Goal: Information Seeking & Learning: Learn about a topic

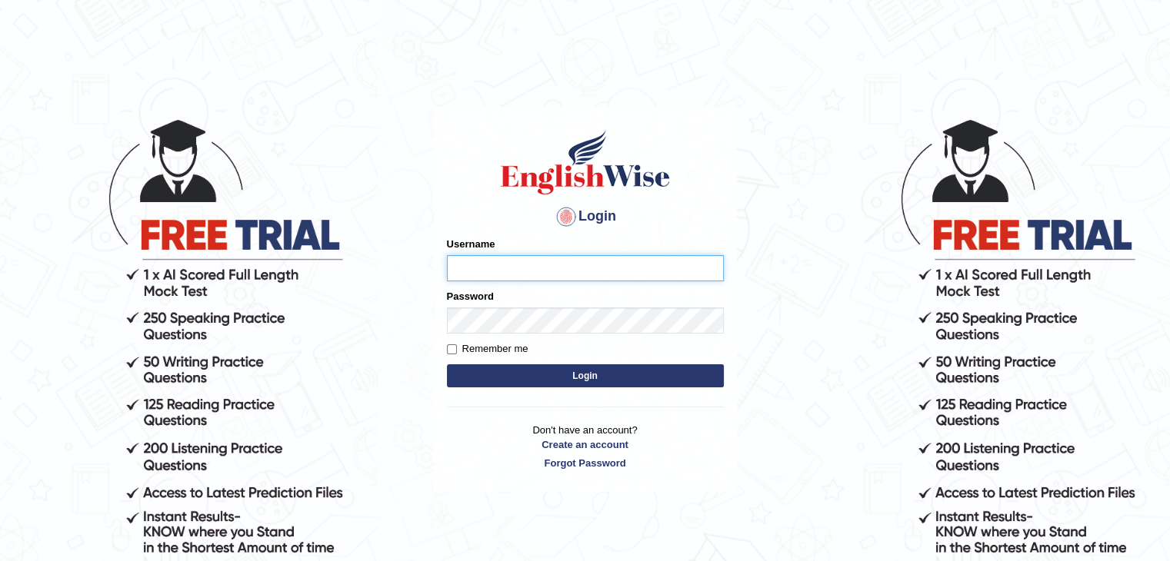
type input "sanjayagrahari_parramatta"
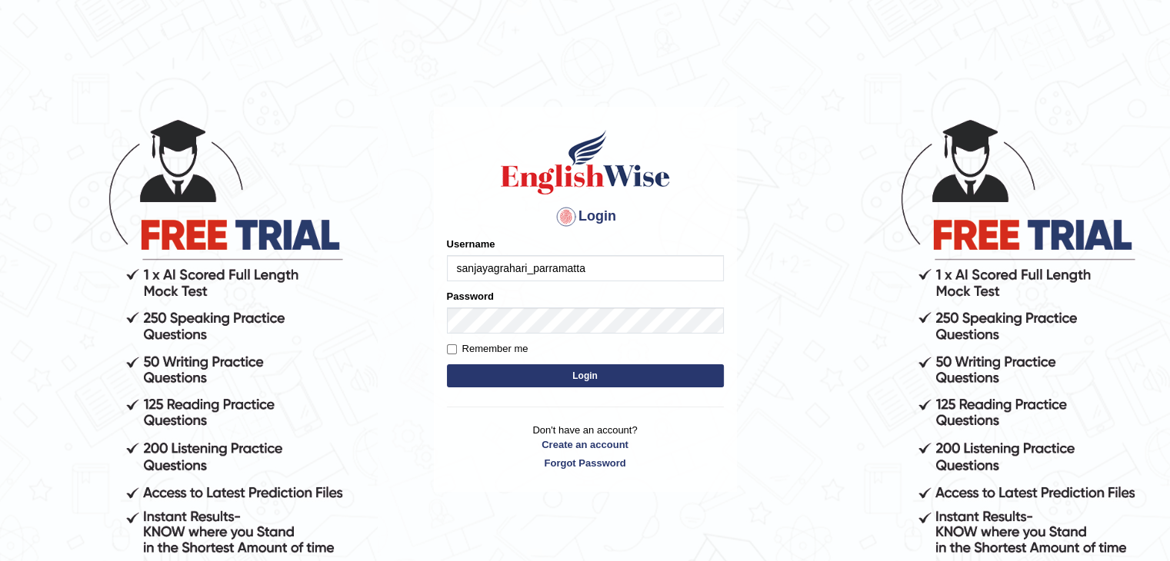
click at [564, 381] on button "Login" at bounding box center [585, 375] width 277 height 23
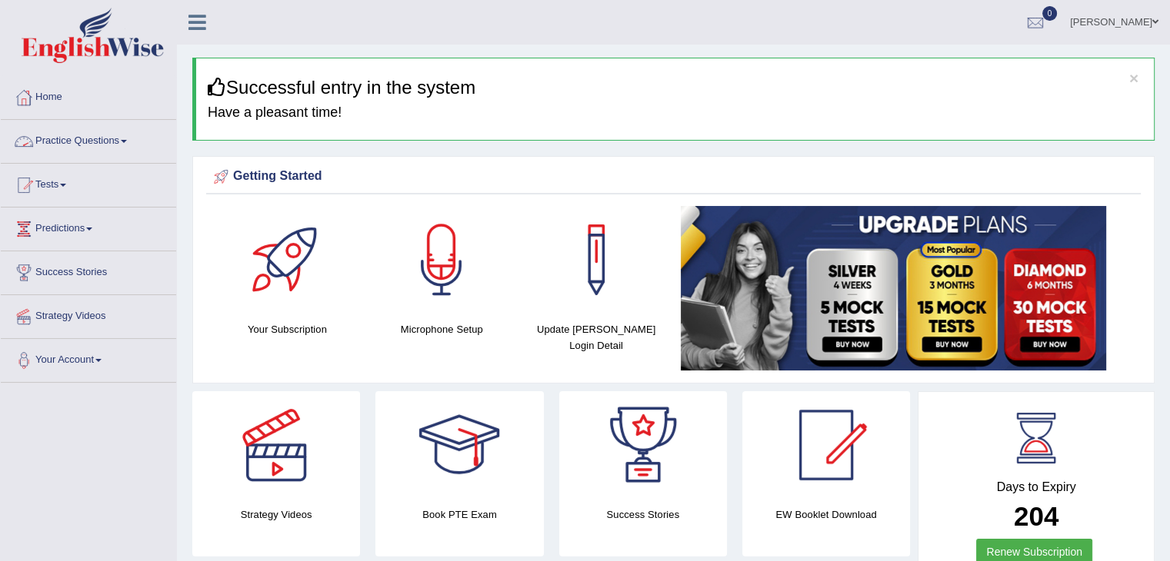
click at [118, 142] on link "Practice Questions" at bounding box center [88, 139] width 175 height 38
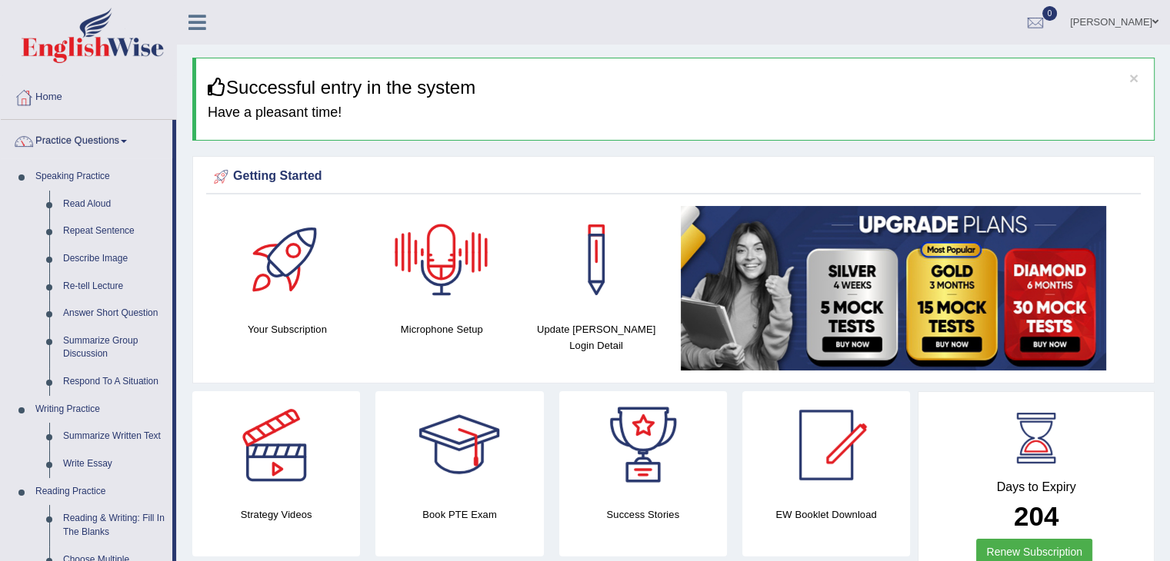
scroll to position [491, 0]
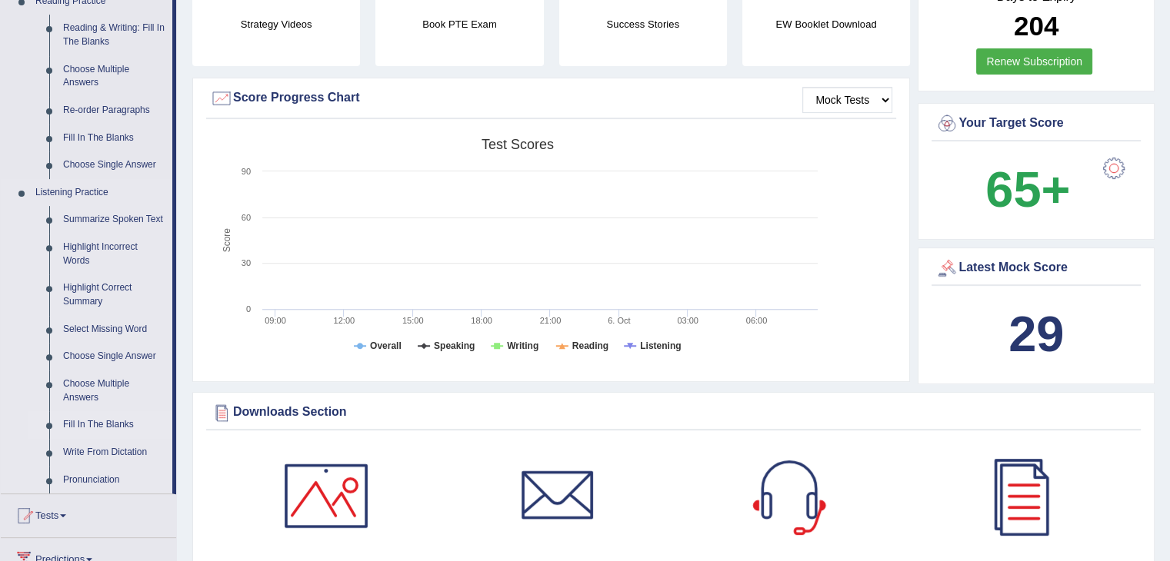
click at [98, 422] on link "Fill In The Blanks" at bounding box center [114, 425] width 116 height 28
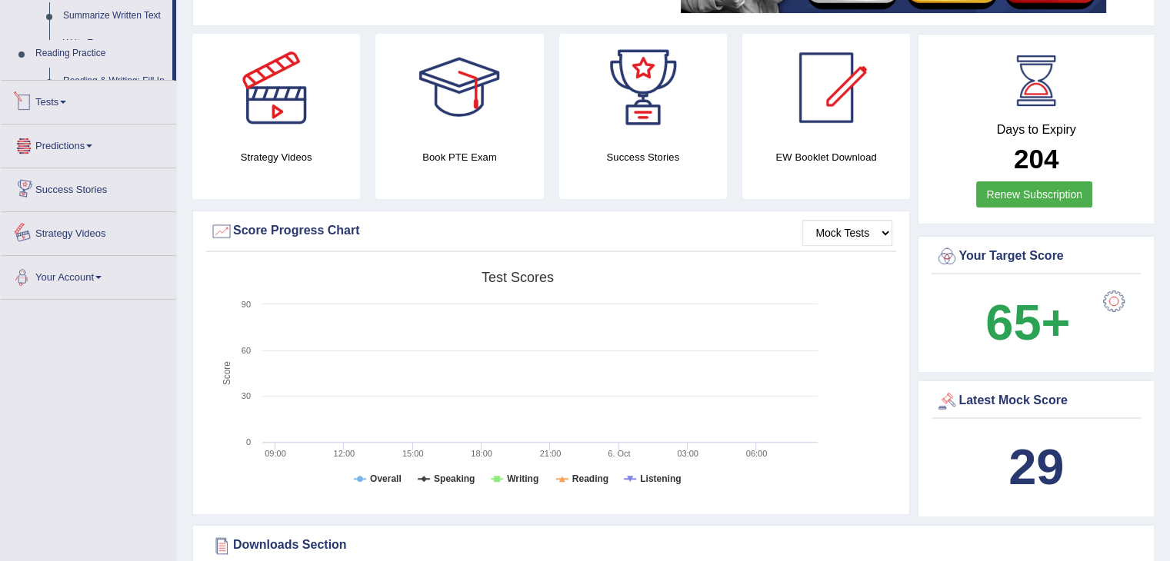
scroll to position [529, 0]
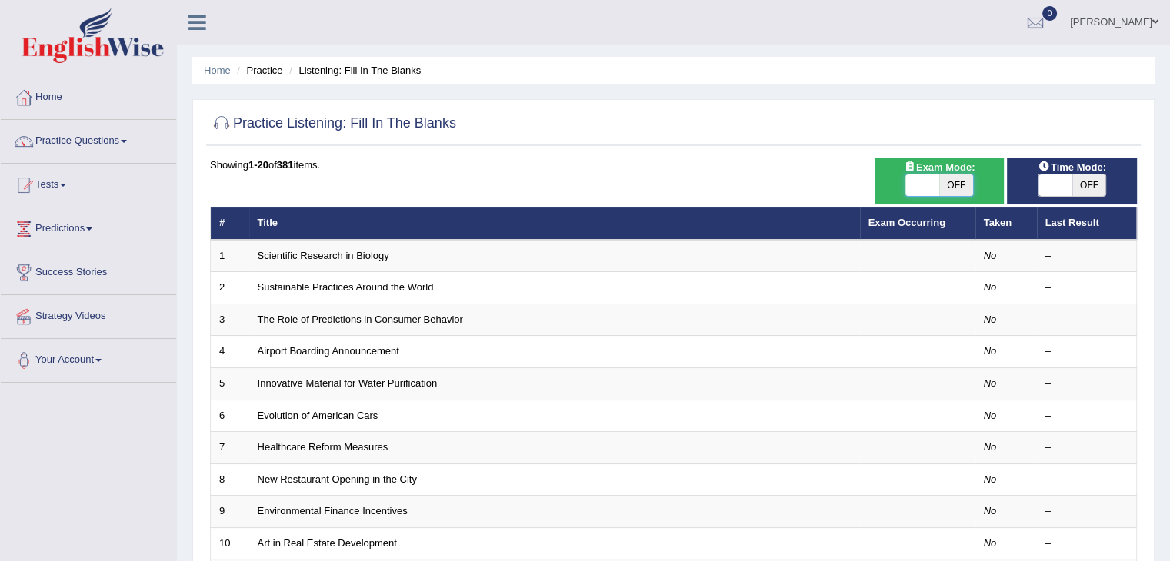
click at [921, 182] on span at bounding box center [922, 186] width 34 height 22
checkbox input "true"
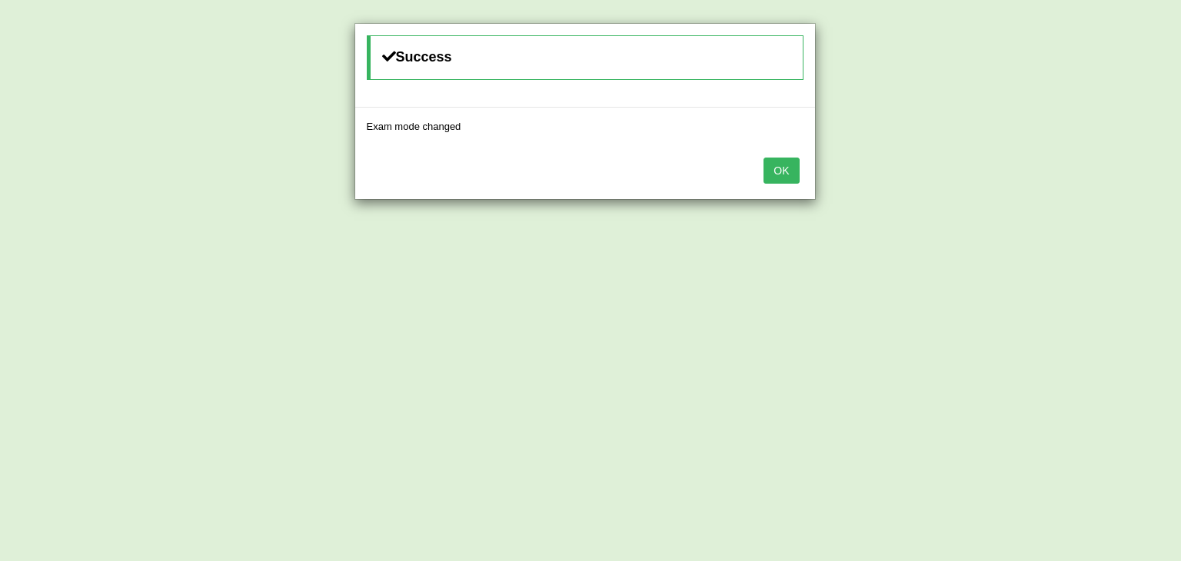
click at [782, 162] on button "OK" at bounding box center [781, 171] width 35 height 26
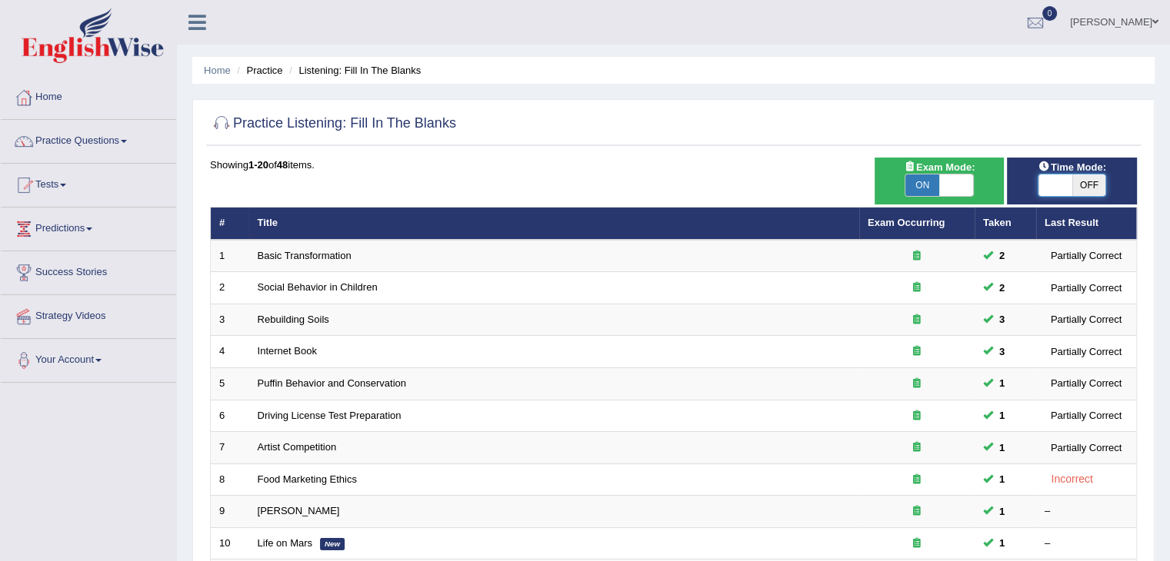
click at [1060, 186] on span at bounding box center [1055, 186] width 34 height 22
checkbox input "true"
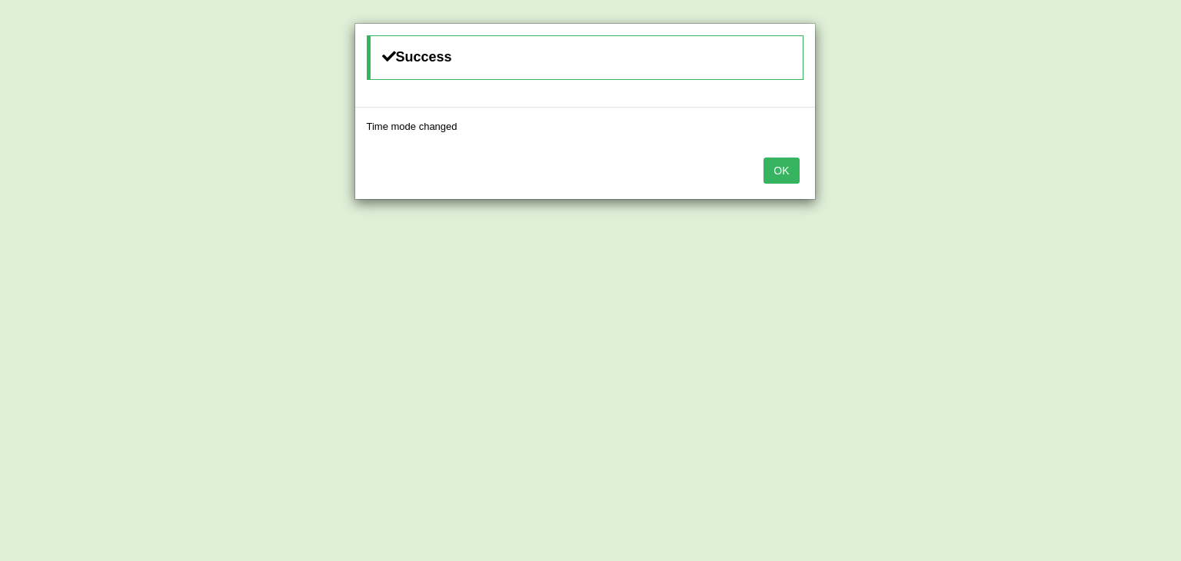
click at [791, 171] on button "OK" at bounding box center [781, 171] width 35 height 26
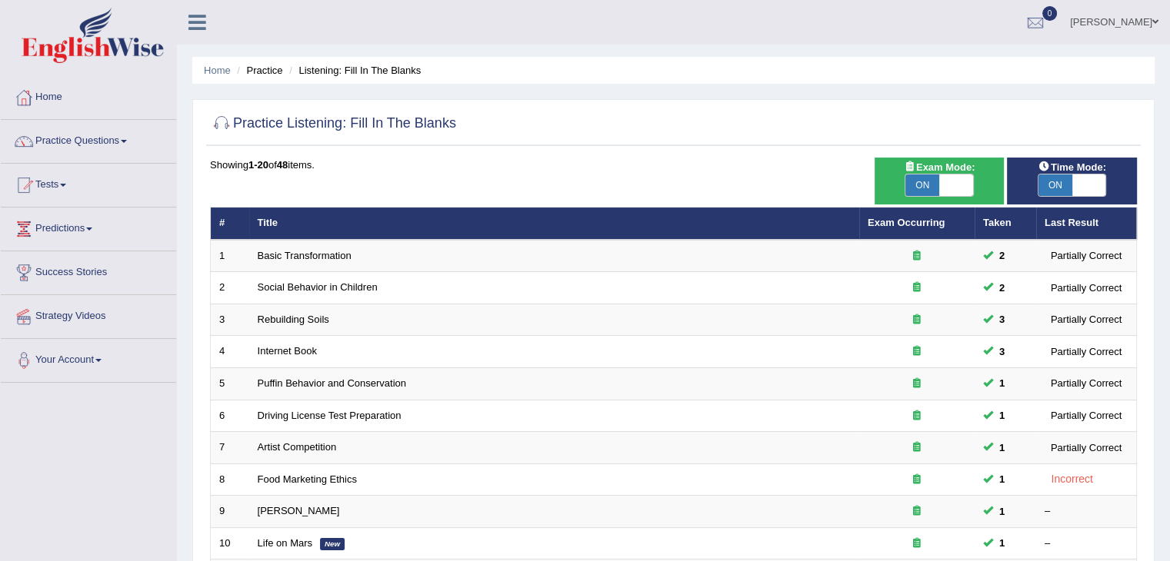
scroll to position [452, 0]
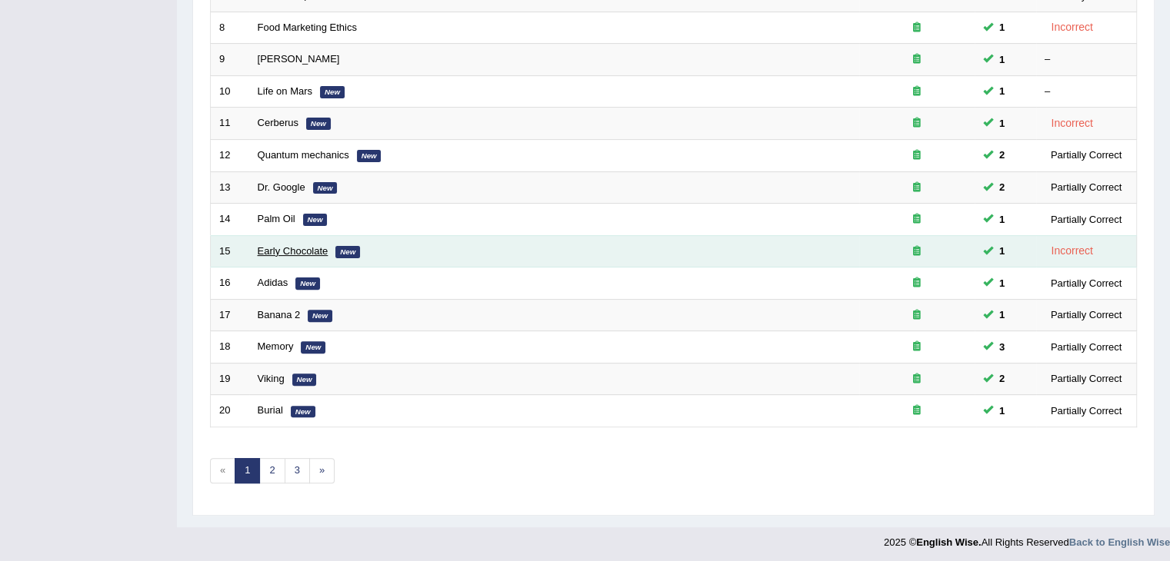
click at [299, 247] on link "Early Chocolate" at bounding box center [293, 251] width 71 height 12
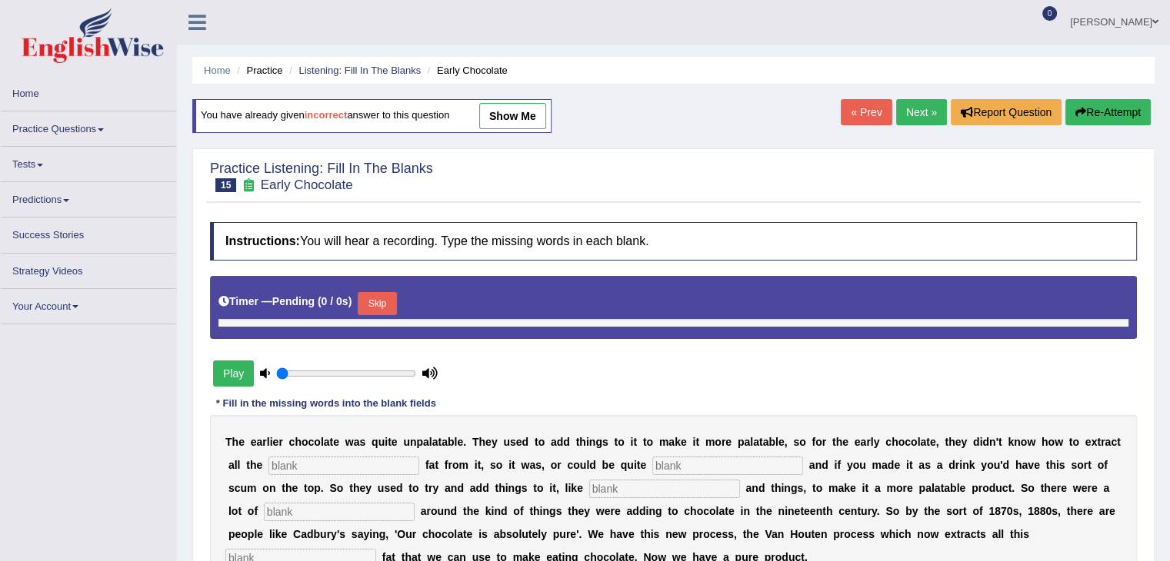
type input "0.8"
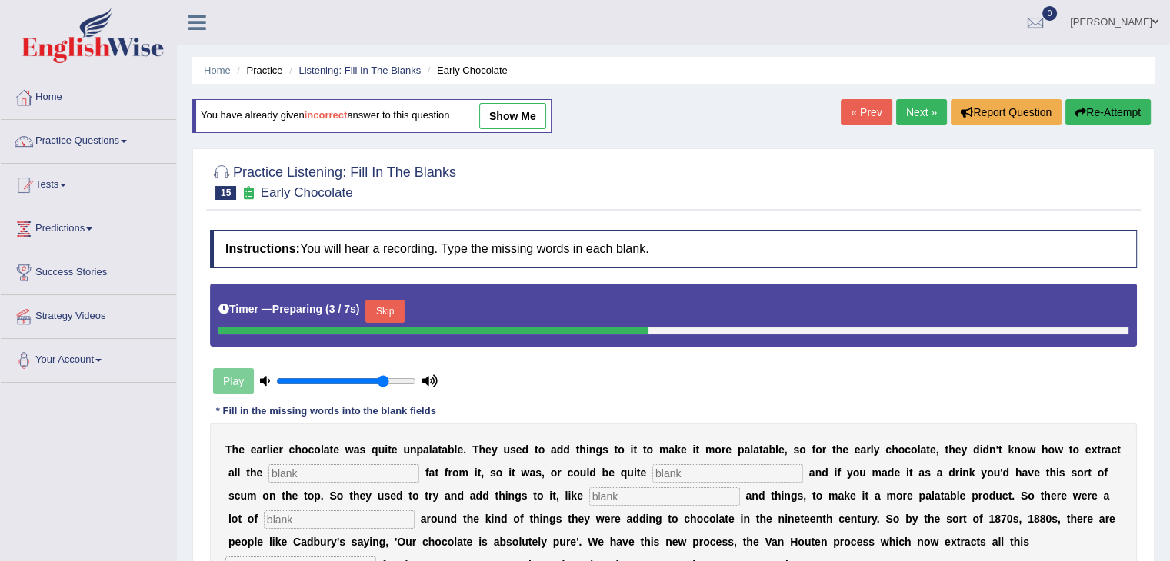
click at [400, 300] on button "Skip" at bounding box center [384, 311] width 38 height 23
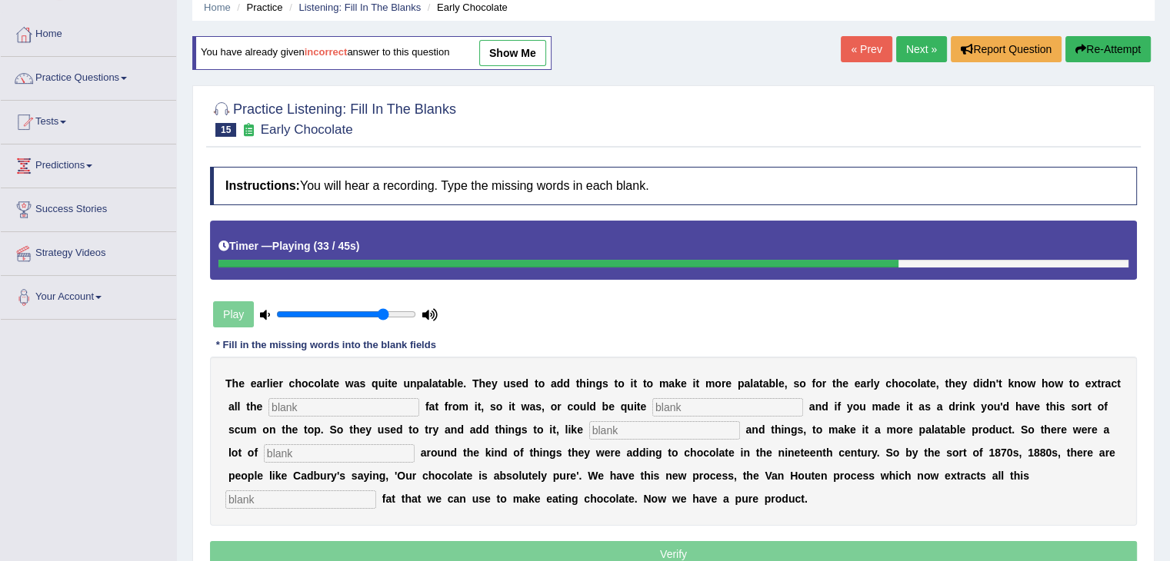
scroll to position [67, 0]
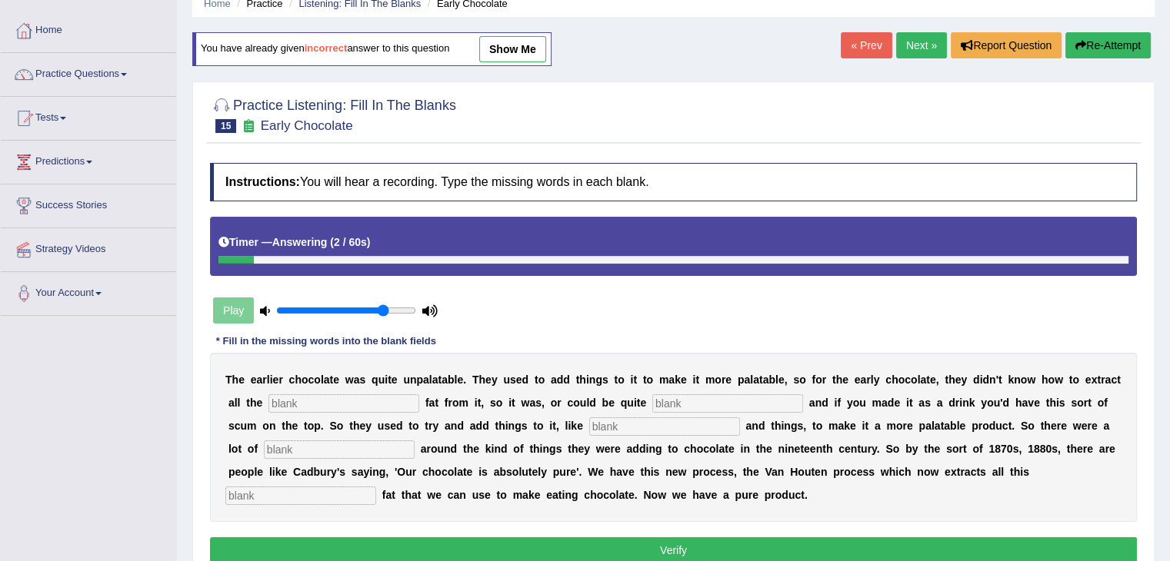
click at [289, 500] on input "text" at bounding box center [300, 496] width 151 height 18
type input "horriable"
click at [619, 422] on input "text" at bounding box center [664, 427] width 151 height 18
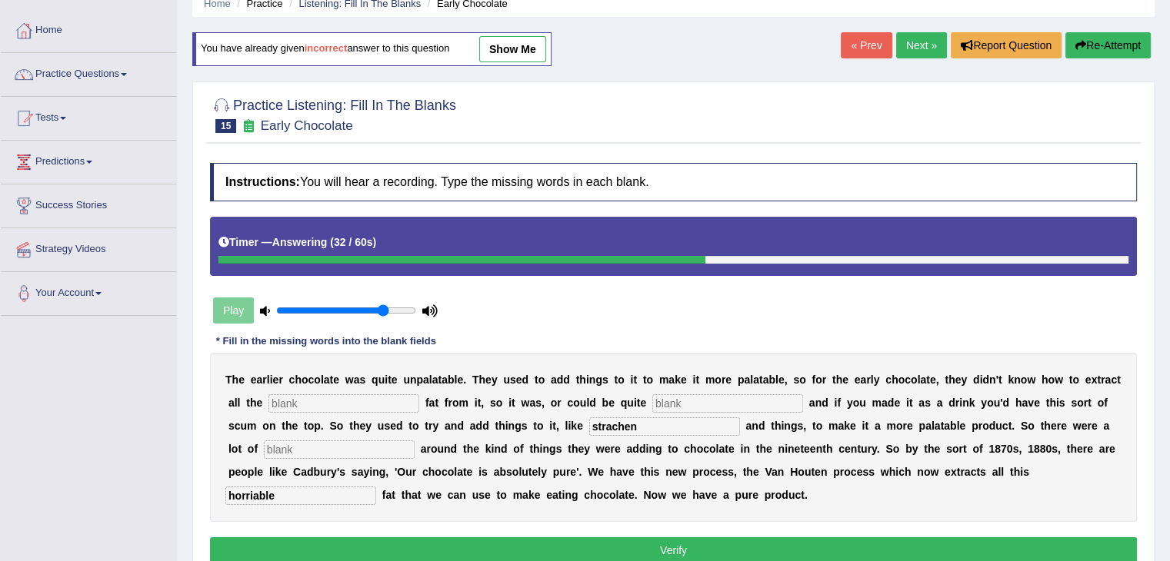
type input "strachen"
click at [718, 404] on input "text" at bounding box center [727, 403] width 151 height 18
type input "grecy"
click at [351, 398] on input "text" at bounding box center [343, 403] width 151 height 18
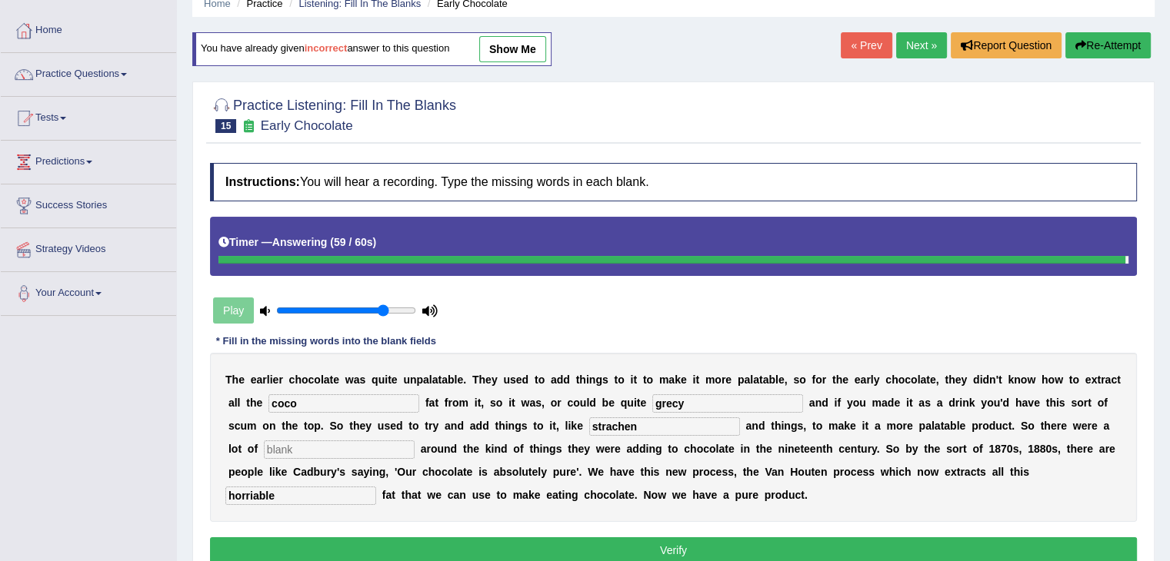
type input "coco"
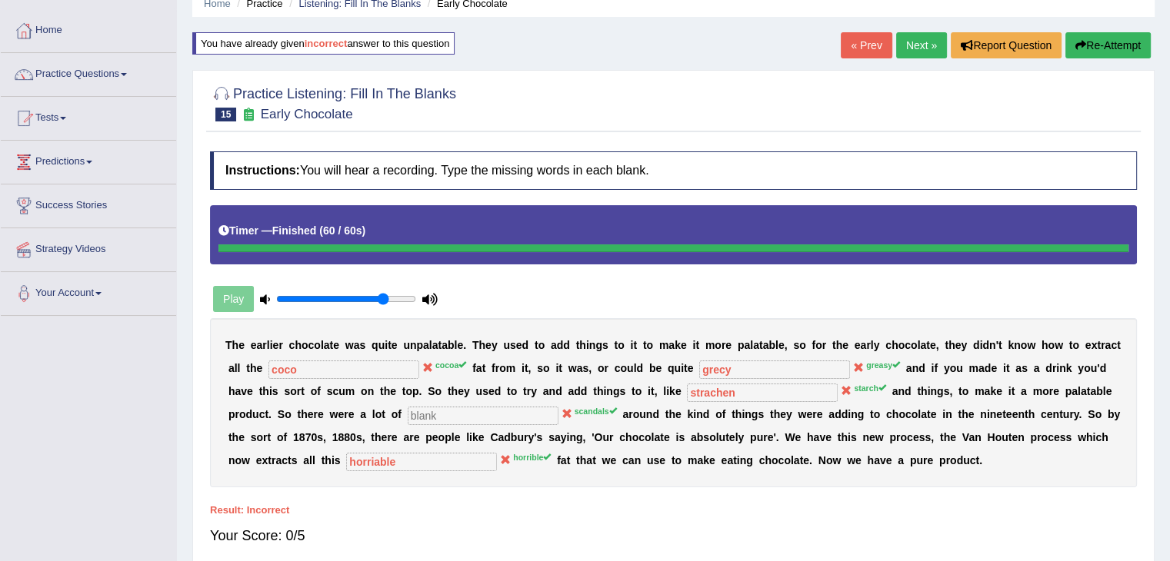
click at [927, 40] on link "Next »" at bounding box center [921, 45] width 51 height 26
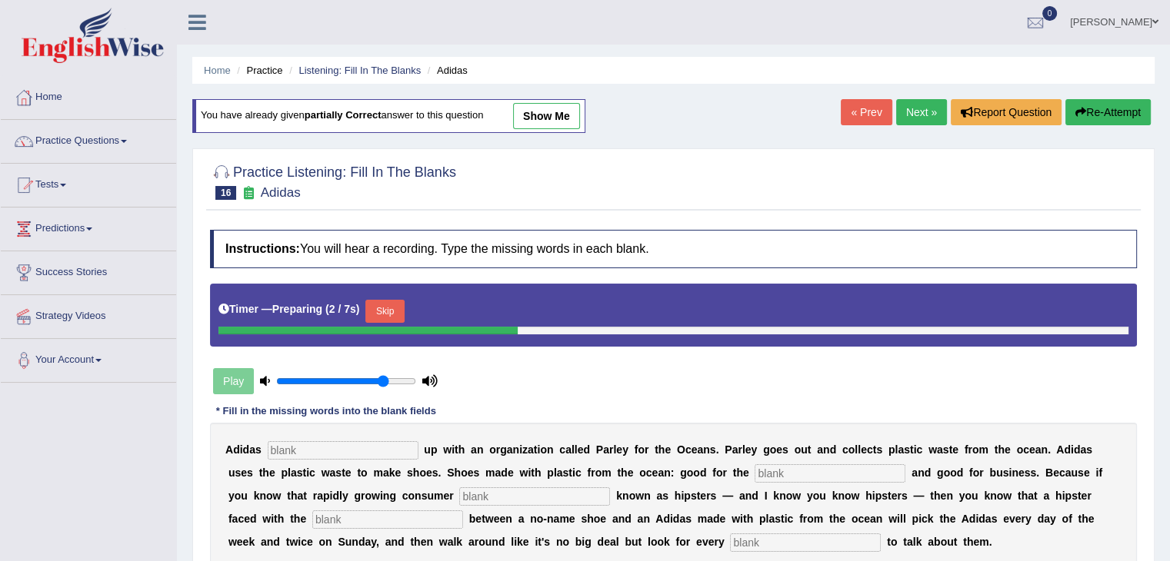
click at [401, 300] on button "Skip" at bounding box center [384, 311] width 38 height 23
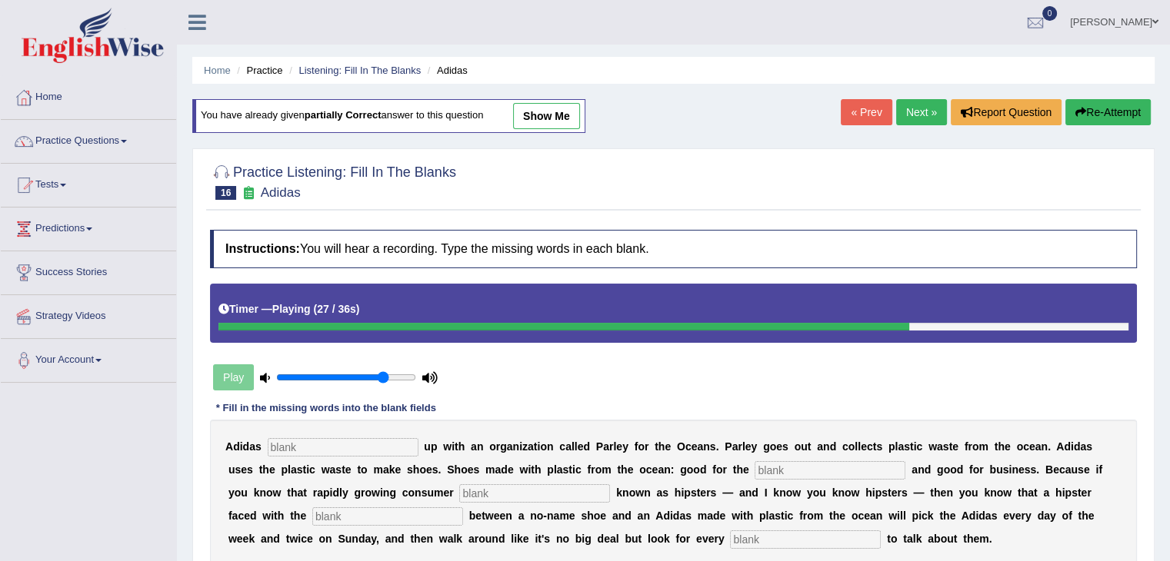
click at [1129, 106] on button "Re-Attempt" at bounding box center [1107, 112] width 85 height 26
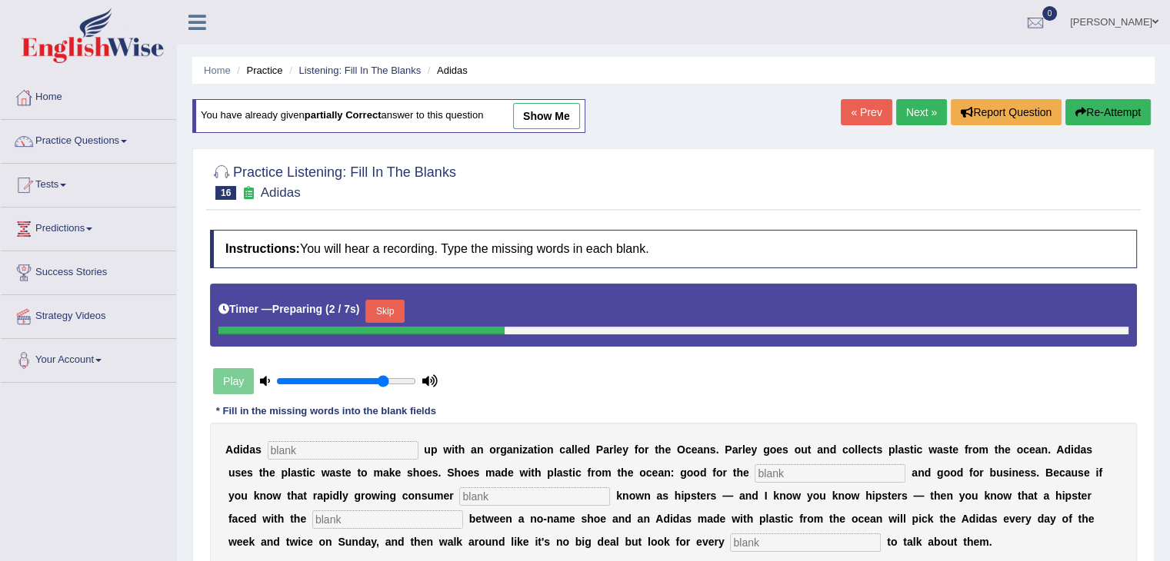
click at [384, 308] on button "Skip" at bounding box center [384, 311] width 38 height 23
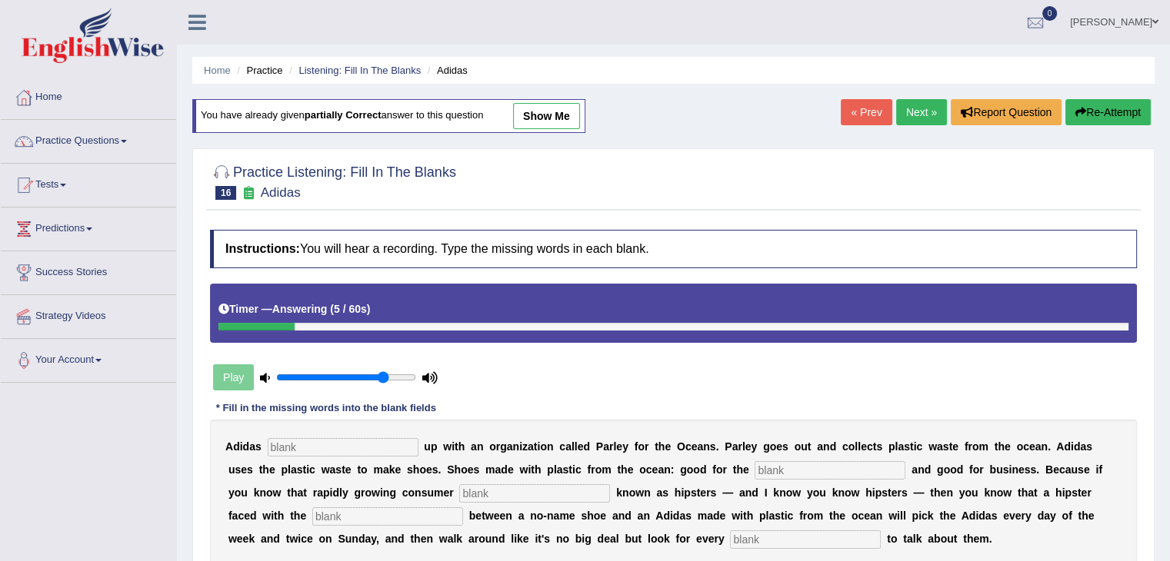
click at [769, 534] on input "text" at bounding box center [805, 540] width 151 height 18
click at [757, 536] on input "oppertunity" at bounding box center [805, 540] width 151 height 18
type input "opportunity"
click at [404, 520] on input "text" at bounding box center [387, 517] width 151 height 18
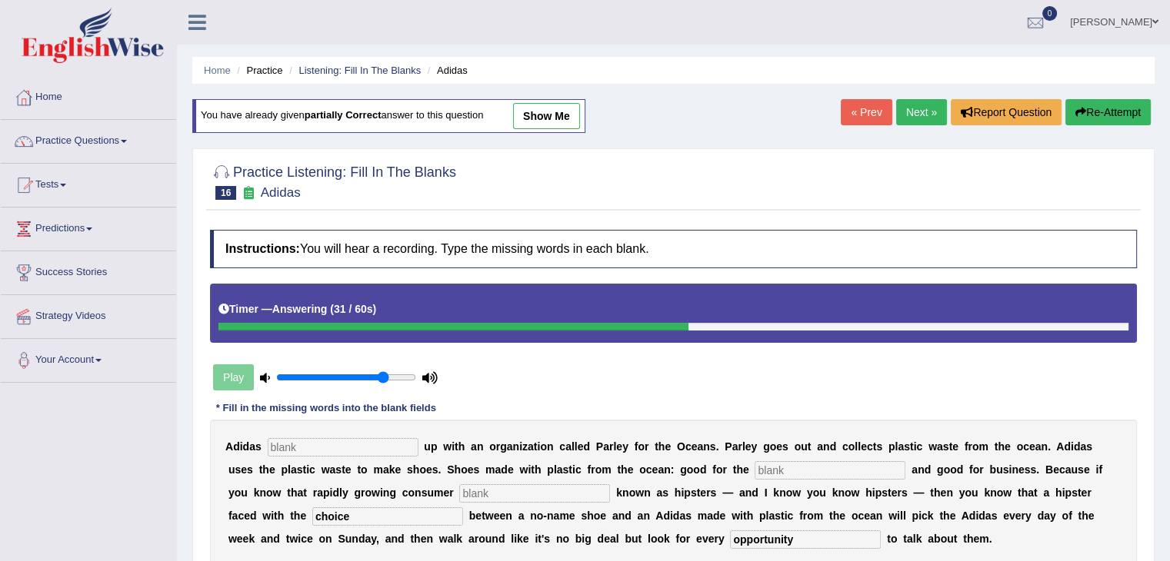
type input "choice"
click at [537, 485] on input "text" at bounding box center [534, 493] width 151 height 18
type input "segement"
click at [851, 465] on input "text" at bounding box center [829, 470] width 151 height 18
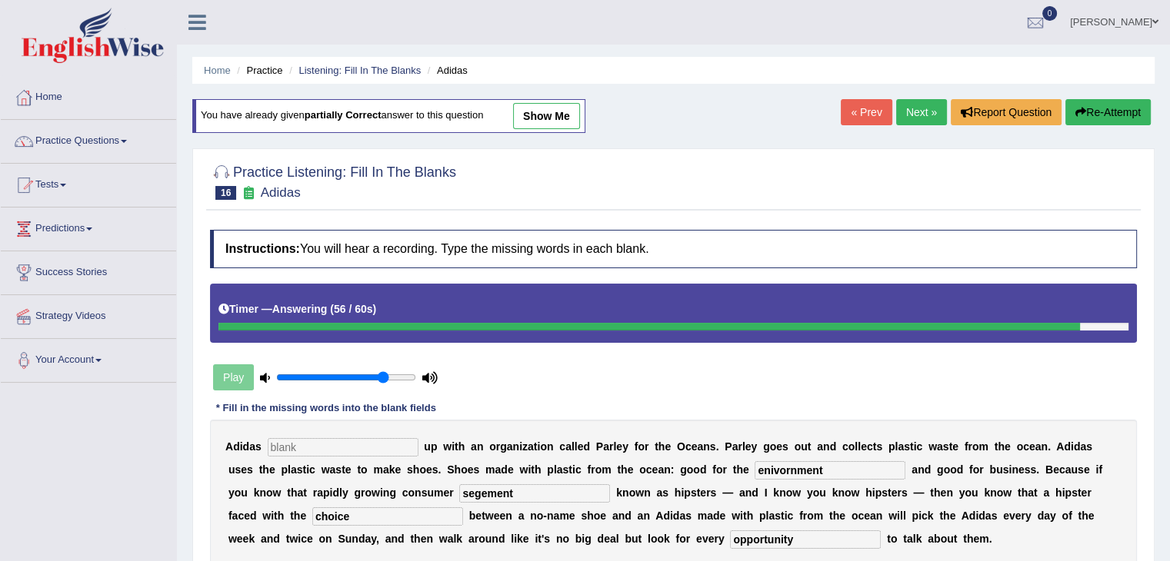
type input "enivornment"
click at [335, 441] on input "text" at bounding box center [343, 447] width 151 height 18
type input "team"
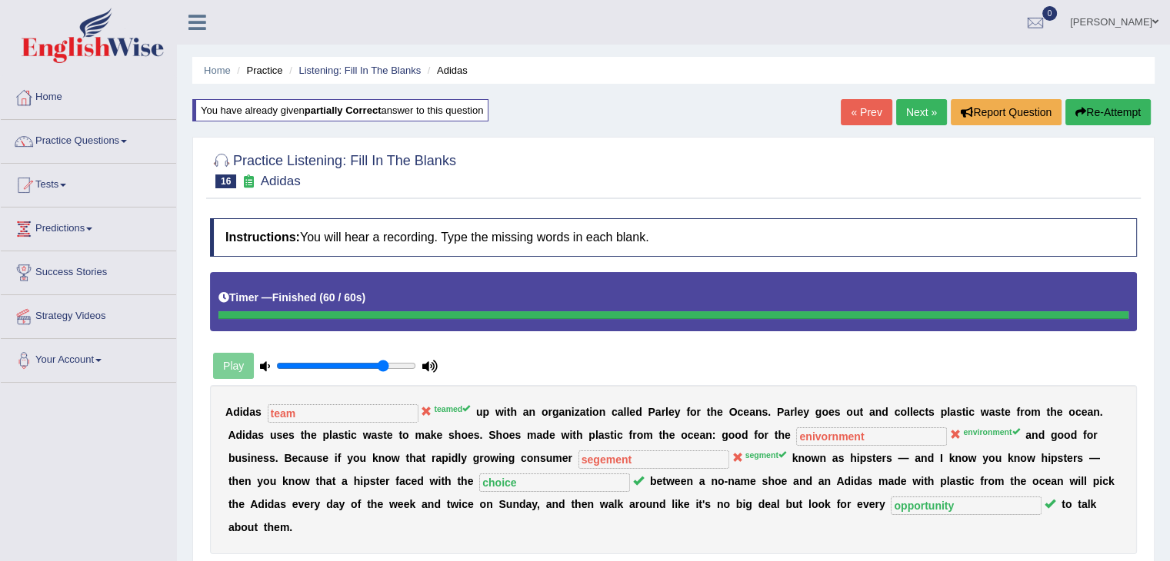
click at [914, 100] on link "Next »" at bounding box center [921, 112] width 51 height 26
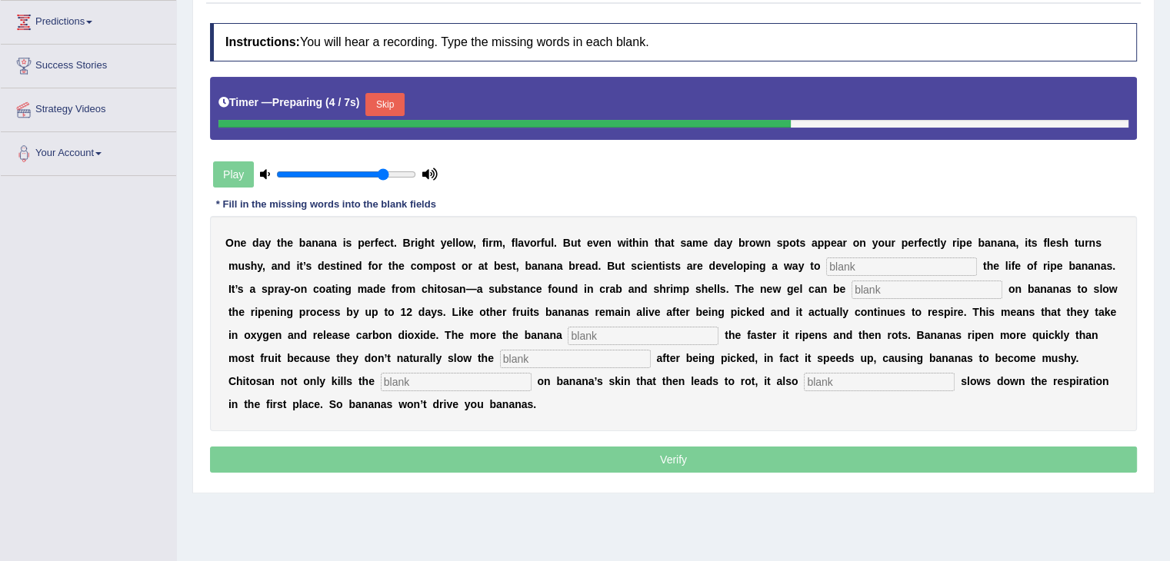
scroll to position [208, 0]
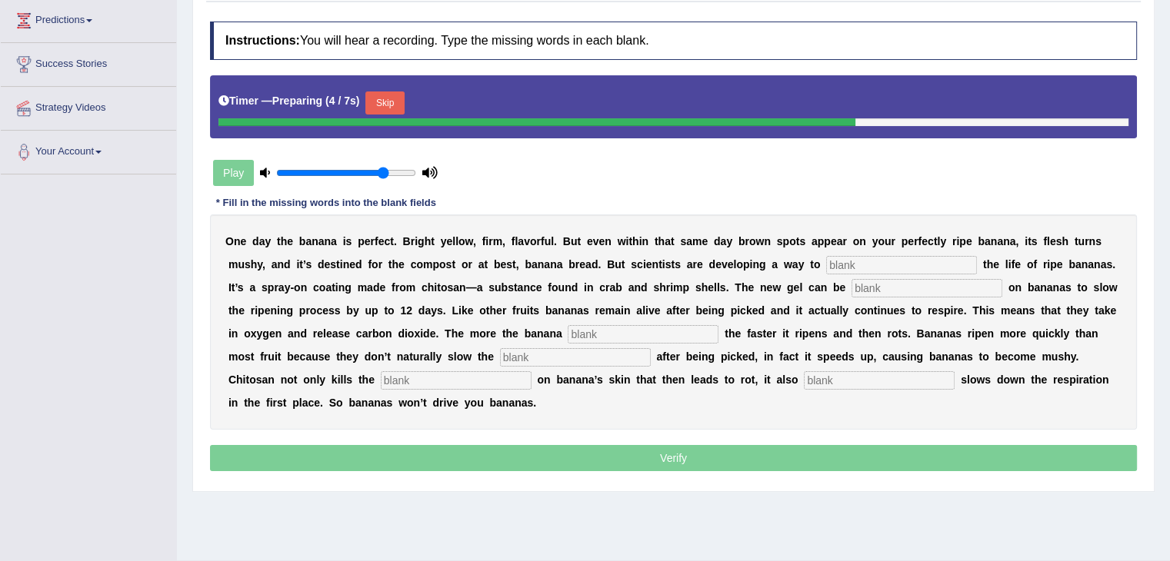
click at [391, 102] on button "Skip" at bounding box center [384, 103] width 38 height 23
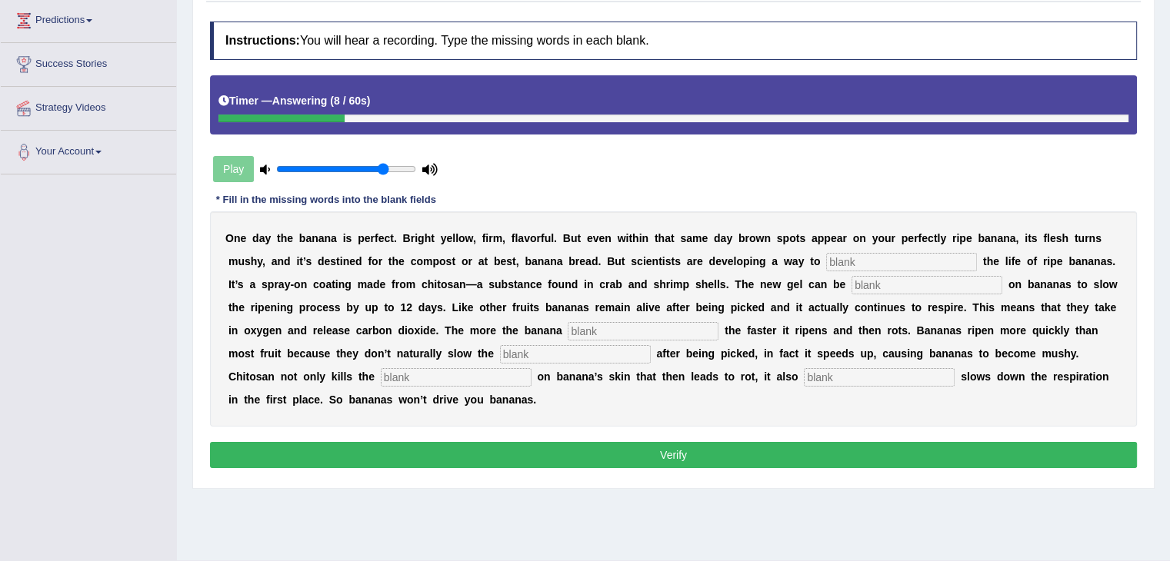
click at [867, 253] on input "text" at bounding box center [901, 262] width 151 height 18
type input "extend"
click at [880, 278] on input "text" at bounding box center [926, 285] width 151 height 18
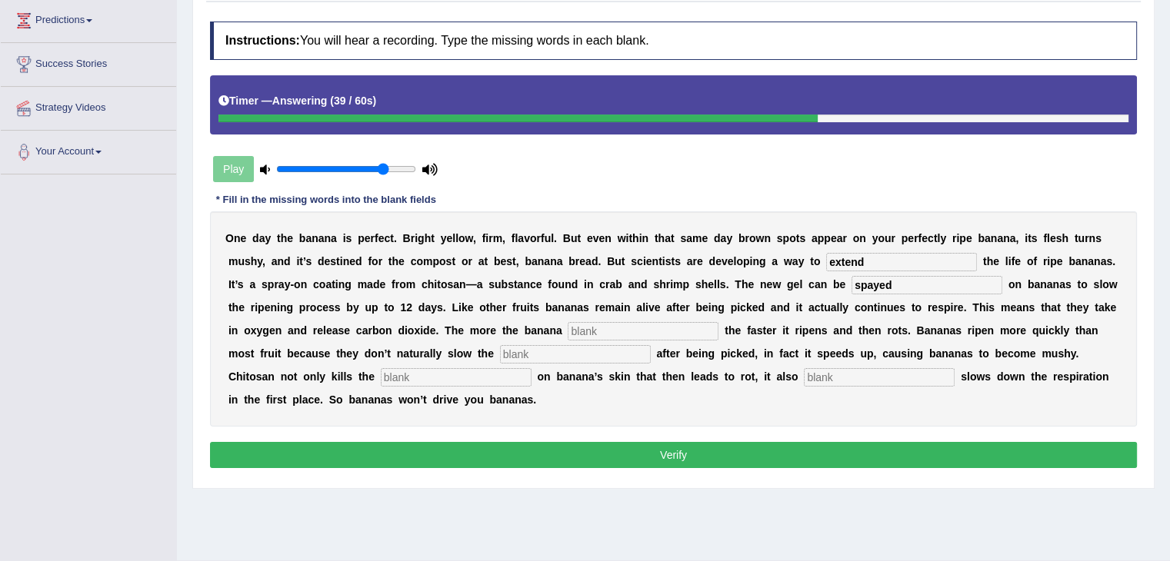
click at [869, 278] on input "spayed" at bounding box center [926, 285] width 151 height 18
type input "sprayed"
click at [640, 322] on input "text" at bounding box center [643, 331] width 151 height 18
type input "breed"
click at [594, 348] on input "text" at bounding box center [575, 354] width 151 height 18
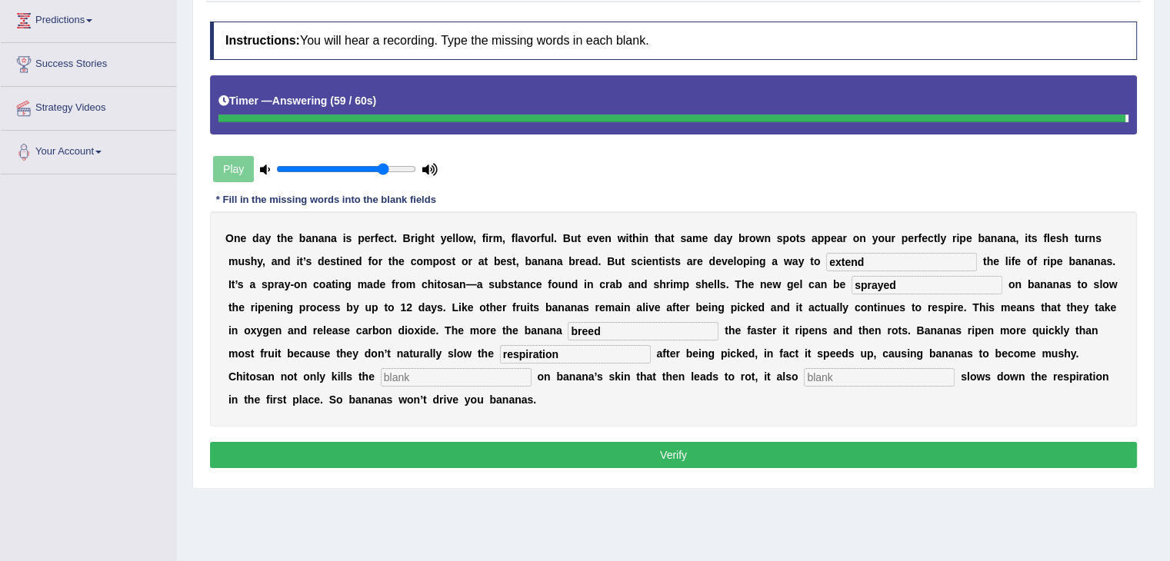
type input "respiration"
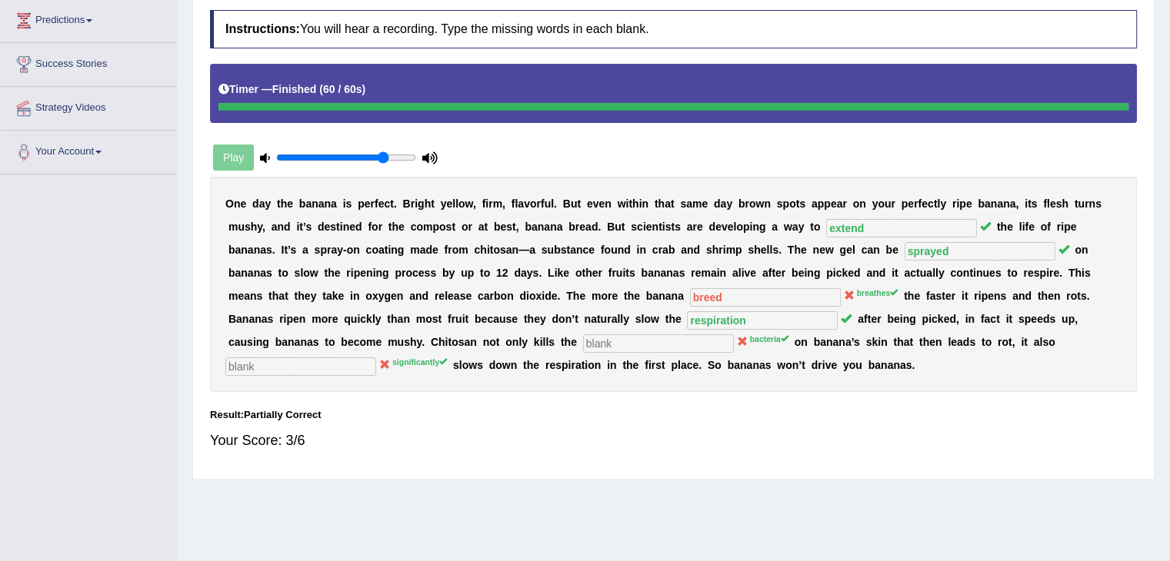
scroll to position [0, 0]
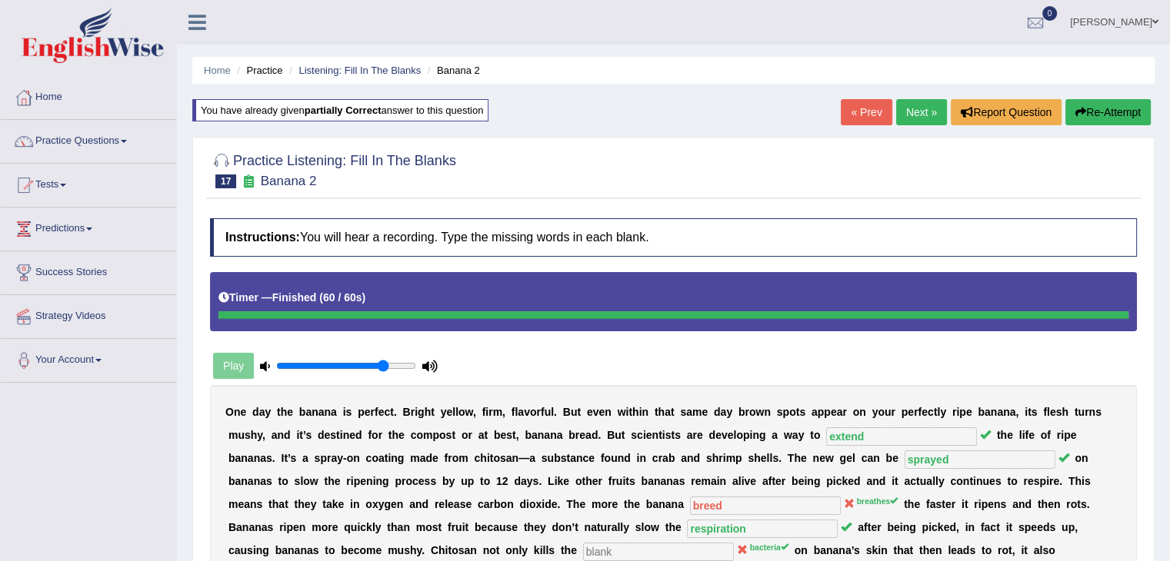
click at [910, 115] on link "Next »" at bounding box center [921, 112] width 51 height 26
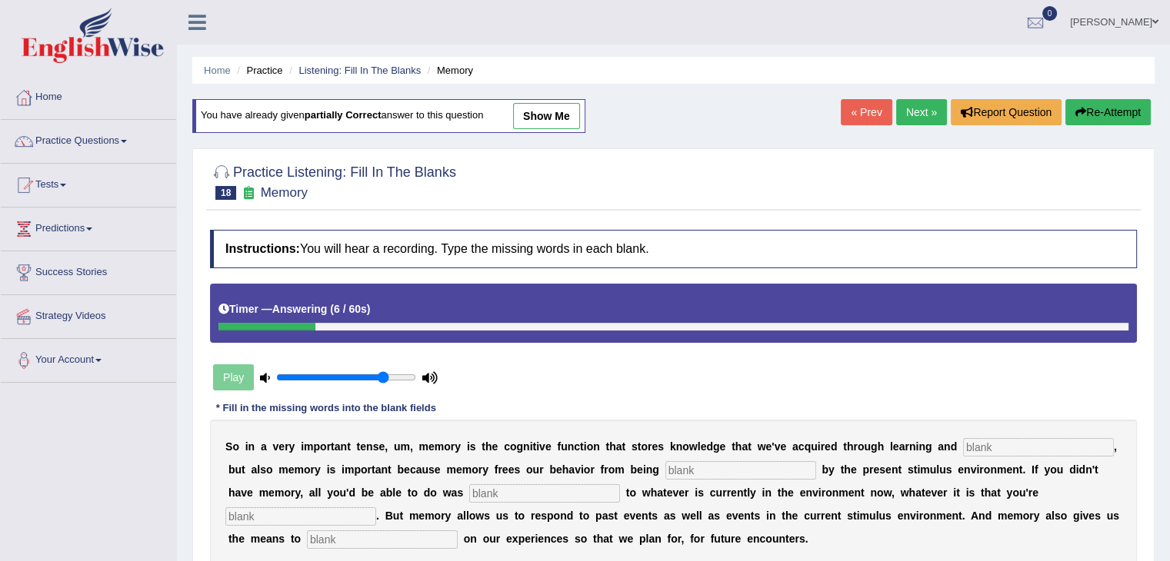
click at [1104, 109] on button "Re-Attempt" at bounding box center [1107, 112] width 85 height 26
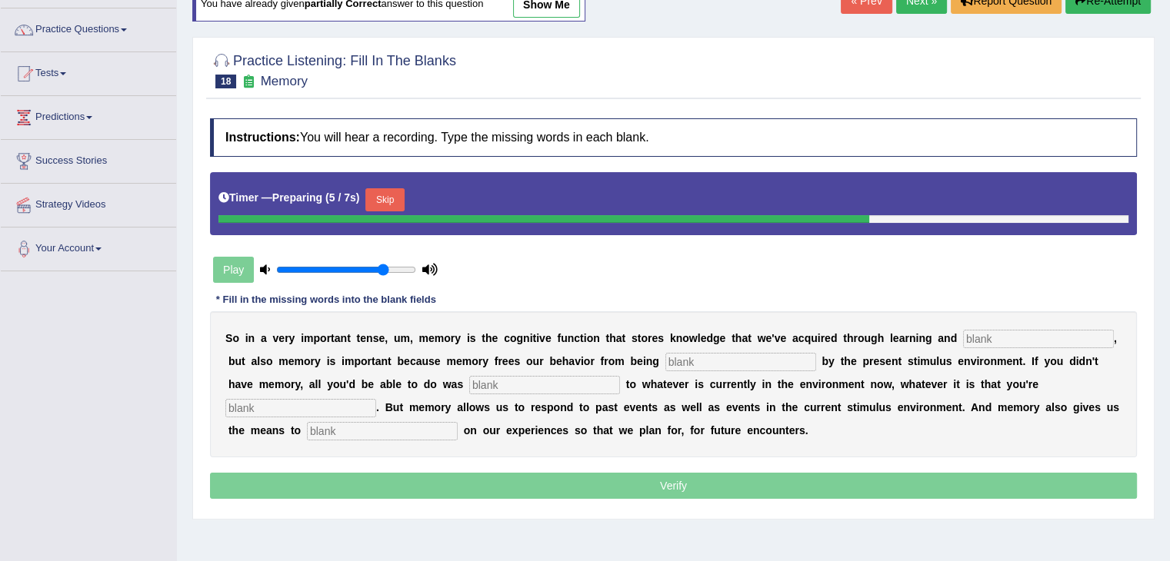
scroll to position [113, 0]
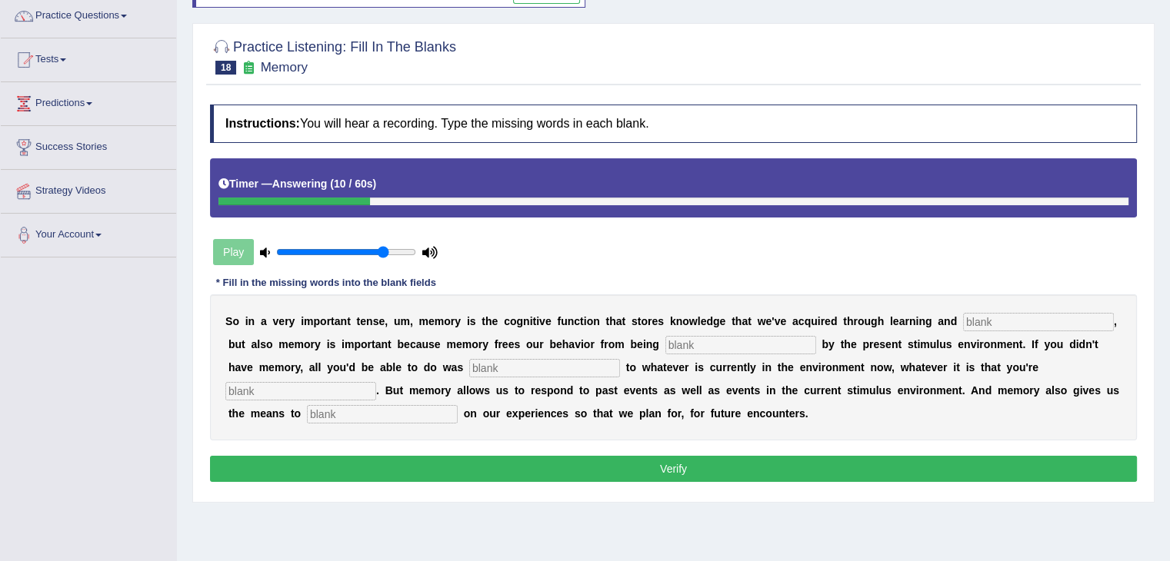
click at [368, 418] on input "text" at bounding box center [382, 414] width 151 height 18
type input "reflect"
click at [288, 382] on input "text" at bounding box center [300, 391] width 151 height 18
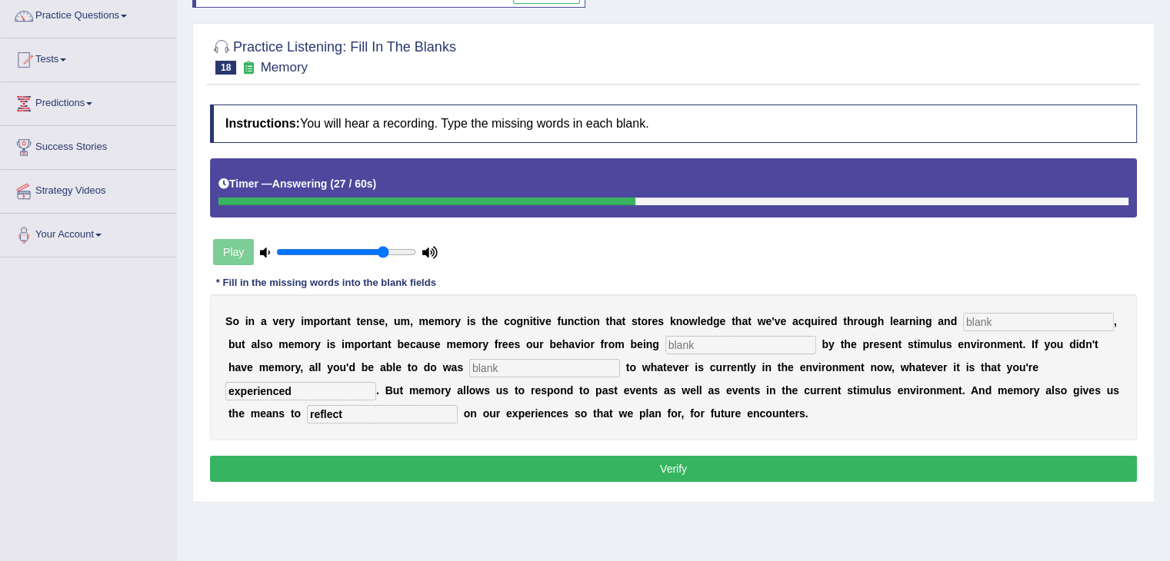
type input "experienced"
click at [495, 361] on input "text" at bounding box center [544, 368] width 151 height 18
type input "reacts"
click at [696, 341] on input "text" at bounding box center [740, 345] width 151 height 18
type input "controlled"
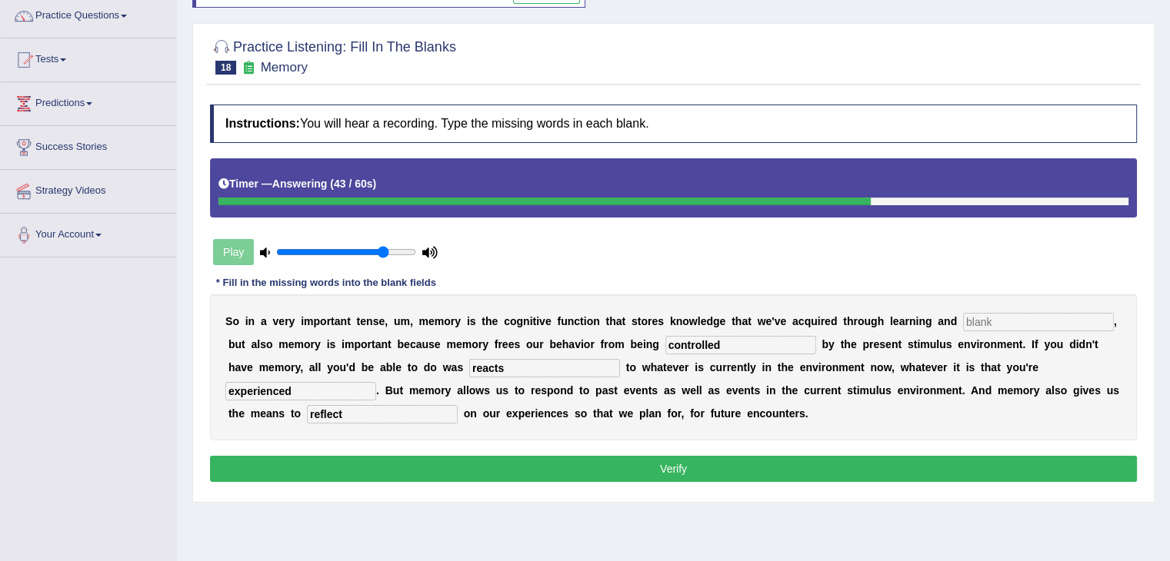
click at [995, 313] on input "text" at bounding box center [1038, 322] width 151 height 18
type input "percep"
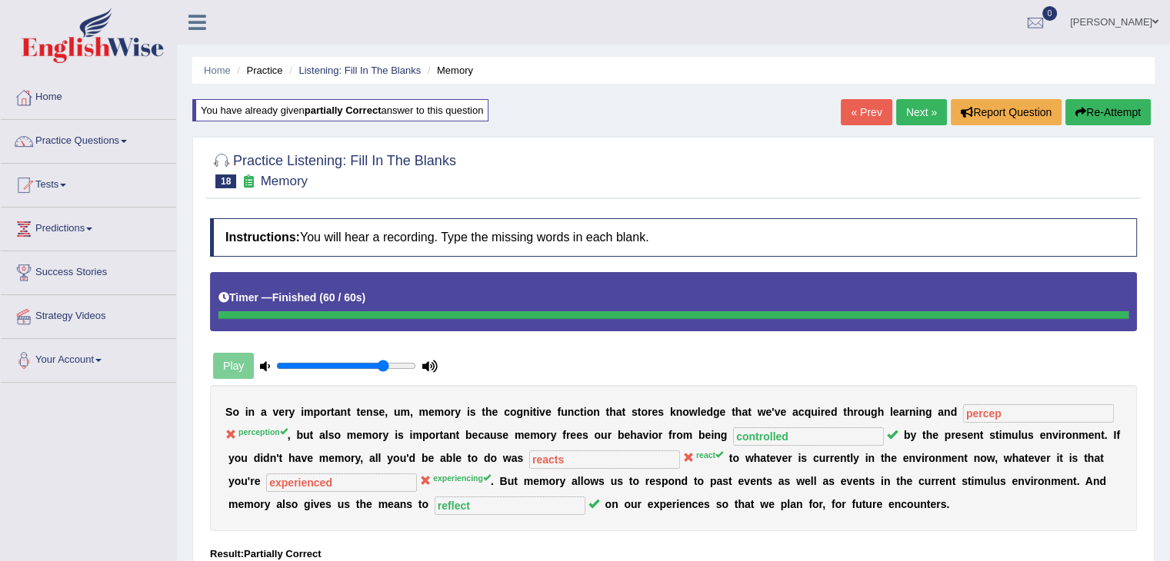
click at [98, 311] on link "Strategy Videos" at bounding box center [88, 314] width 175 height 38
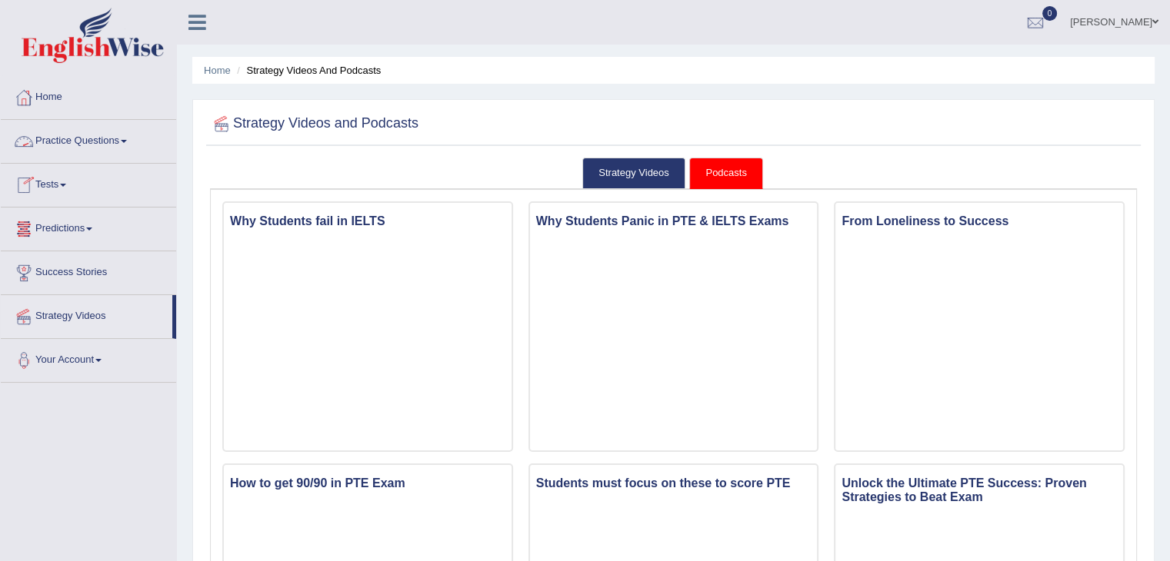
click at [117, 149] on link "Practice Questions" at bounding box center [88, 139] width 175 height 38
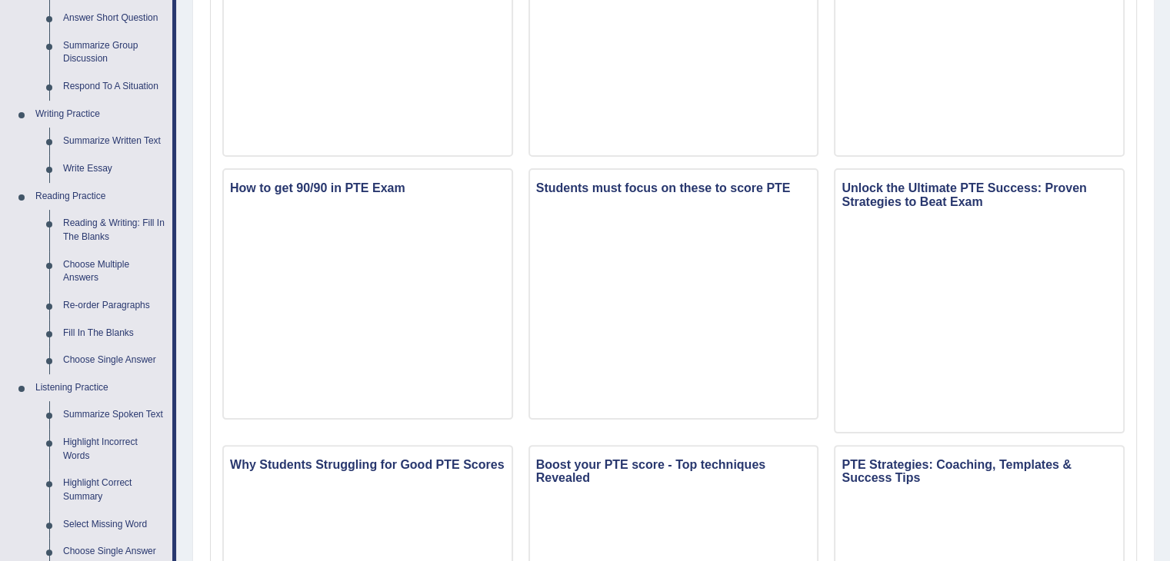
scroll to position [452, 0]
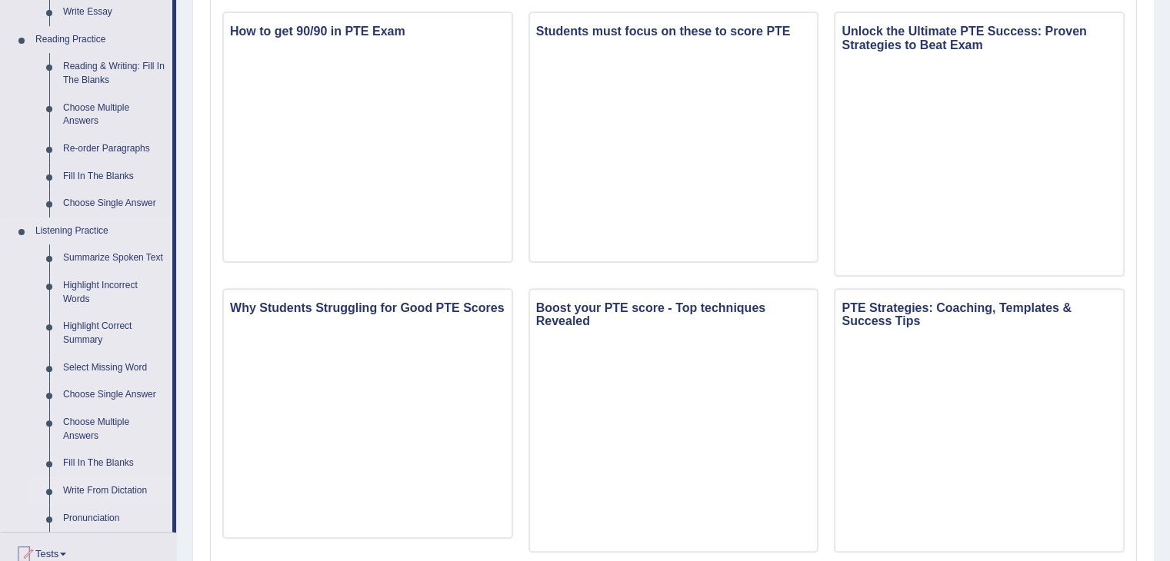
click at [106, 487] on link "Write From Dictation" at bounding box center [114, 492] width 116 height 28
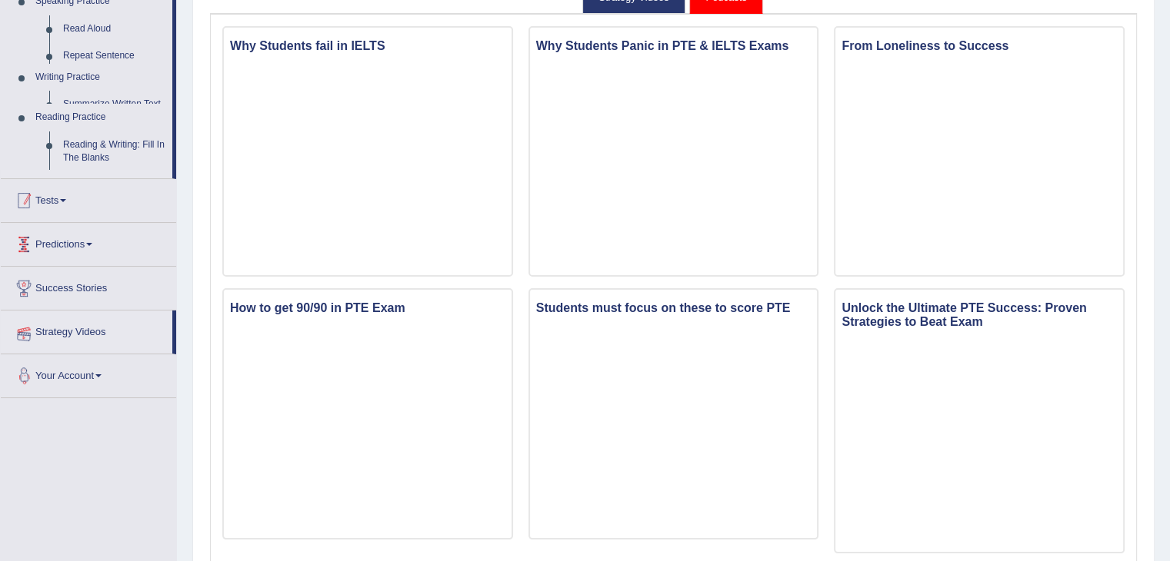
scroll to position [206, 0]
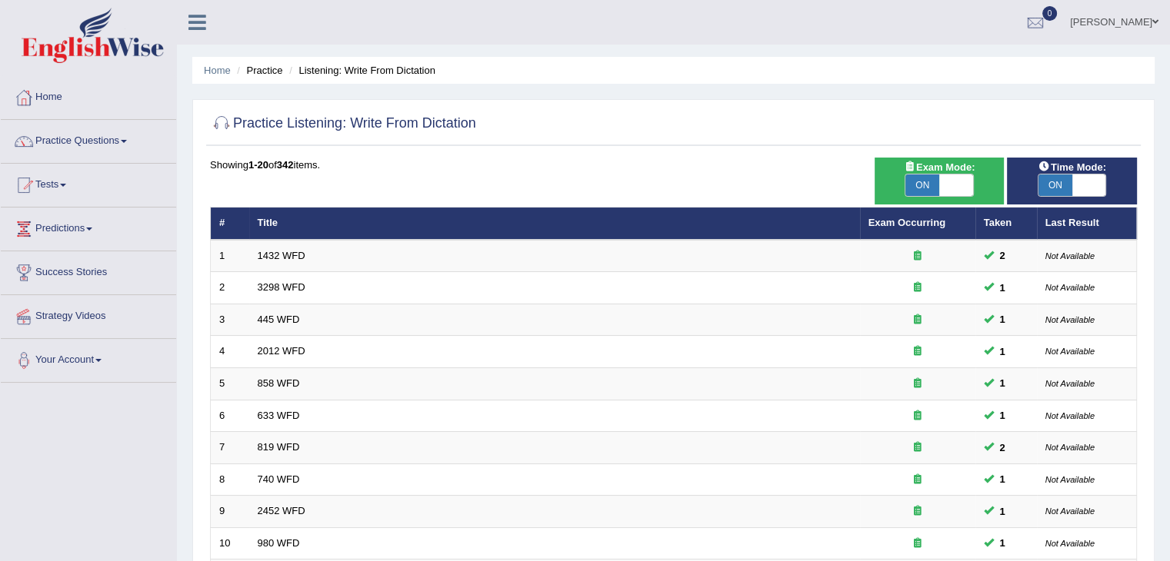
scroll to position [452, 0]
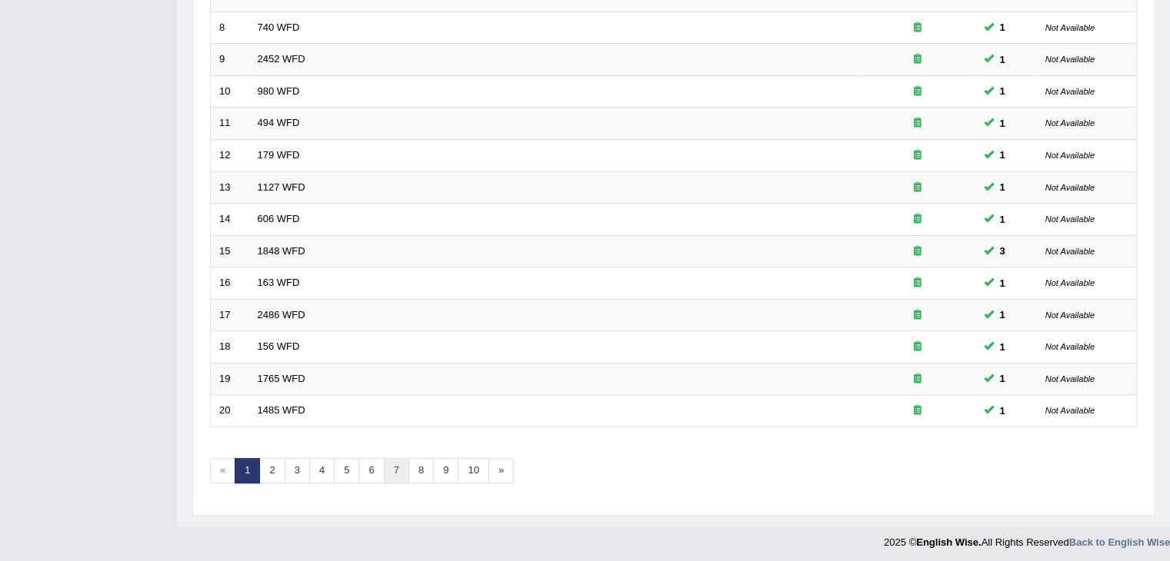
click at [394, 470] on link "7" at bounding box center [396, 470] width 25 height 25
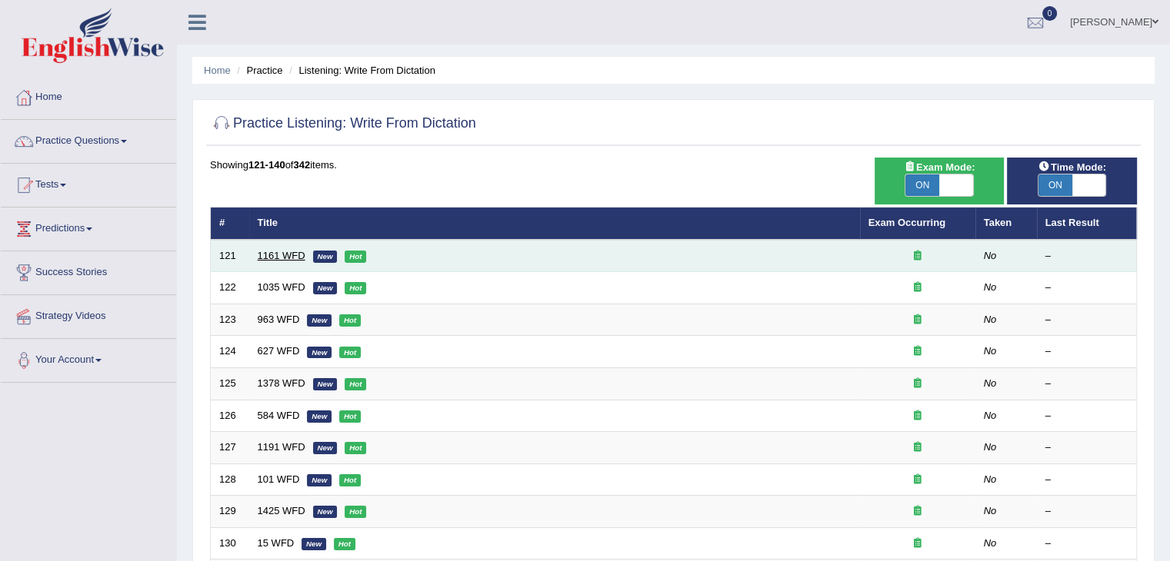
click at [275, 256] on link "1161 WFD" at bounding box center [282, 256] width 48 height 12
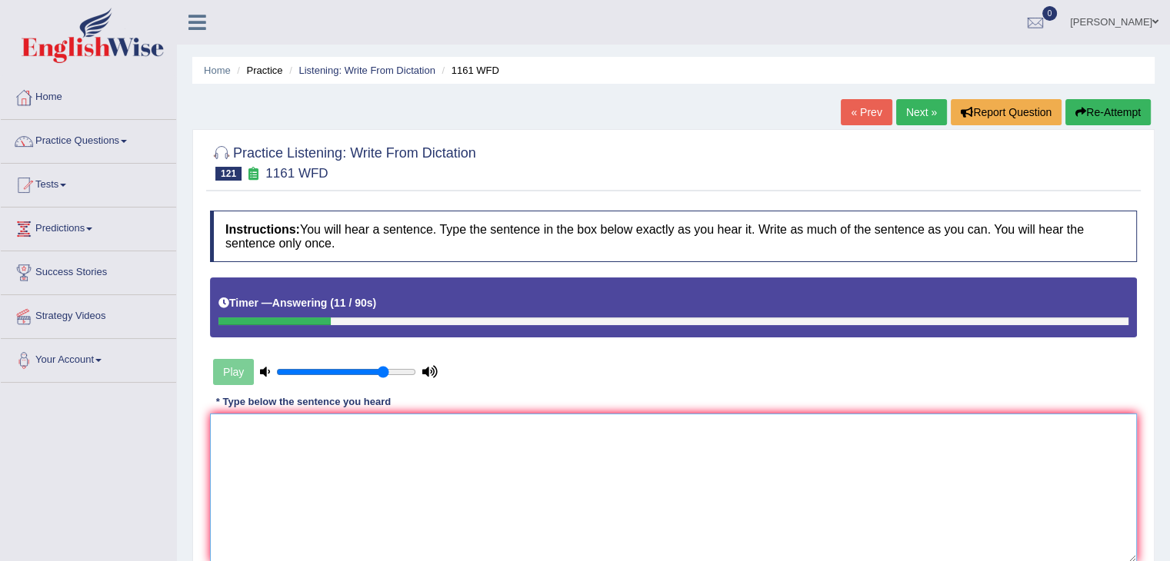
click at [301, 439] on textarea at bounding box center [673, 488] width 927 height 149
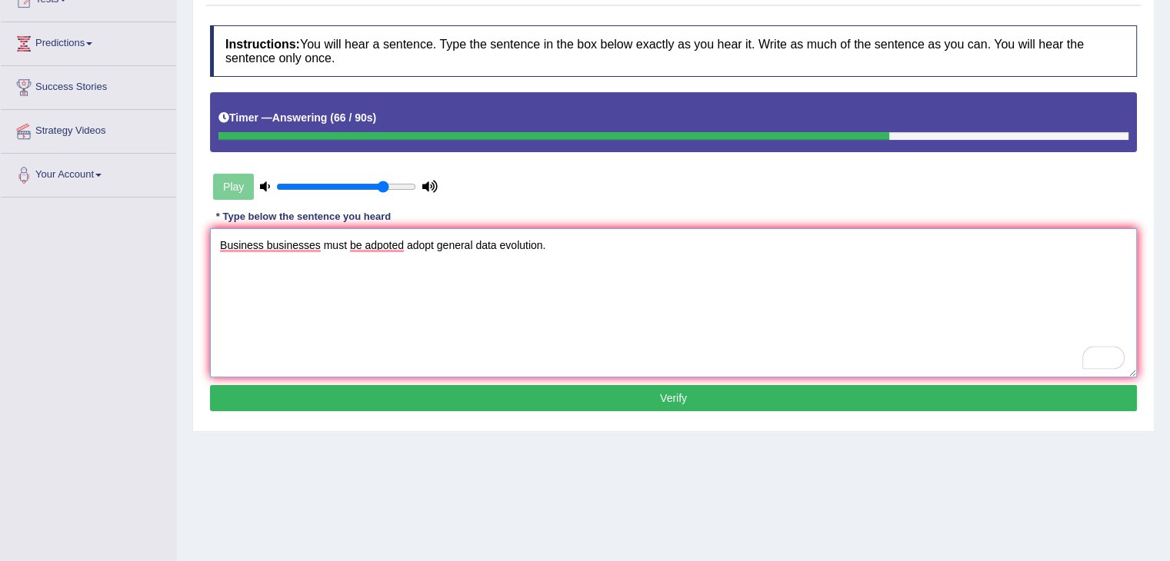
scroll to position [246, 0]
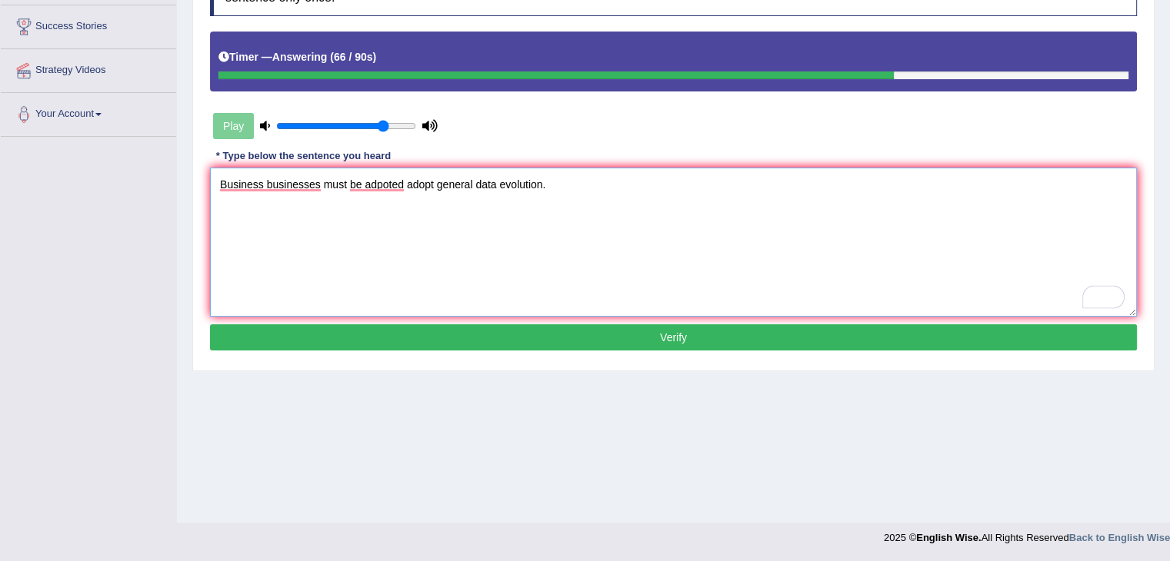
type textarea "Business businesses must be adpoted adopt general data evolution."
click at [442, 331] on button "Verify" at bounding box center [673, 338] width 927 height 26
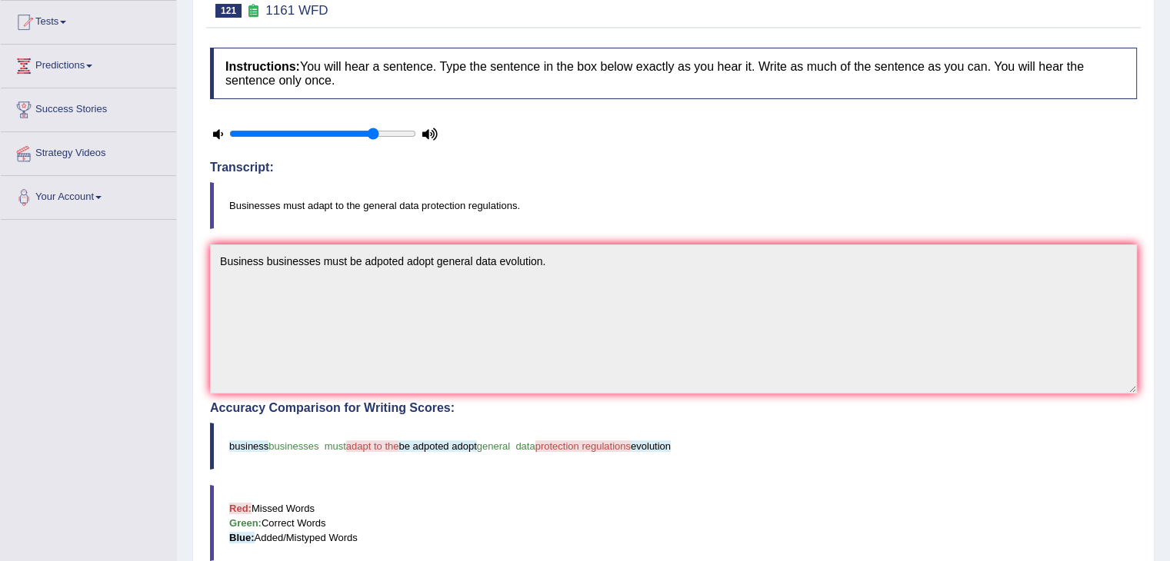
scroll to position [0, 0]
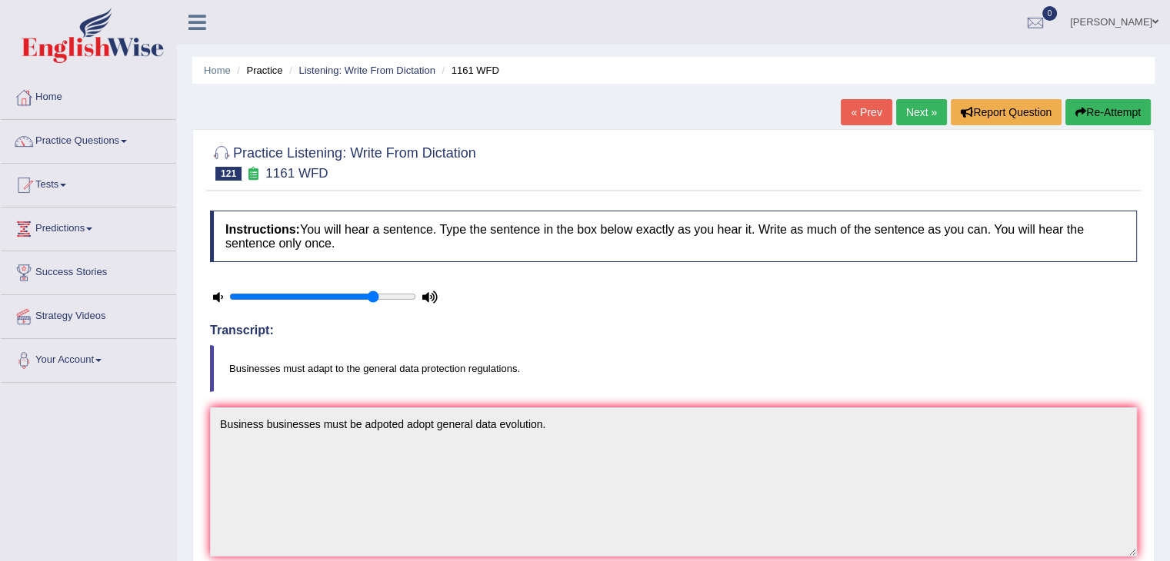
click at [922, 117] on link "Next »" at bounding box center [921, 112] width 51 height 26
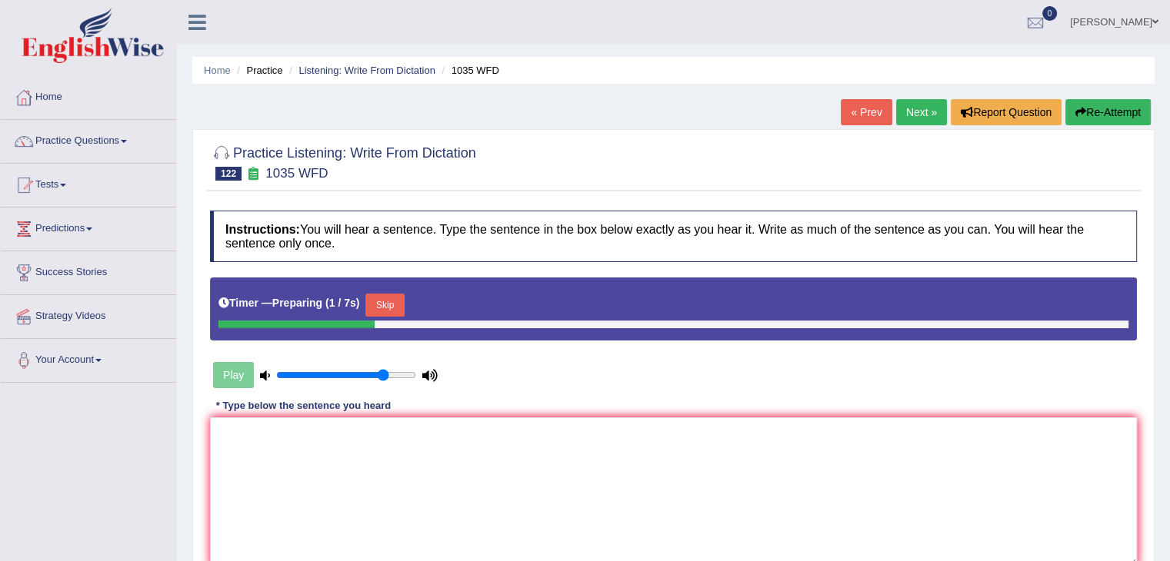
click at [401, 304] on button "Skip" at bounding box center [384, 305] width 38 height 23
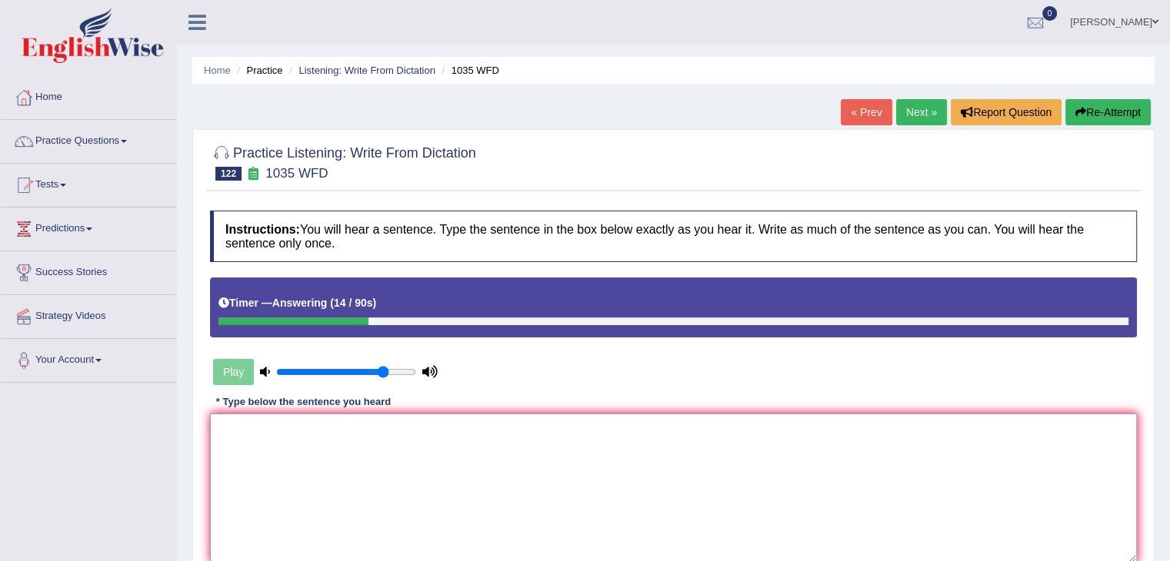
click at [241, 437] on textarea at bounding box center [673, 488] width 927 height 149
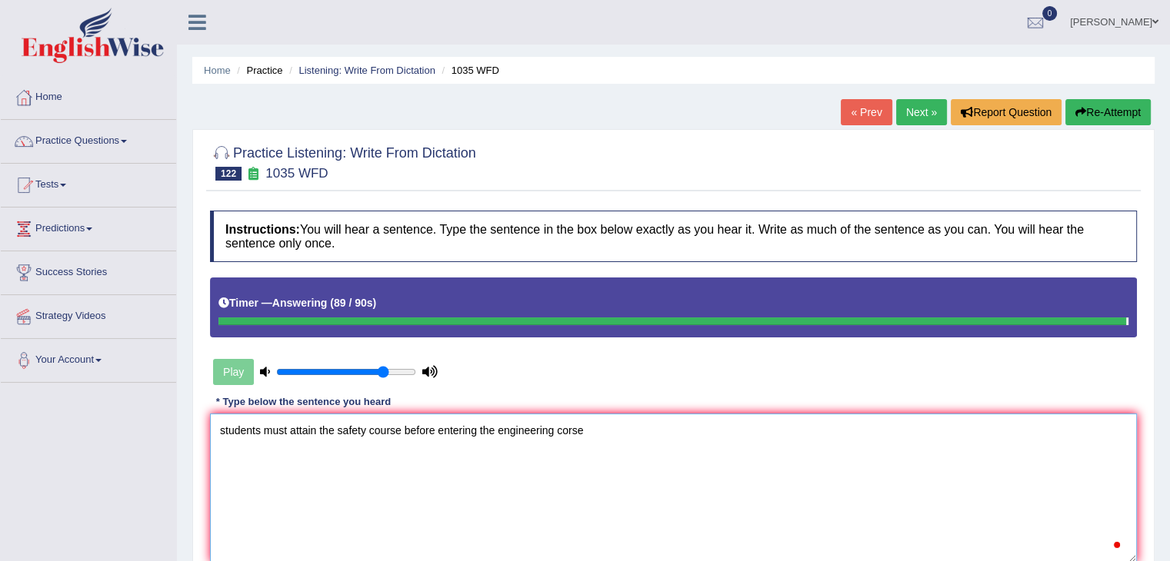
type textarea "students must attain the safety course before entering the engineering corse"
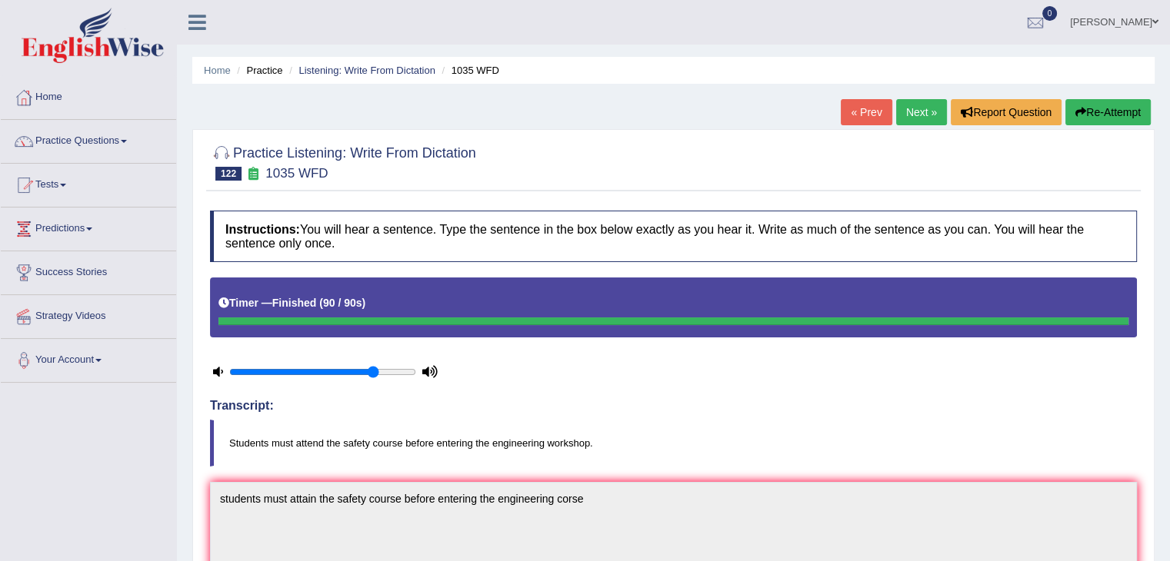
click at [914, 117] on link "Next »" at bounding box center [921, 112] width 51 height 26
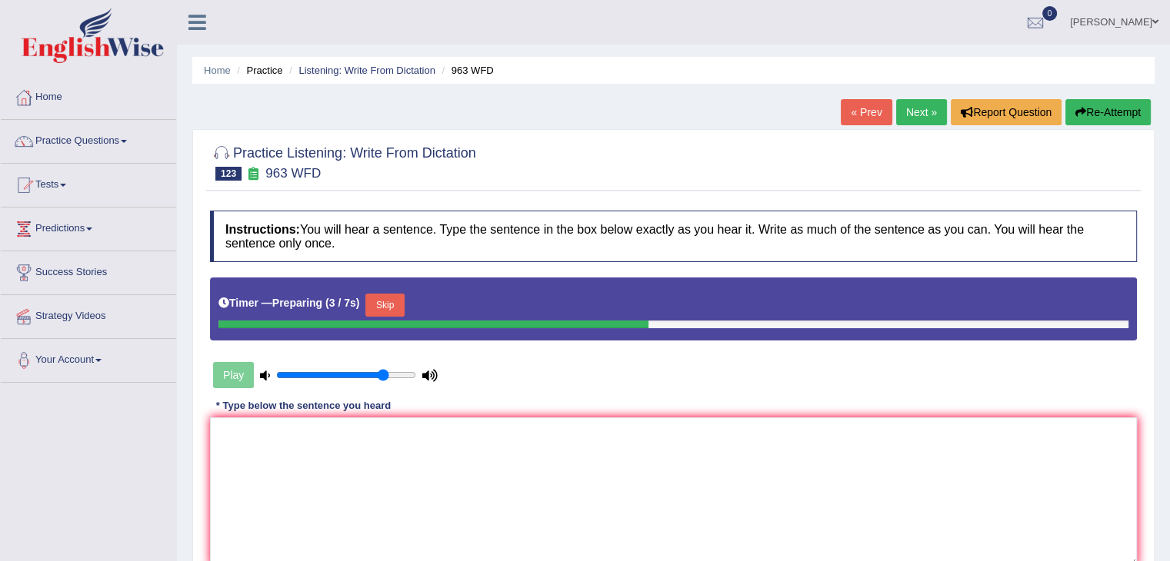
click at [388, 301] on button "Skip" at bounding box center [384, 305] width 38 height 23
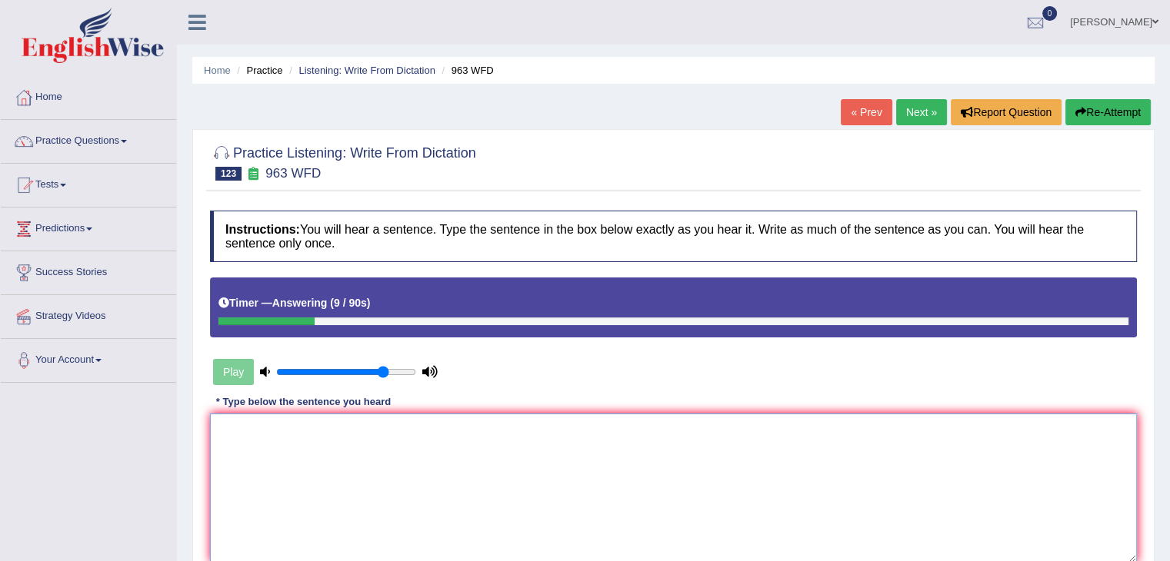
click at [222, 453] on textarea at bounding box center [673, 488] width 927 height 149
type textarea "s"
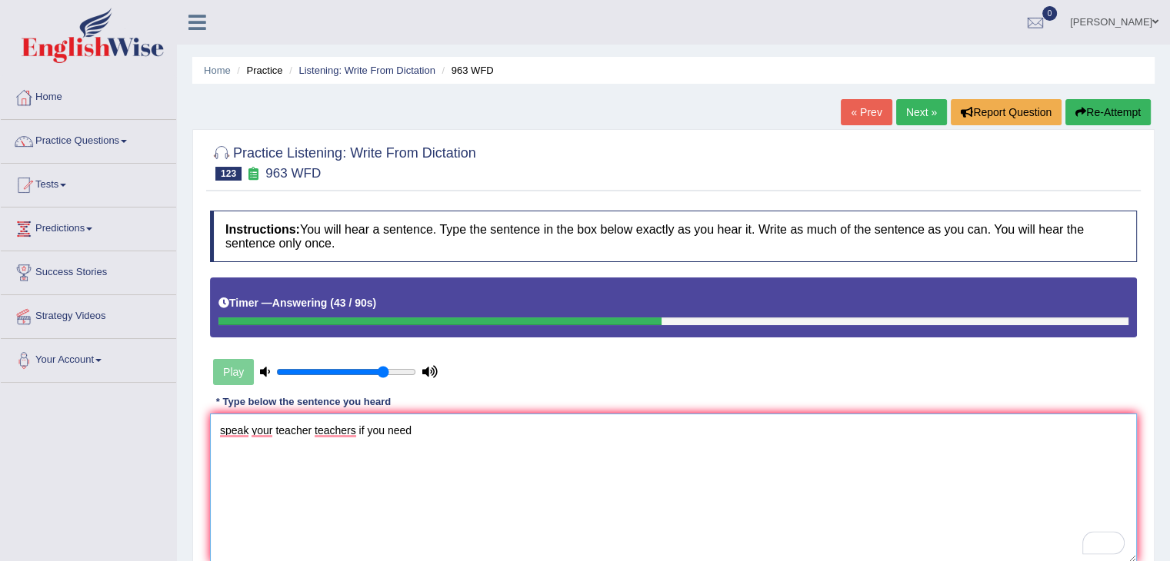
click at [358, 429] on textarea "speak your teacher teachers if you need" at bounding box center [673, 488] width 927 height 149
click at [417, 428] on textarea "speak your teacher teachers, if you need" at bounding box center [673, 488] width 927 height 149
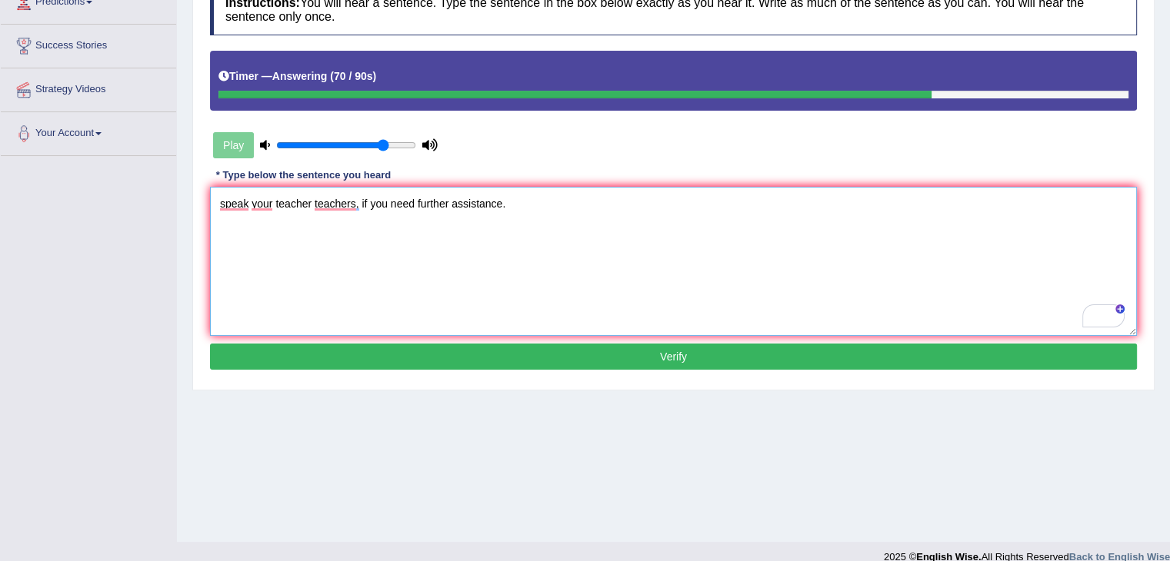
scroll to position [233, 0]
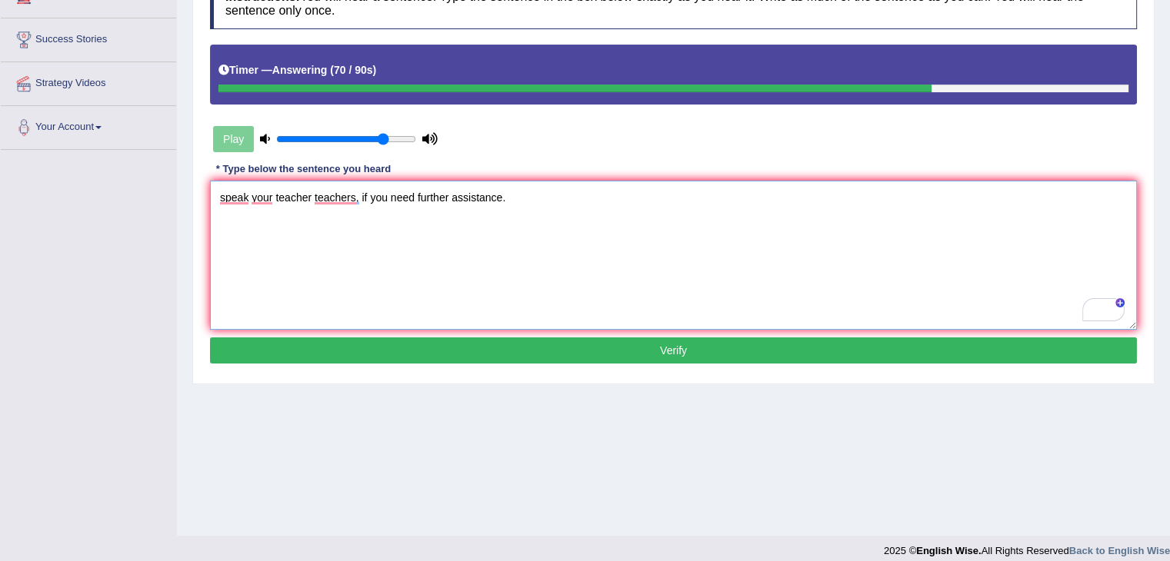
type textarea "speak your teacher teachers, if you need further assistance."
click at [597, 350] on button "Verify" at bounding box center [673, 351] width 927 height 26
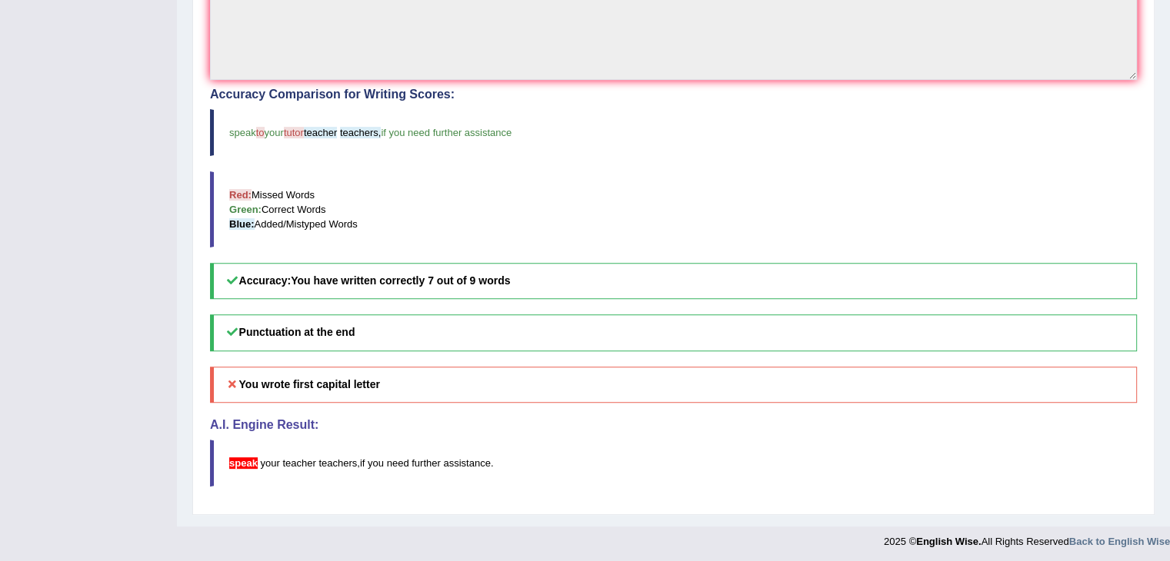
scroll to position [0, 0]
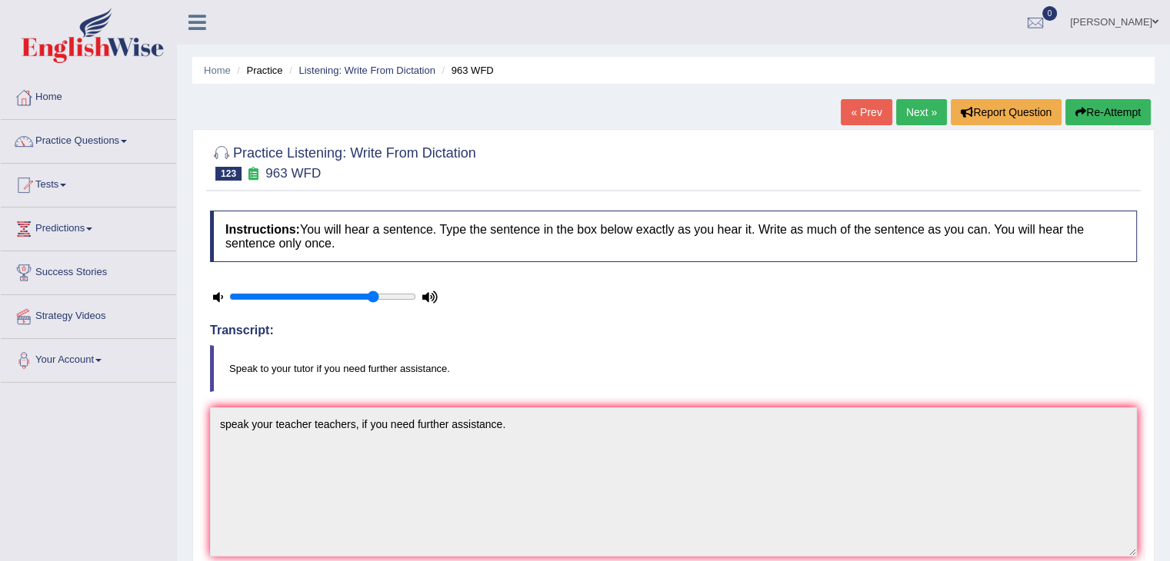
click at [905, 108] on link "Next »" at bounding box center [921, 112] width 51 height 26
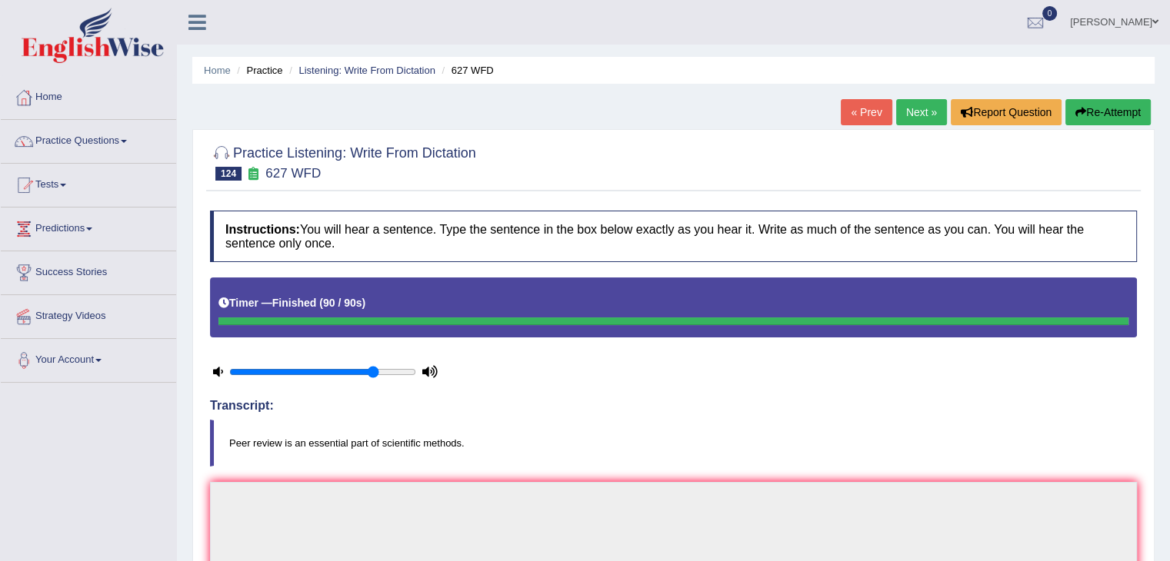
click at [1107, 114] on button "Re-Attempt" at bounding box center [1107, 112] width 85 height 26
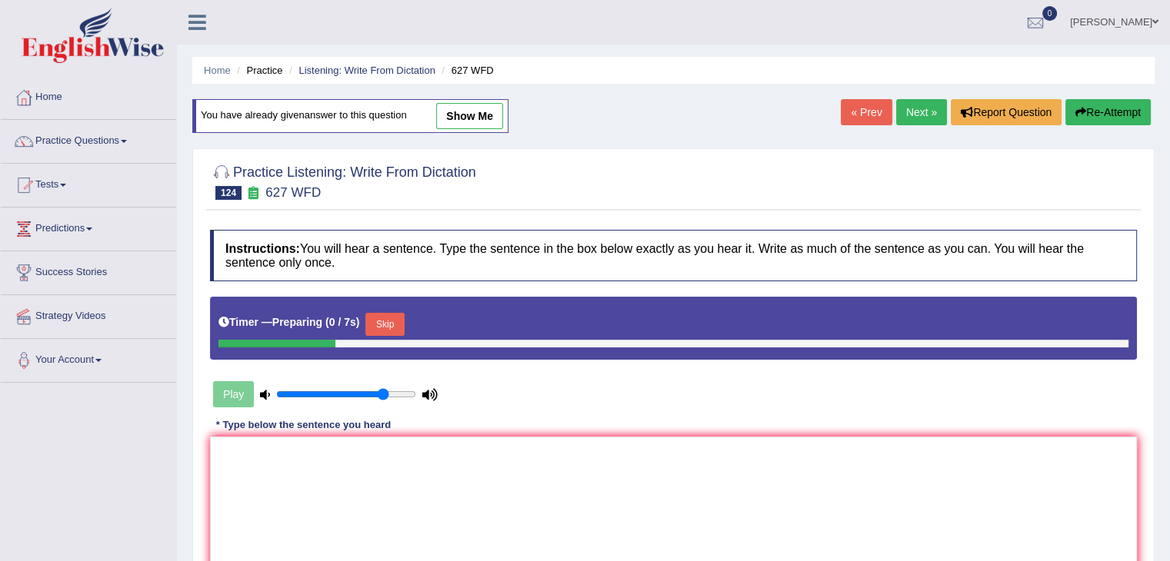
click at [404, 321] on button "Skip" at bounding box center [384, 324] width 38 height 23
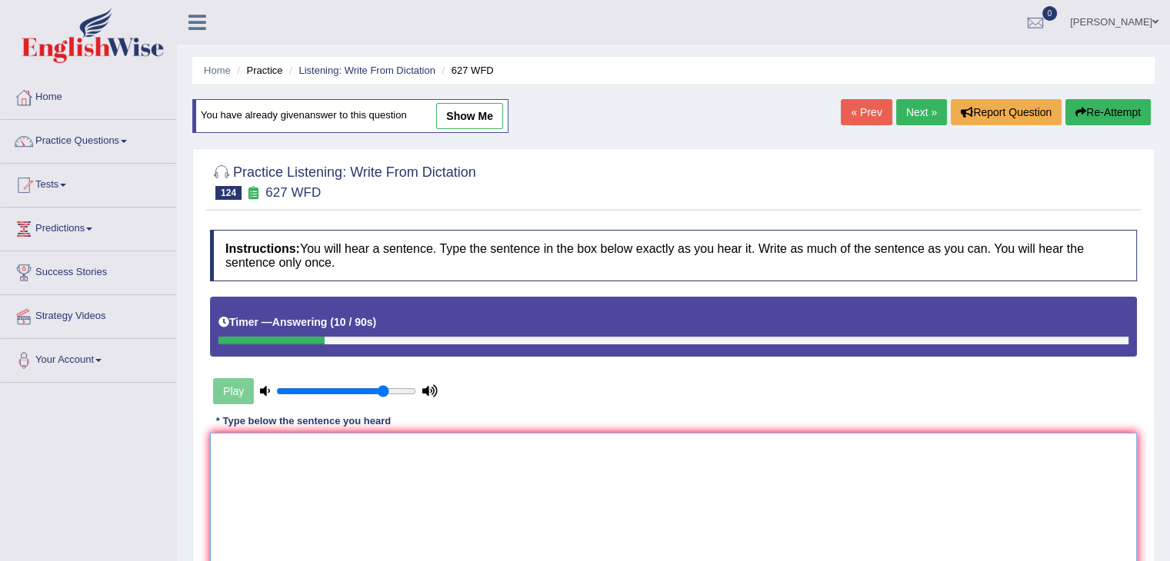
click at [261, 448] on textarea at bounding box center [673, 507] width 927 height 149
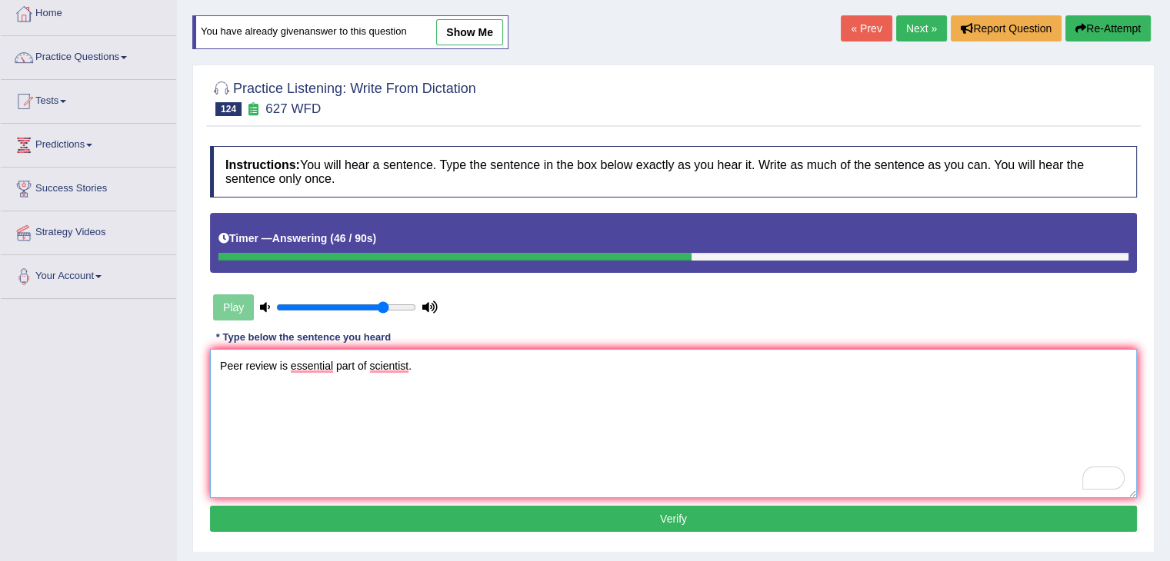
scroll to position [105, 0]
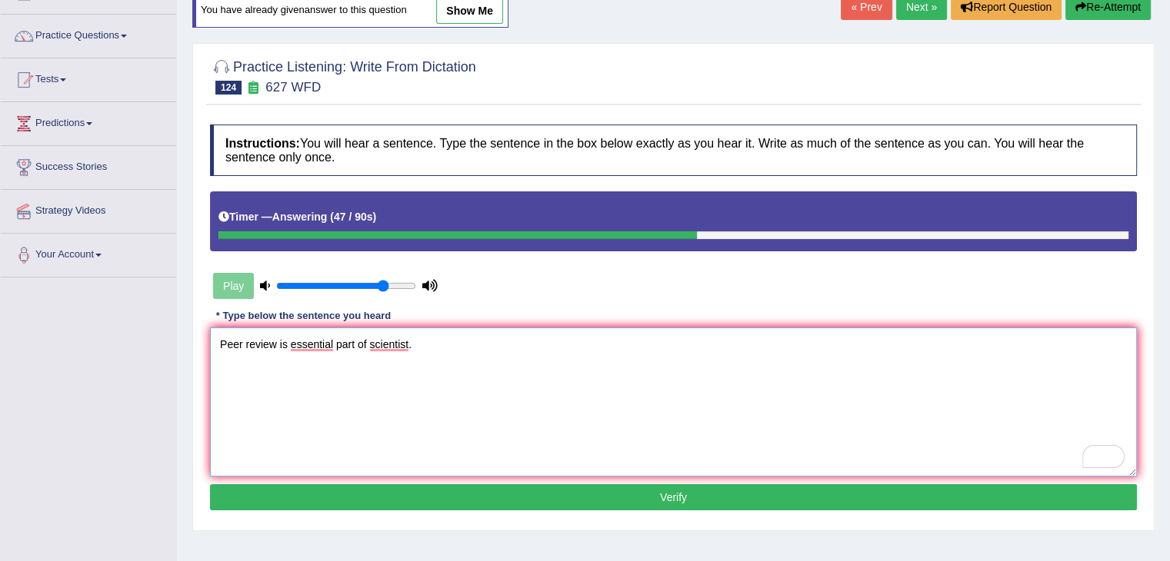
type textarea "Peer review is essential part of scientist."
click at [555, 498] on button "Verify" at bounding box center [673, 497] width 927 height 26
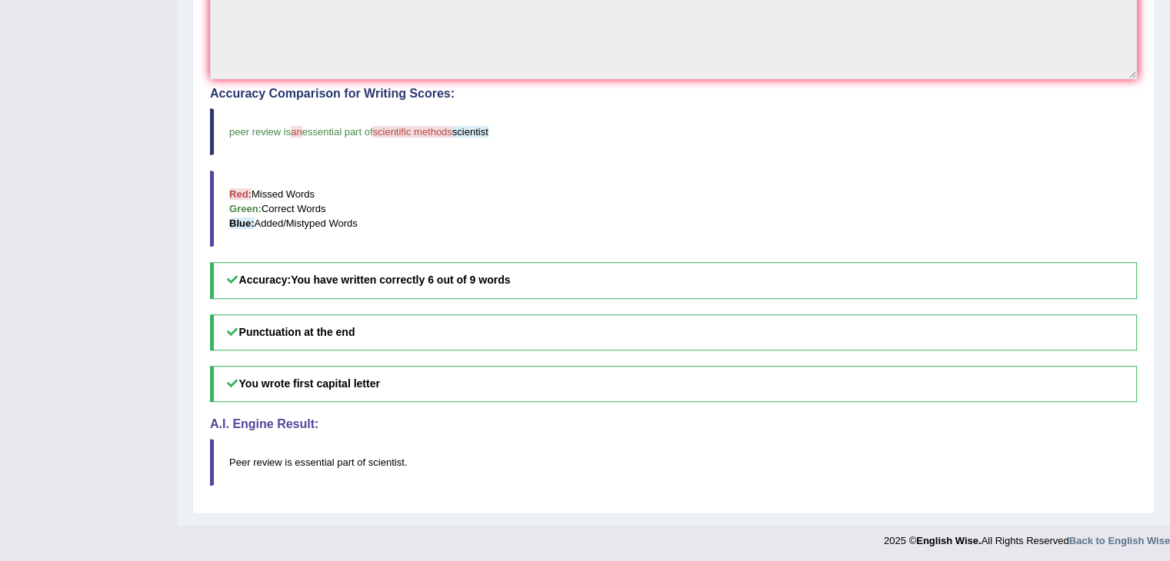
scroll to position [0, 0]
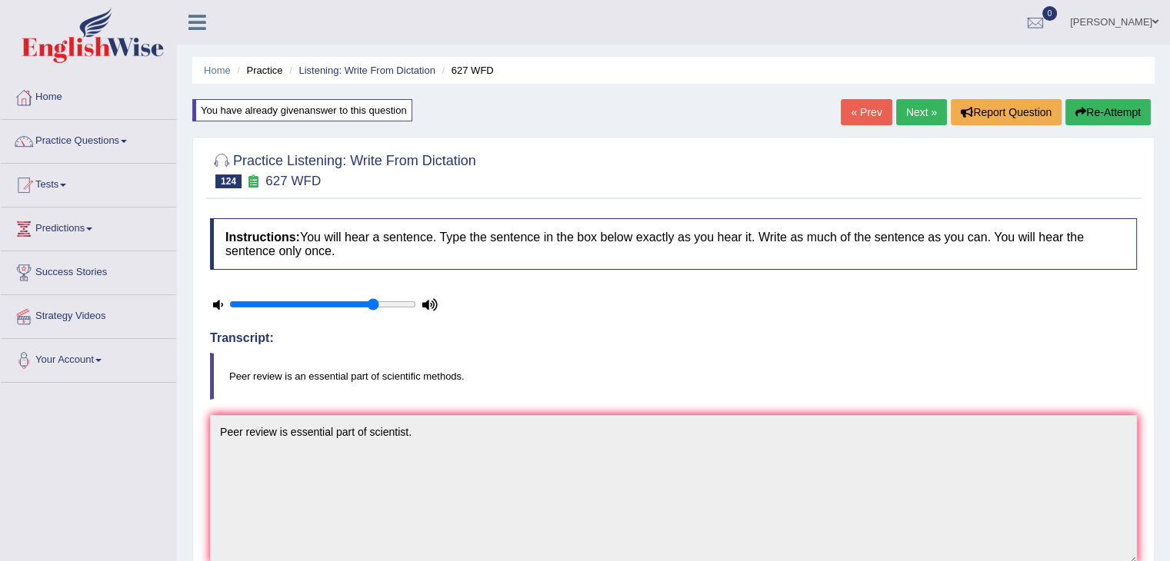
click at [904, 115] on link "Next »" at bounding box center [921, 112] width 51 height 26
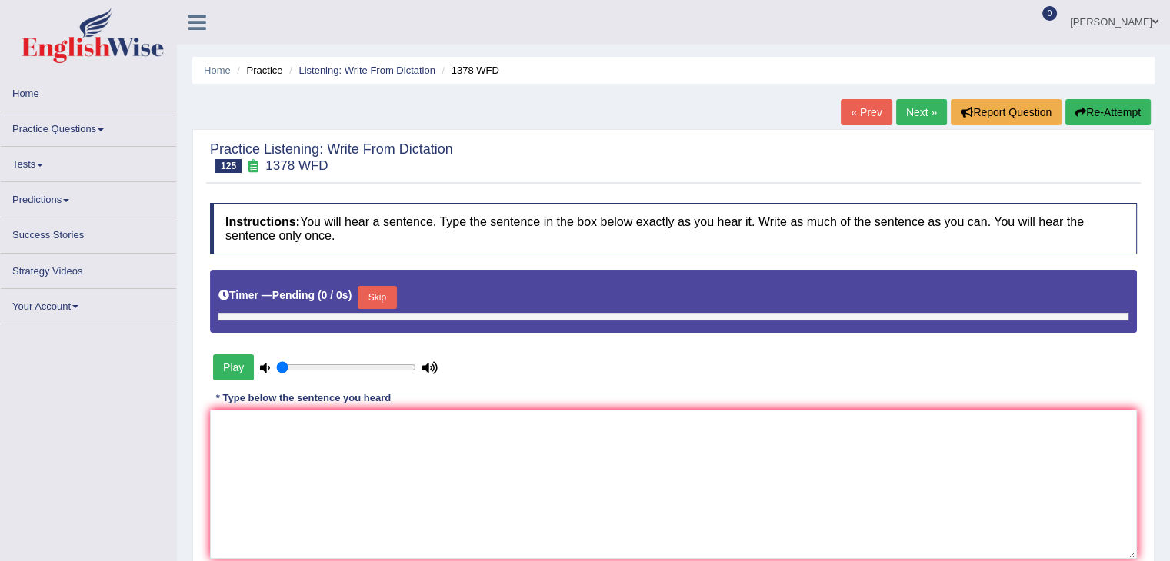
type input "0.8"
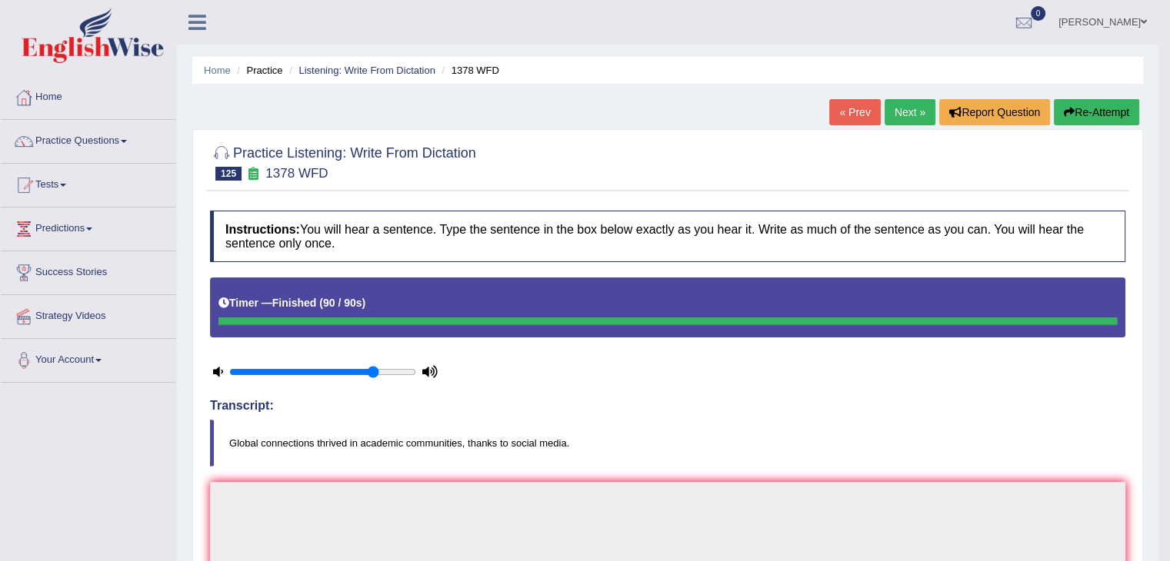
click at [1089, 127] on div "« Prev Next » Report Question Re-Attempt" at bounding box center [986, 114] width 314 height 30
click at [1092, 112] on button "Re-Attempt" at bounding box center [1096, 112] width 85 height 26
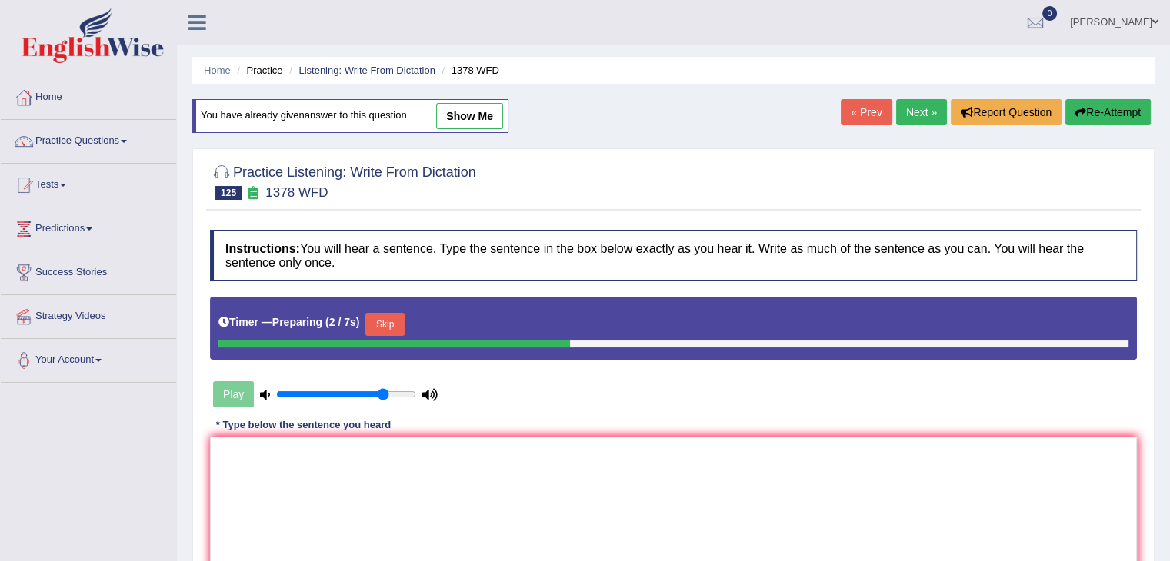
click at [388, 317] on button "Skip" at bounding box center [384, 324] width 38 height 23
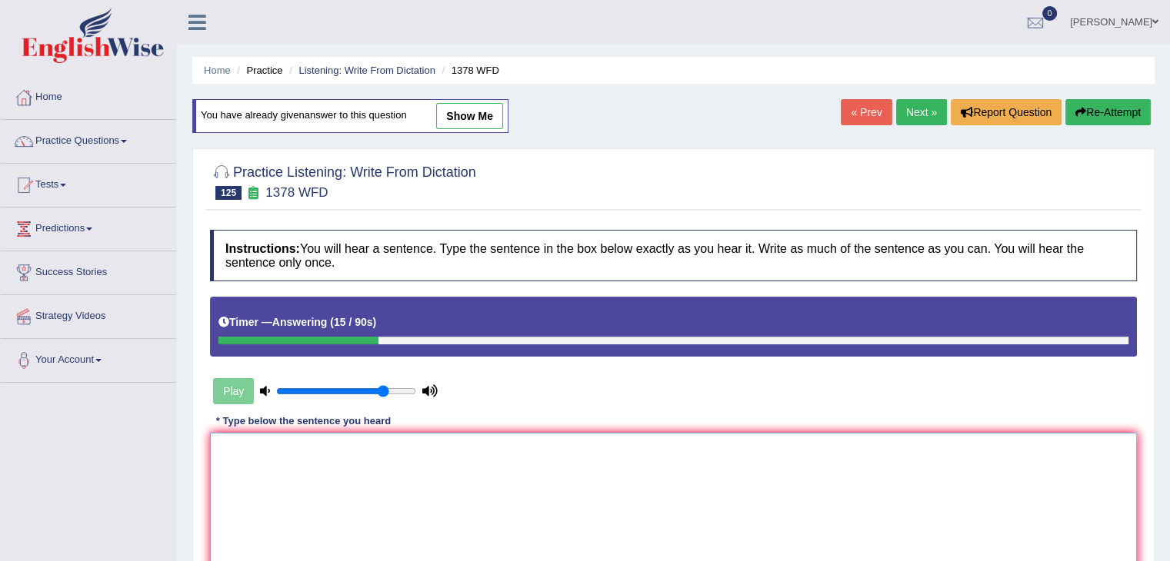
click at [299, 452] on textarea at bounding box center [673, 507] width 927 height 149
type textarea "g"
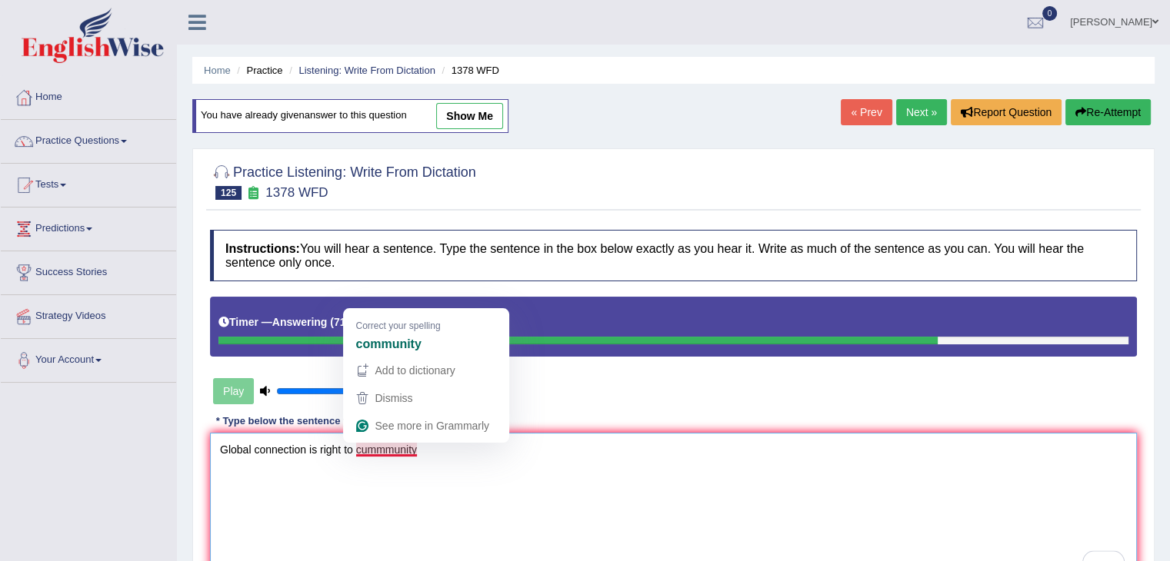
click at [388, 450] on textarea "Global connection is right to cummmunity" at bounding box center [673, 507] width 927 height 149
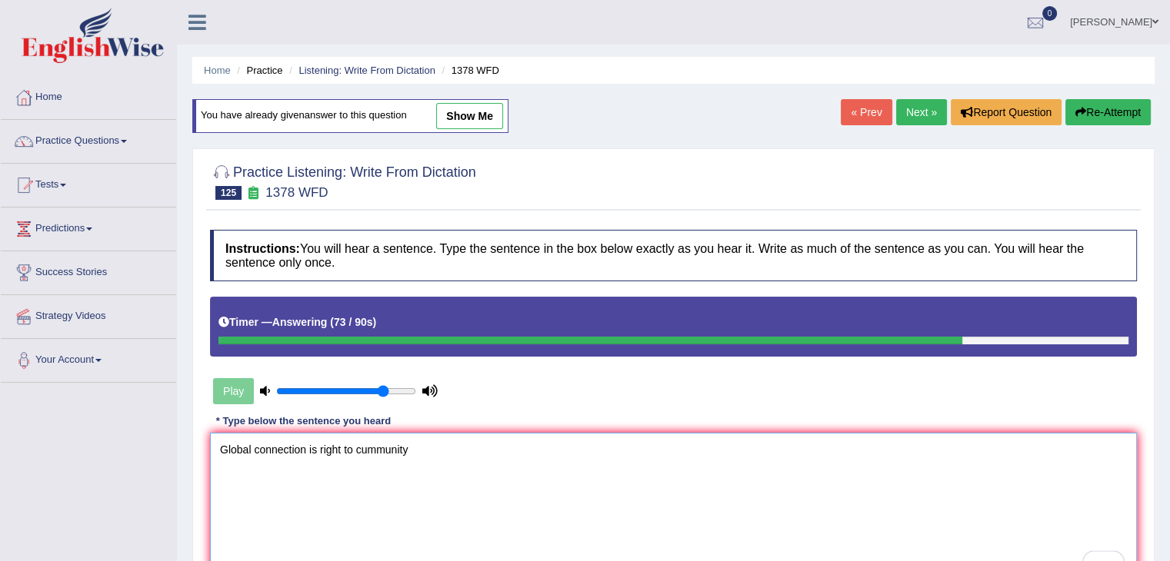
click at [428, 448] on textarea "Global connection is right to cummunity" at bounding box center [673, 507] width 927 height 149
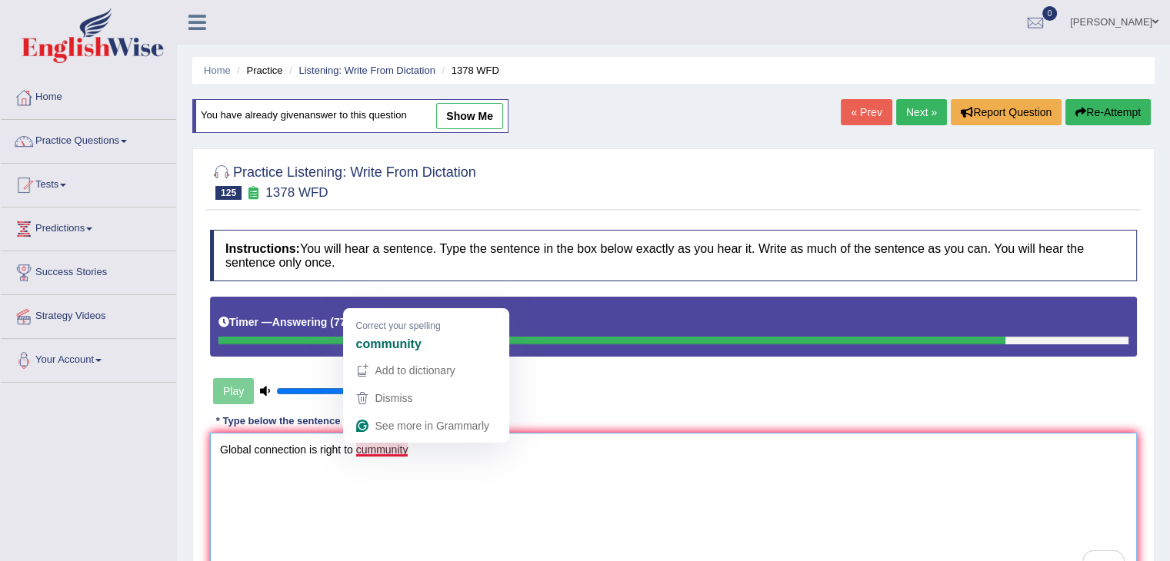
click at [365, 444] on textarea "Global connection is right to cummunity" at bounding box center [673, 507] width 927 height 149
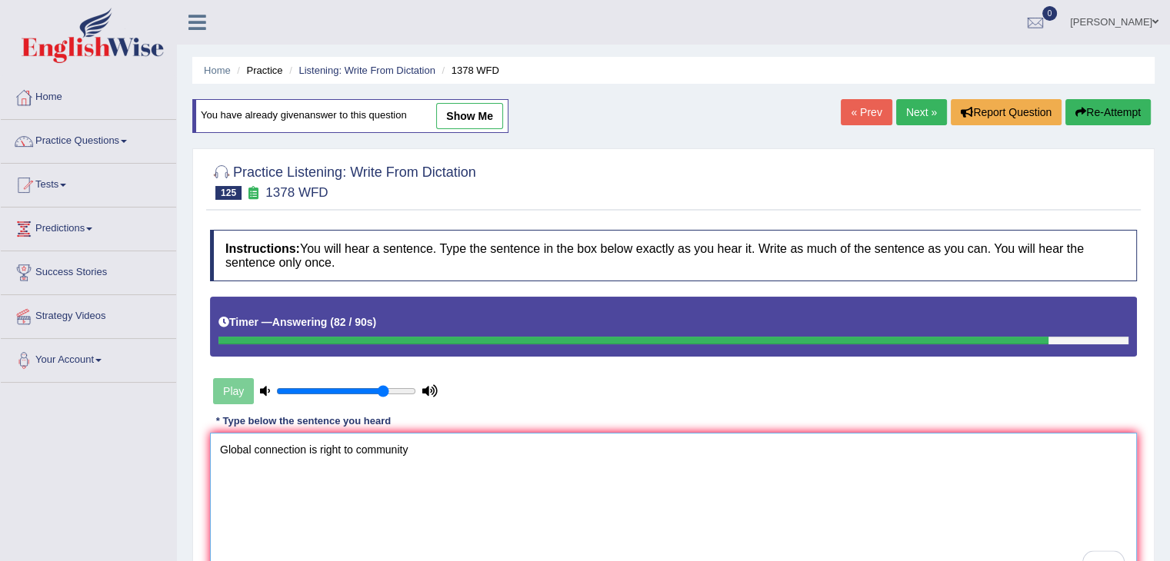
click at [420, 447] on textarea "Global connection is right to community" at bounding box center [673, 507] width 927 height 149
type textarea "Global connection is right to community throu"
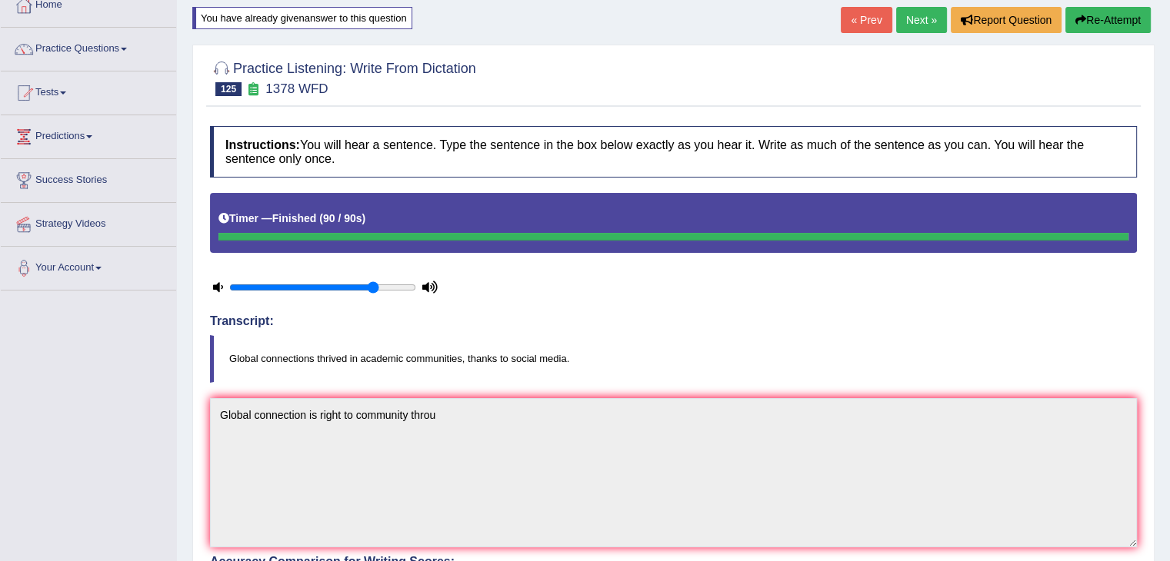
scroll to position [89, 0]
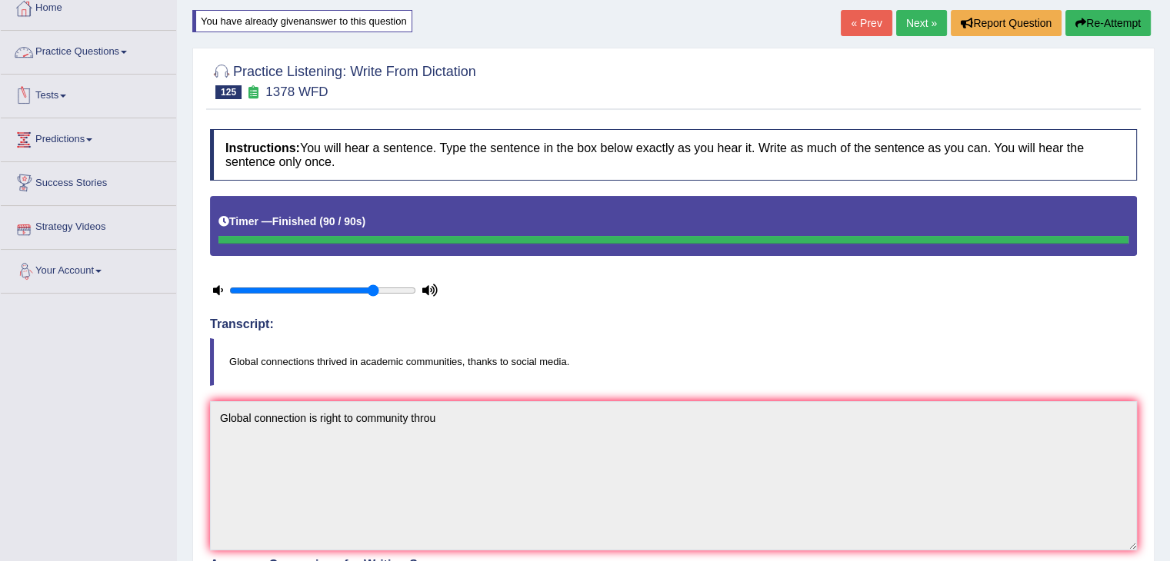
click at [111, 54] on link "Practice Questions" at bounding box center [88, 50] width 175 height 38
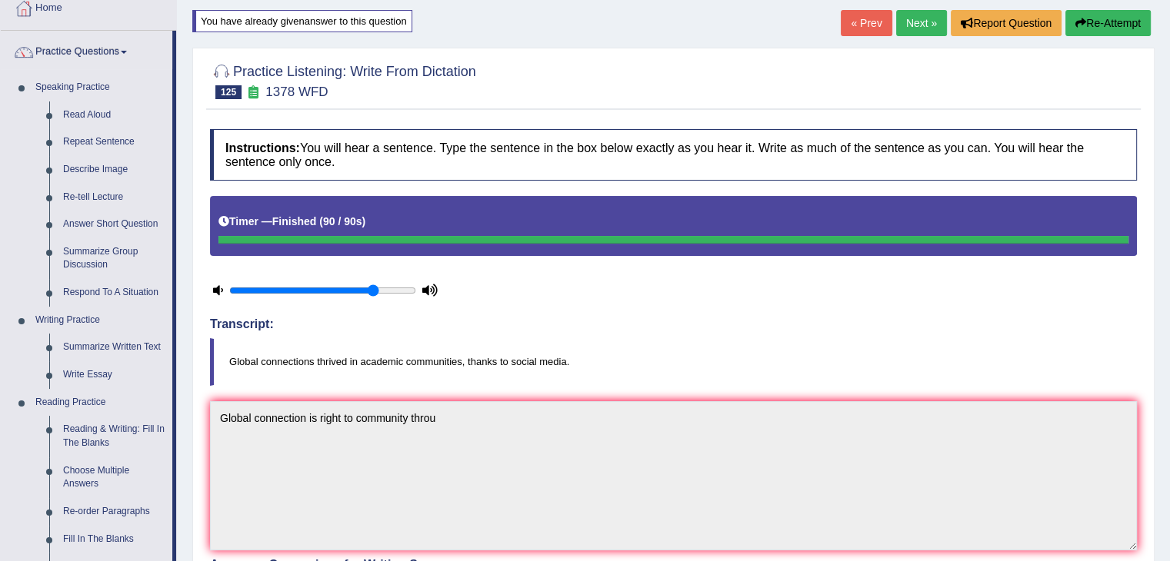
scroll to position [580, 0]
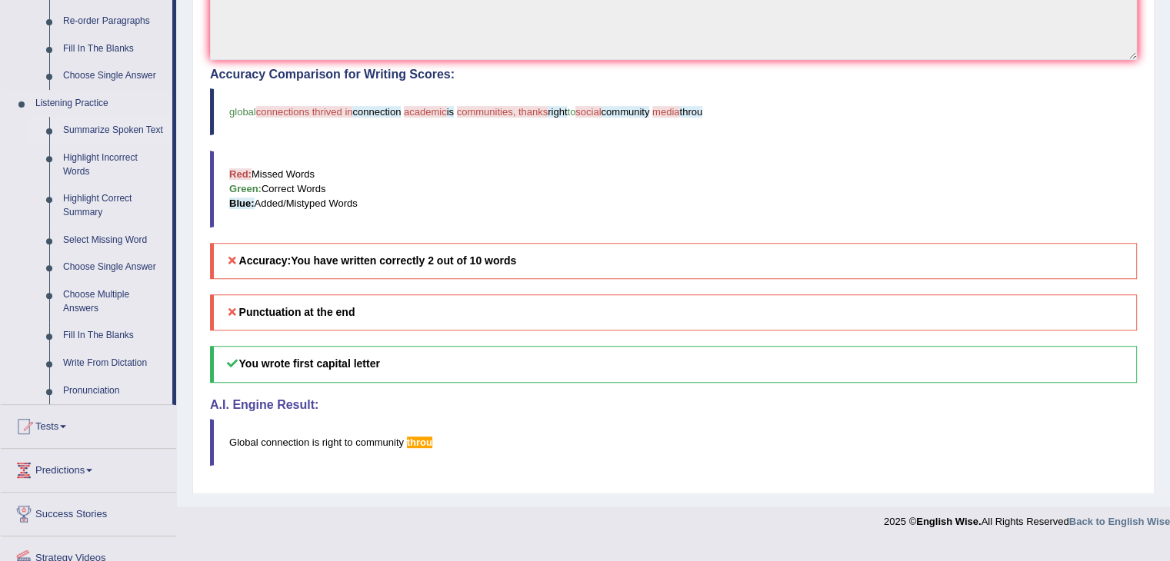
click at [118, 124] on link "Summarize Spoken Text" at bounding box center [114, 131] width 116 height 28
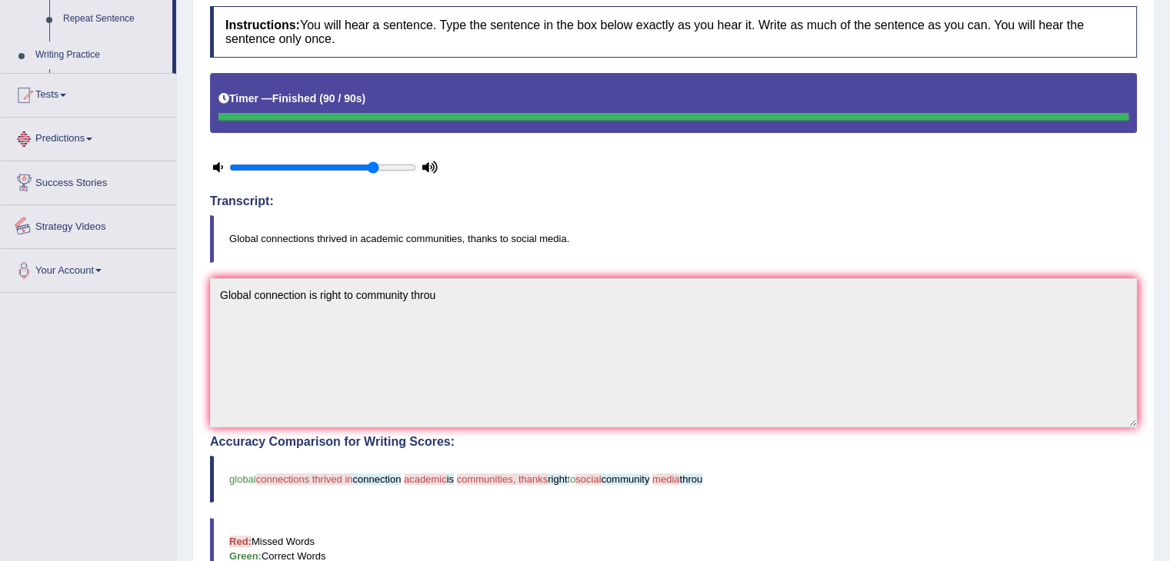
scroll to position [517, 0]
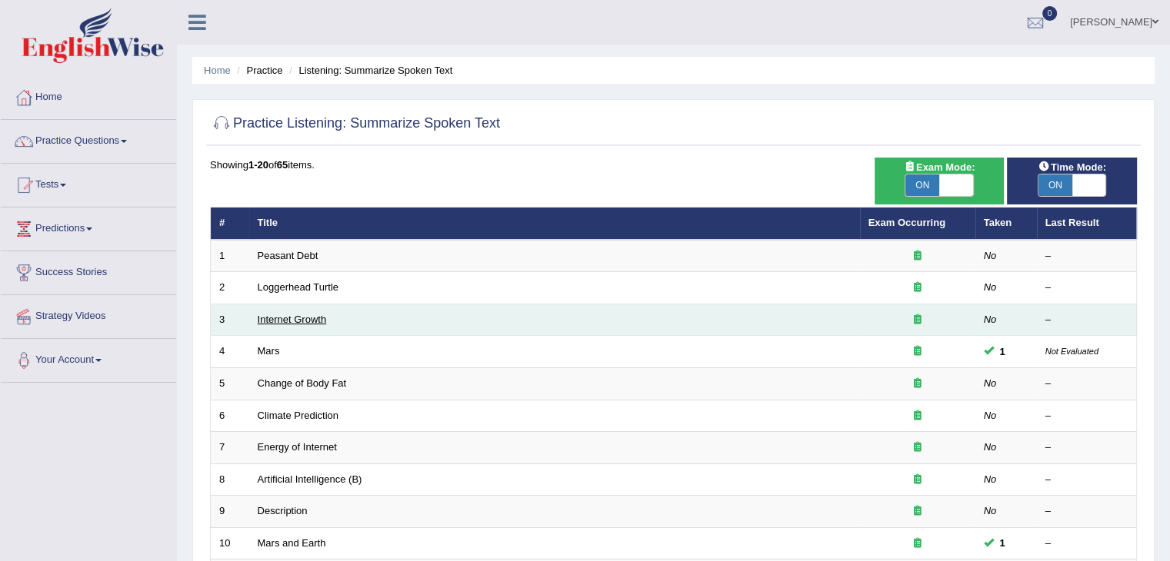
click at [264, 315] on link "Internet Growth" at bounding box center [292, 320] width 69 height 12
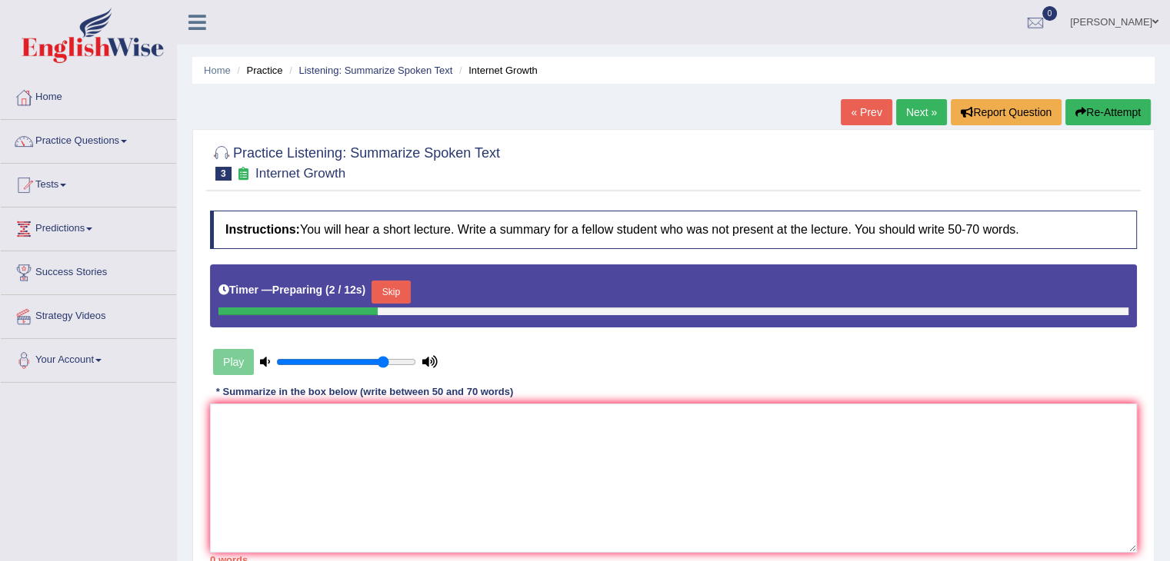
click at [404, 283] on button "Skip" at bounding box center [390, 292] width 38 height 23
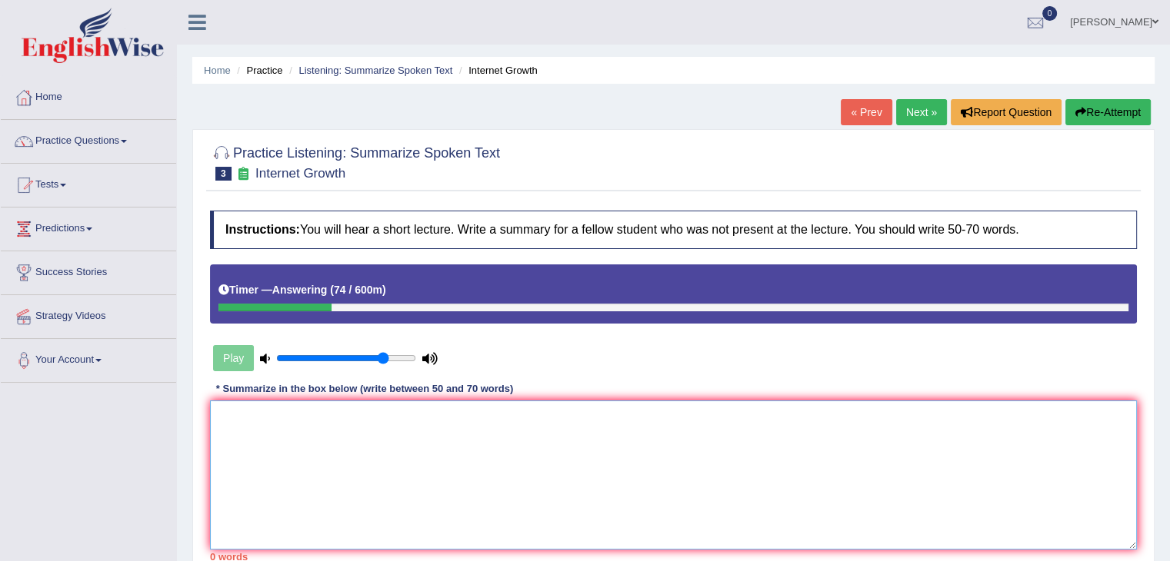
click at [279, 421] on textarea at bounding box center [673, 475] width 927 height 149
click at [399, 417] on textarea "The primary focus of the lecture was internet." at bounding box center [673, 475] width 927 height 149
click at [449, 416] on textarea "The primary focus of the lecture was Internet." at bounding box center [673, 475] width 927 height 149
click at [462, 413] on textarea "The primary focus of the lecture was the Internet." at bounding box center [673, 475] width 927 height 149
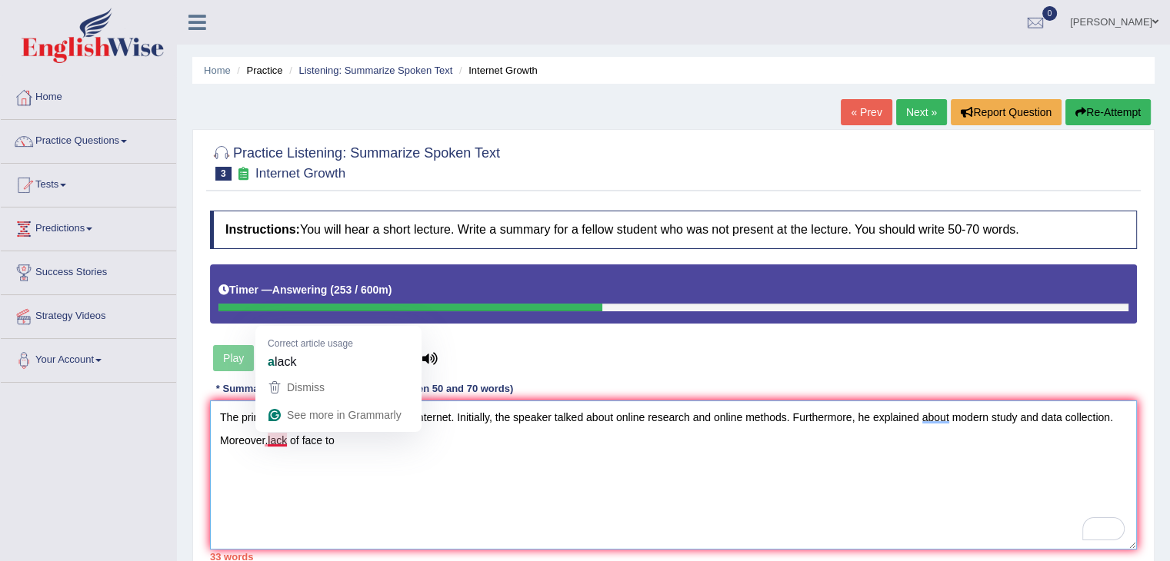
click at [268, 439] on textarea "The primary focus of the lecture was the Internet. Initially, the speaker talke…" at bounding box center [673, 475] width 927 height 149
click at [267, 439] on textarea "The primary focus of the lecture was the Internet. Initially, the speaker talke…" at bounding box center [673, 475] width 927 height 149
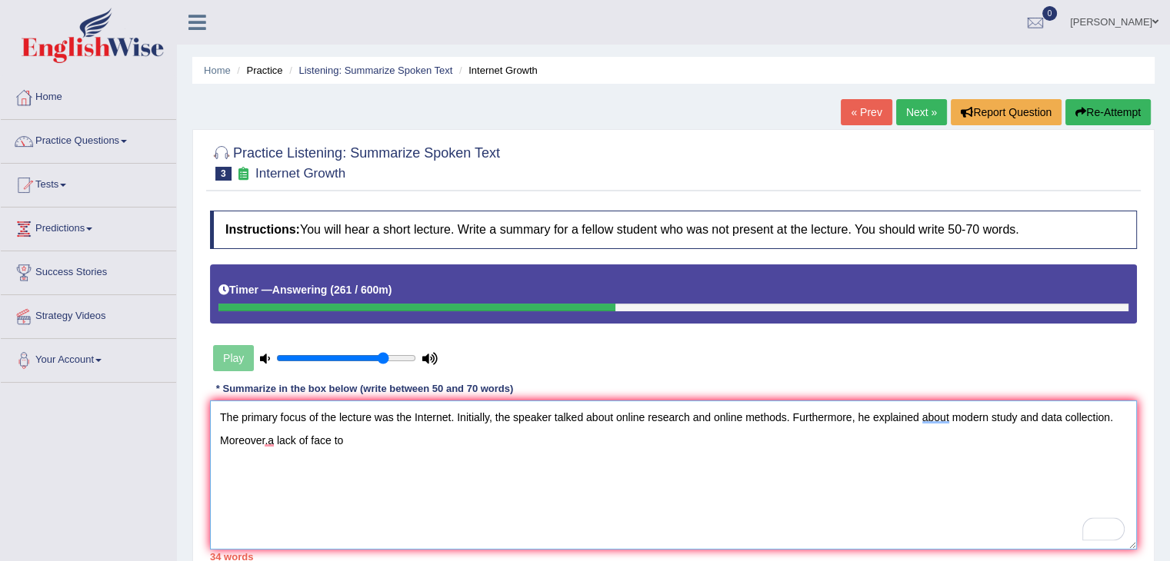
click at [343, 434] on textarea "The primary focus of the lecture was the Internet. Initially, the speaker talke…" at bounding box center [673, 475] width 927 height 149
click at [348, 440] on textarea "The primary focus of the lecture was the Internet. Initially, the speaker talke…" at bounding box center [673, 475] width 927 height 149
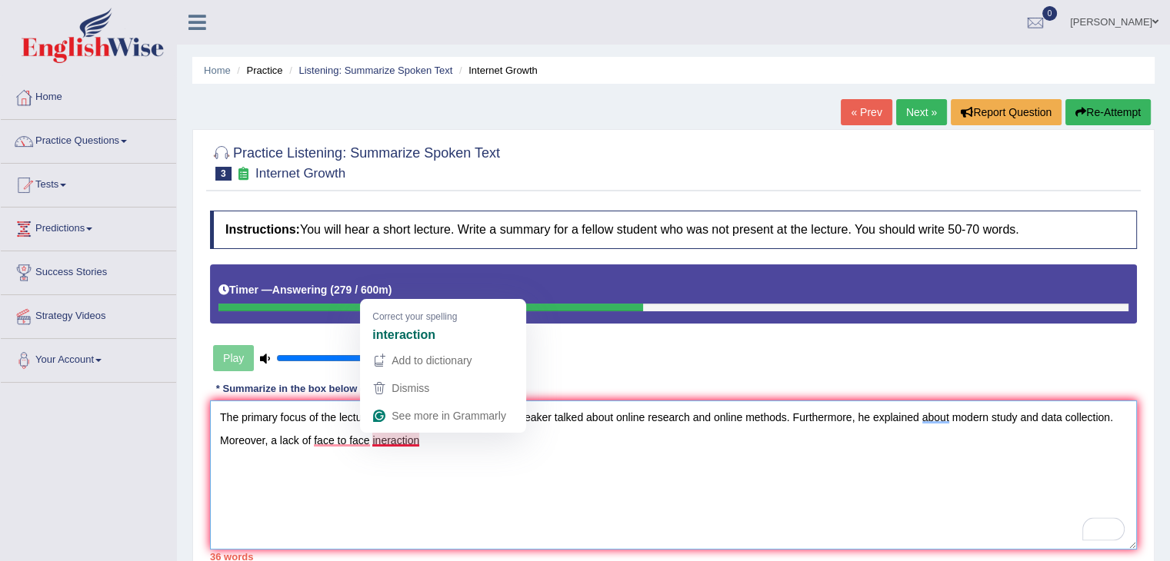
click at [382, 435] on textarea "The primary focus of the lecture was the Internet. Initially, the speaker talke…" at bounding box center [673, 475] width 927 height 149
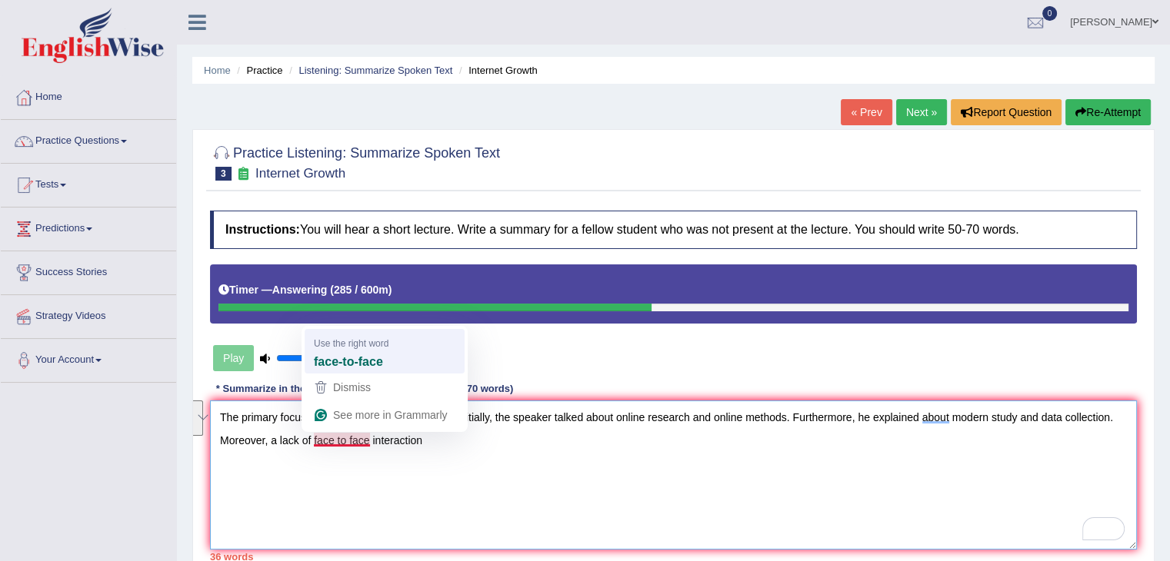
drag, startPoint x: 358, startPoint y: 433, endPoint x: 361, endPoint y: 361, distance: 72.4
click at [361, 361] on html "Toggle navigation Home Practice Questions Speaking Practice Read Aloud Repeat S…" at bounding box center [585, 280] width 1170 height 561
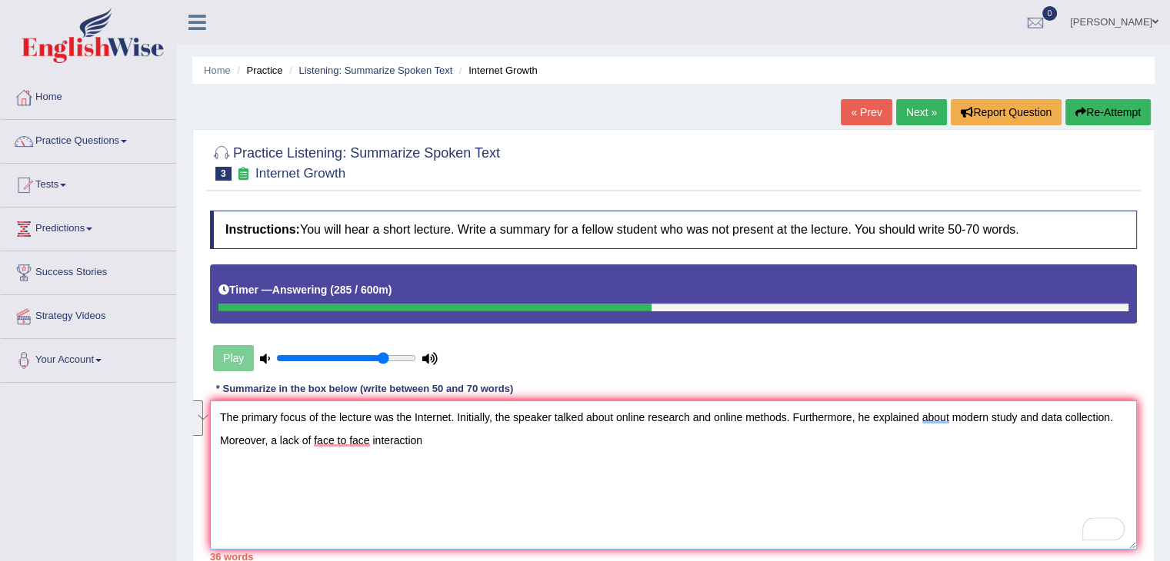
type textarea "The primary focus of the lecture was the Internet. Initially, the speaker talke…"
type input "0.65"
click at [361, 361] on input "range" at bounding box center [346, 358] width 140 height 12
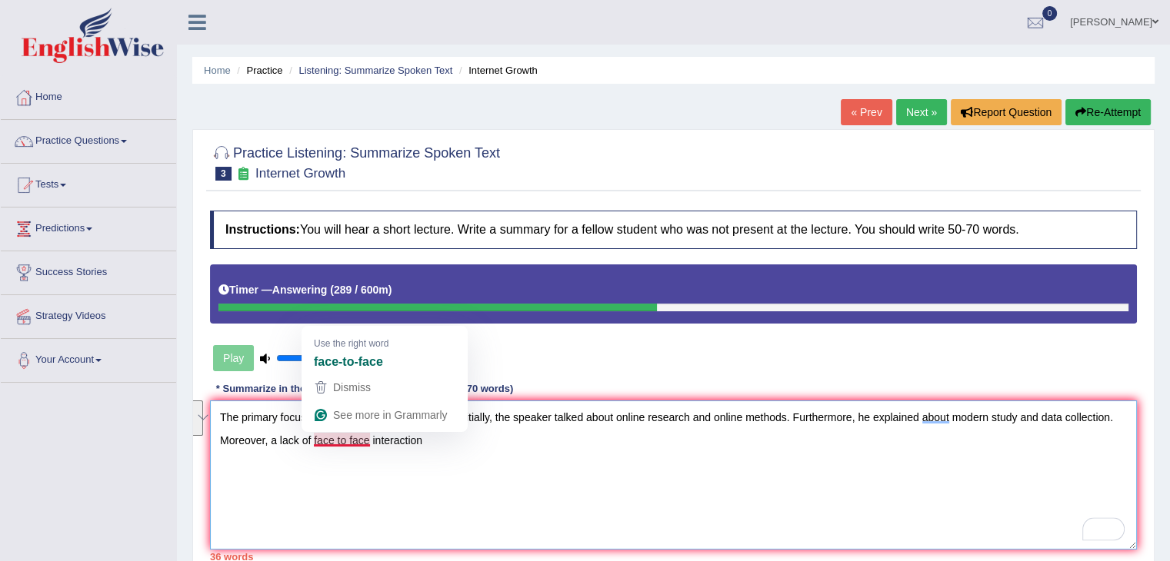
click at [437, 435] on textarea "The primary focus of the lecture was the Internet. Initially, the speaker talke…" at bounding box center [673, 475] width 927 height 149
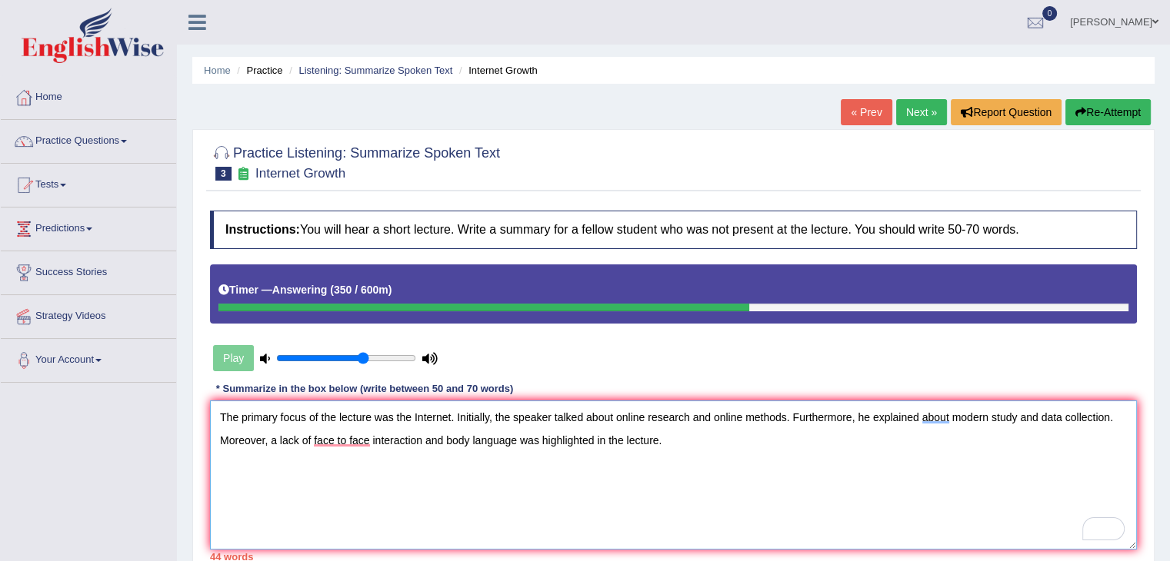
click at [677, 441] on textarea "The primary focus of the lecture was the Internet. Initially, the speaker talke…" at bounding box center [673, 475] width 927 height 149
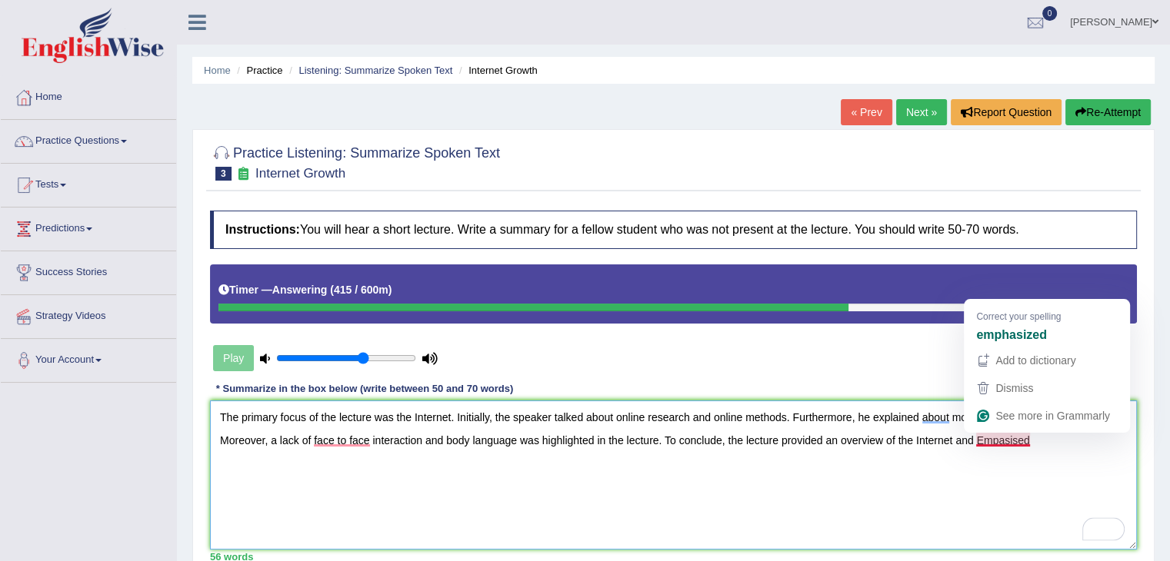
click at [981, 435] on textarea "The primary focus of the lecture was the Internet. Initially, the speaker talke…" at bounding box center [673, 475] width 927 height 149
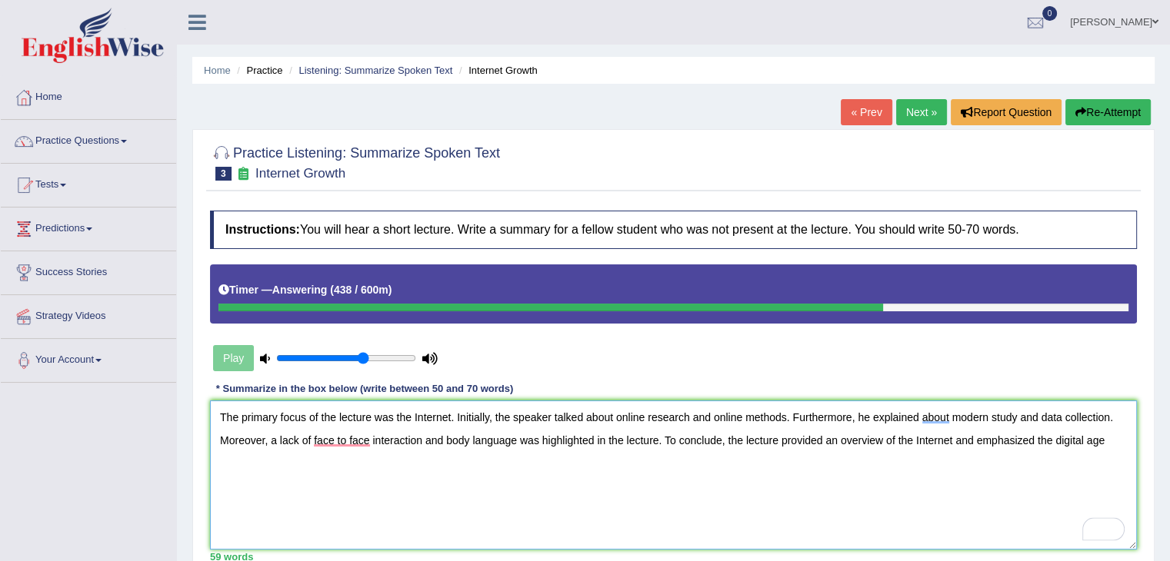
click at [1107, 438] on textarea "The primary focus of the lecture was the Internet. Initially, the speaker talke…" at bounding box center [673, 475] width 927 height 149
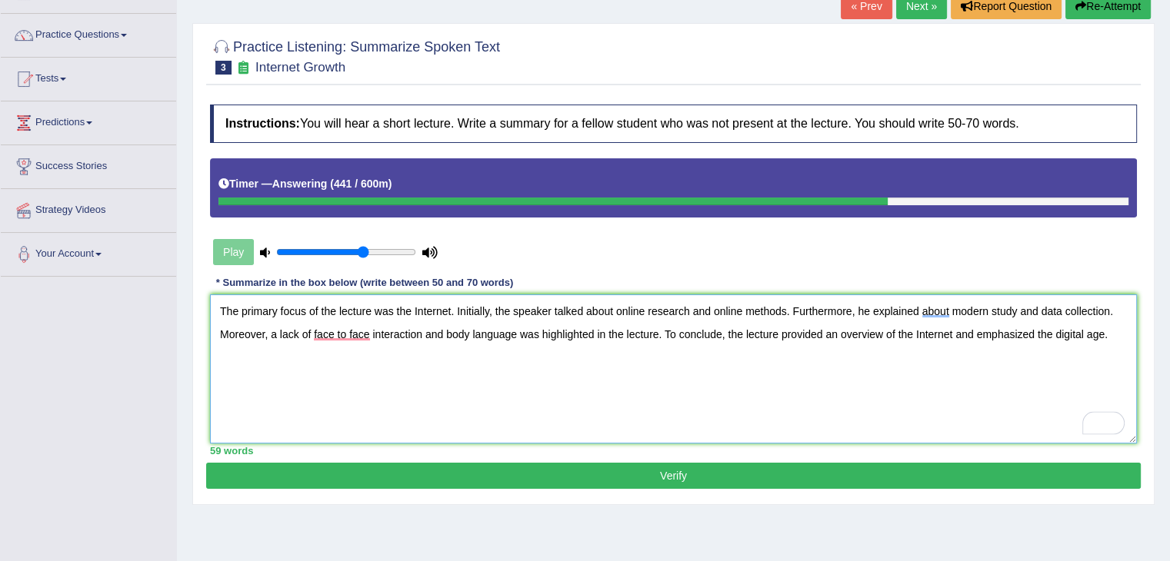
scroll to position [111, 0]
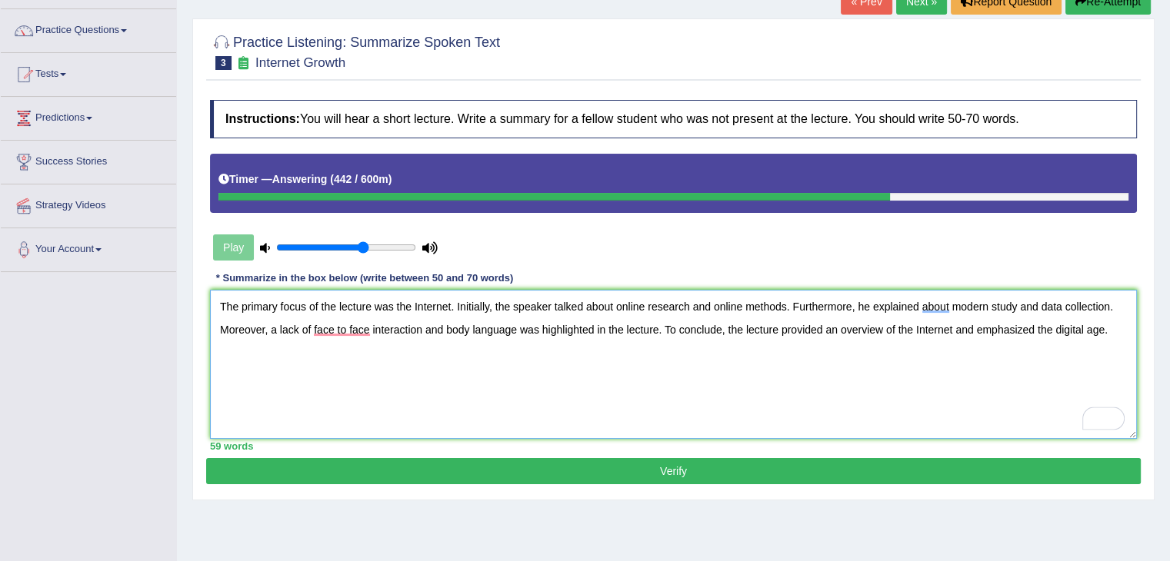
type textarea "The primary focus of the lecture was the Internet. Initially, the speaker talke…"
click at [683, 468] on button "Verify" at bounding box center [673, 471] width 934 height 26
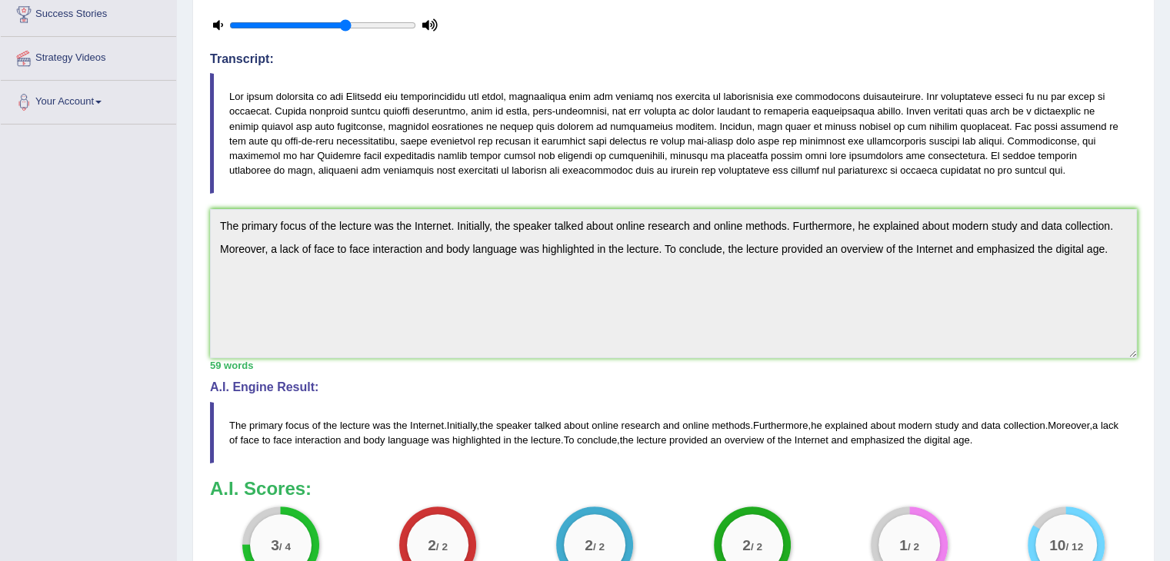
scroll to position [0, 0]
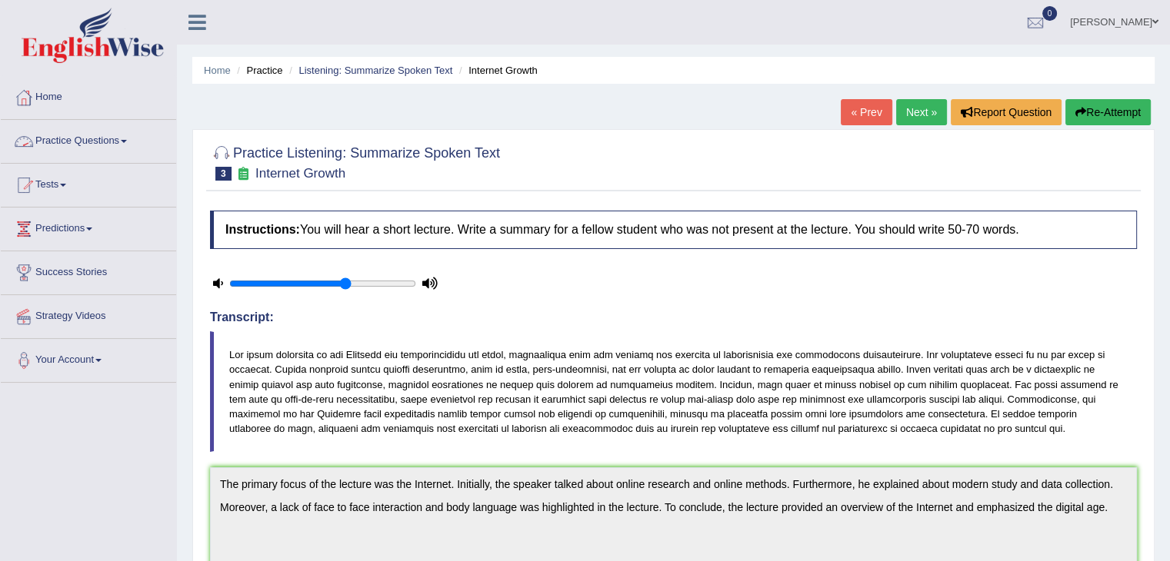
click at [112, 146] on link "Practice Questions" at bounding box center [88, 139] width 175 height 38
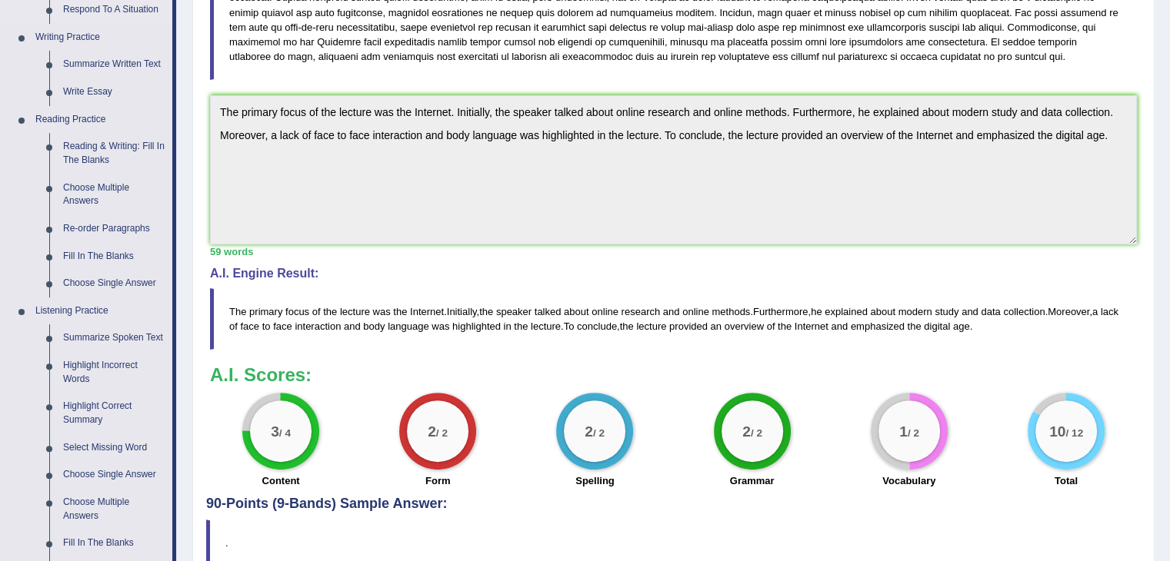
scroll to position [374, 0]
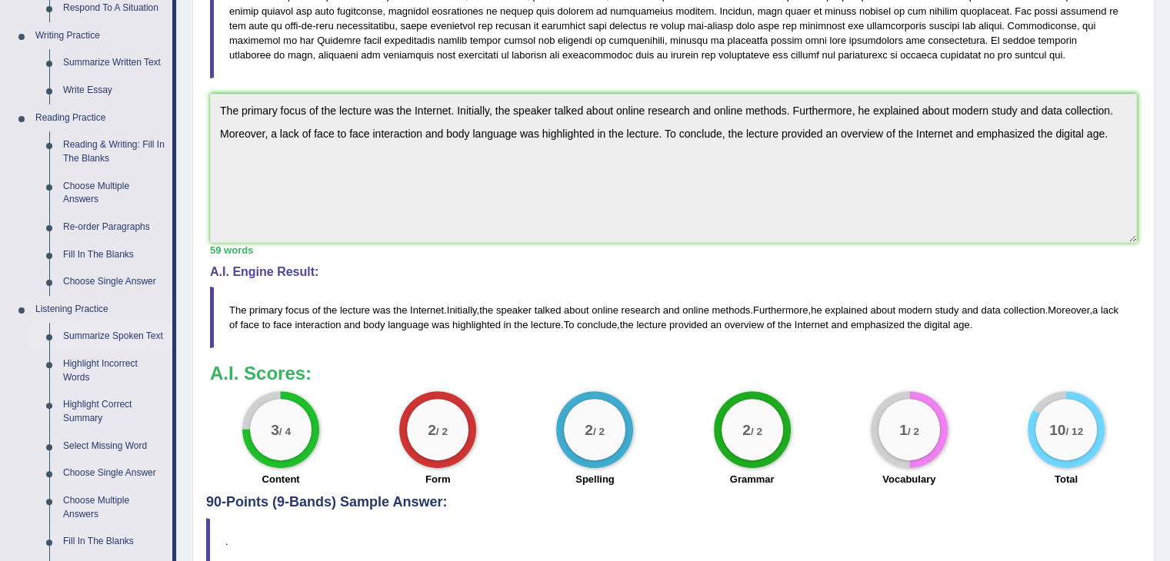
click at [121, 341] on link "Summarize Spoken Text" at bounding box center [114, 337] width 116 height 28
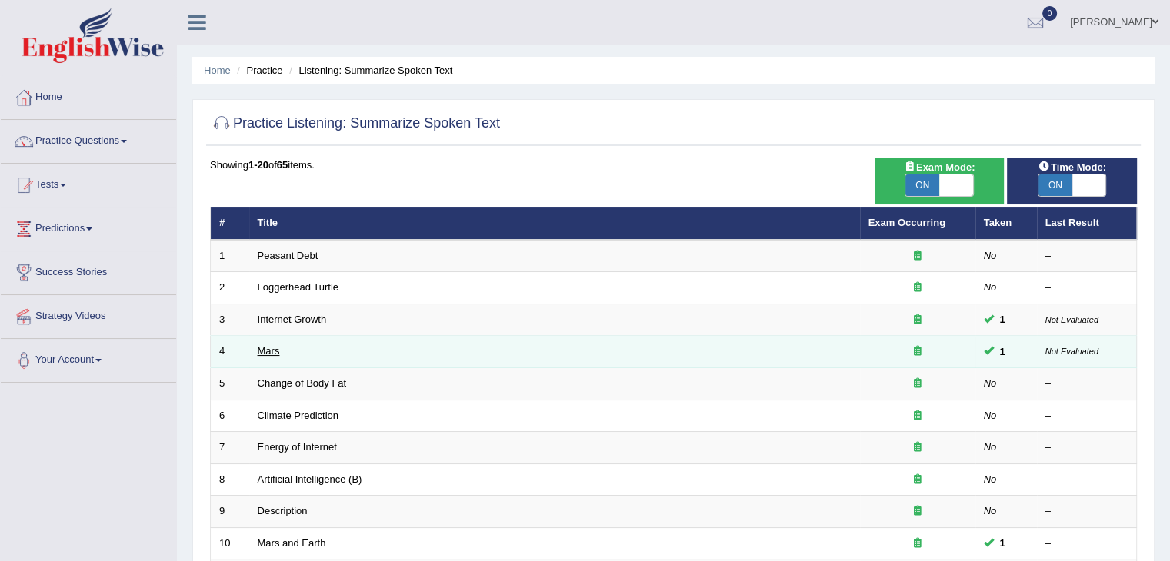
click at [271, 348] on link "Mars" at bounding box center [269, 351] width 22 height 12
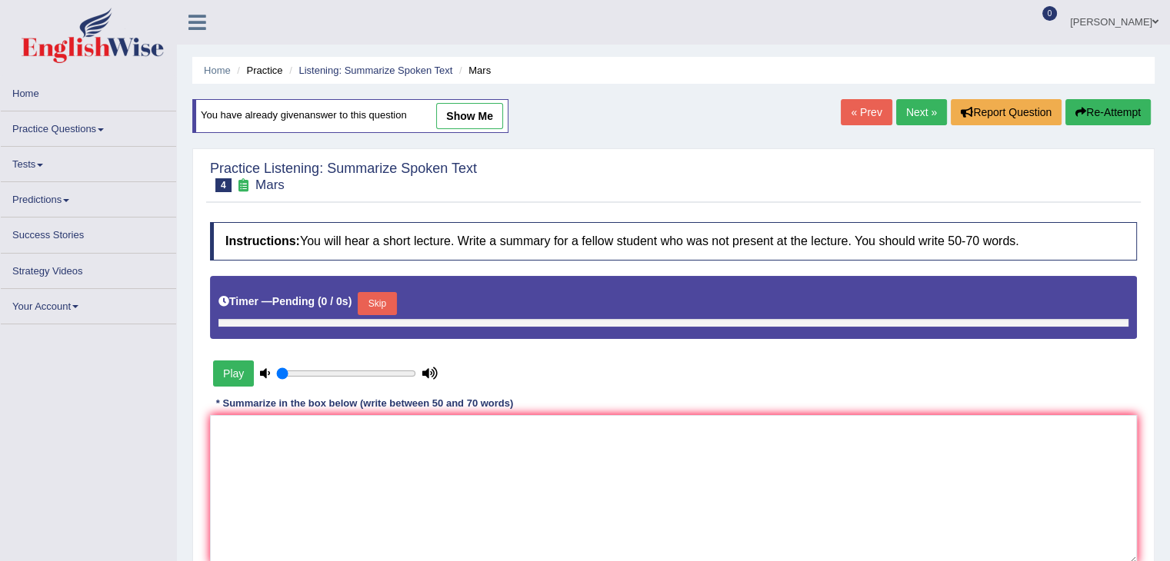
type input "0.65"
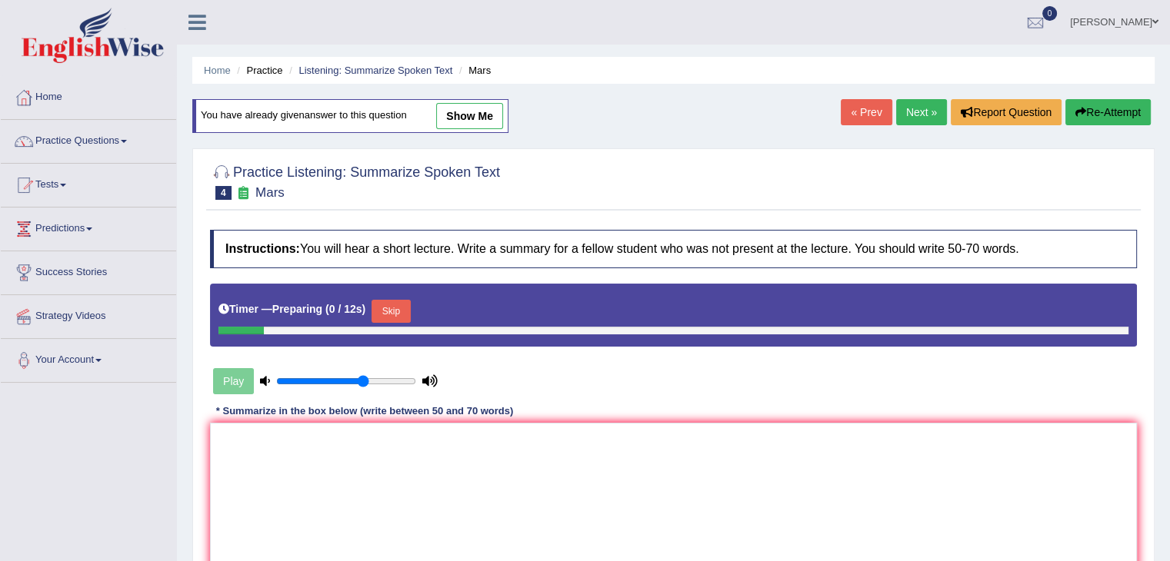
click at [471, 111] on link "show me" at bounding box center [469, 116] width 67 height 26
type textarea "The primary focus of the lecture was Mars. Initially, the speaker talked about …"
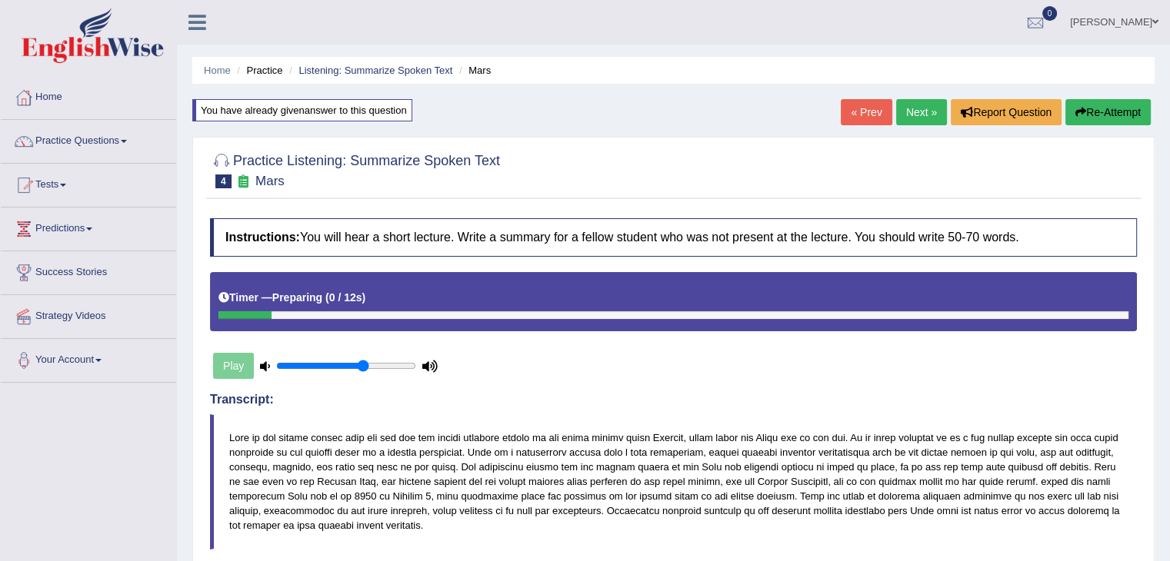
click at [118, 132] on link "Practice Questions" at bounding box center [88, 139] width 175 height 38
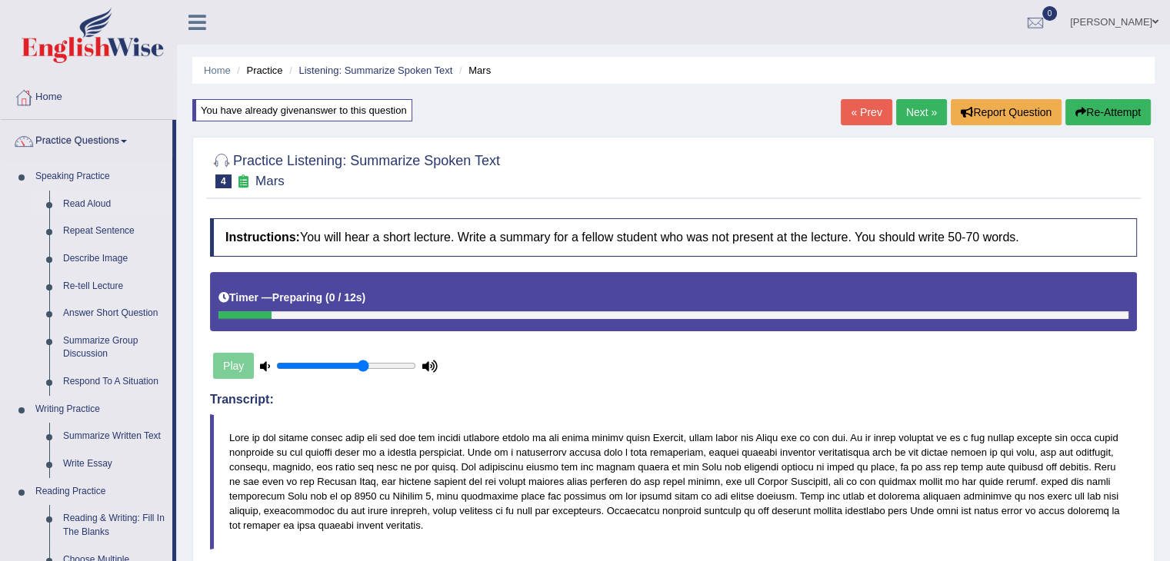
click at [105, 199] on link "Read Aloud" at bounding box center [114, 205] width 116 height 28
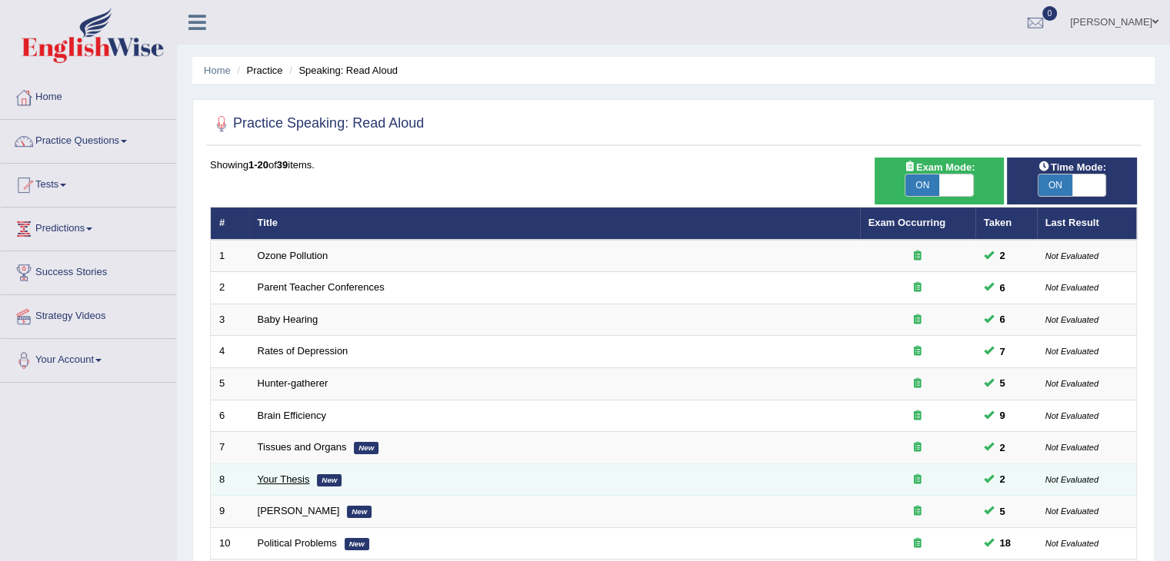
click at [291, 475] on link "Your Thesis" at bounding box center [284, 480] width 52 height 12
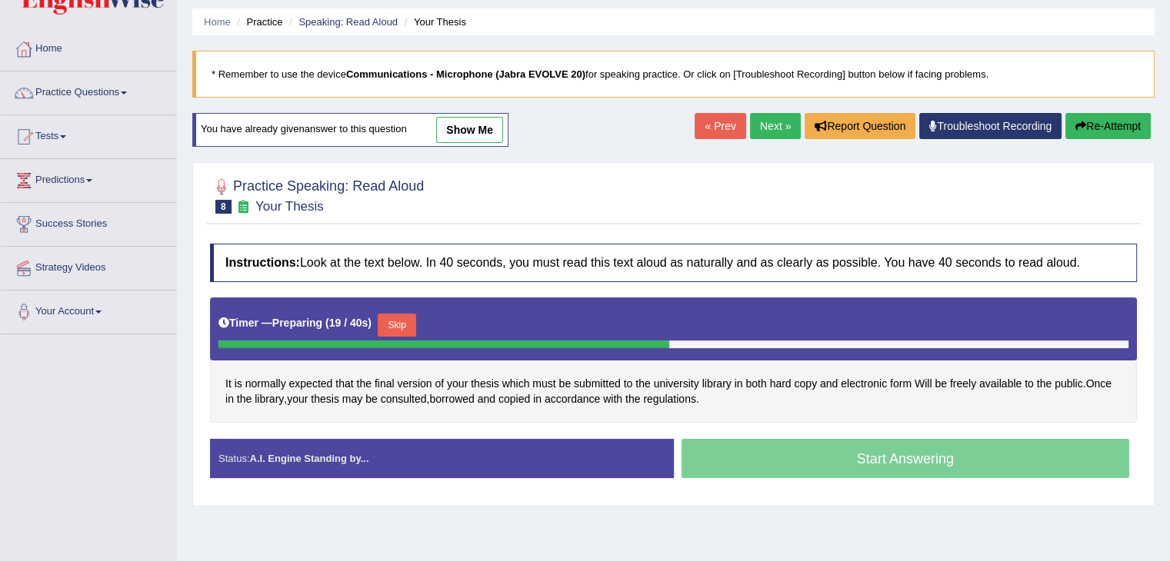
scroll to position [68, 0]
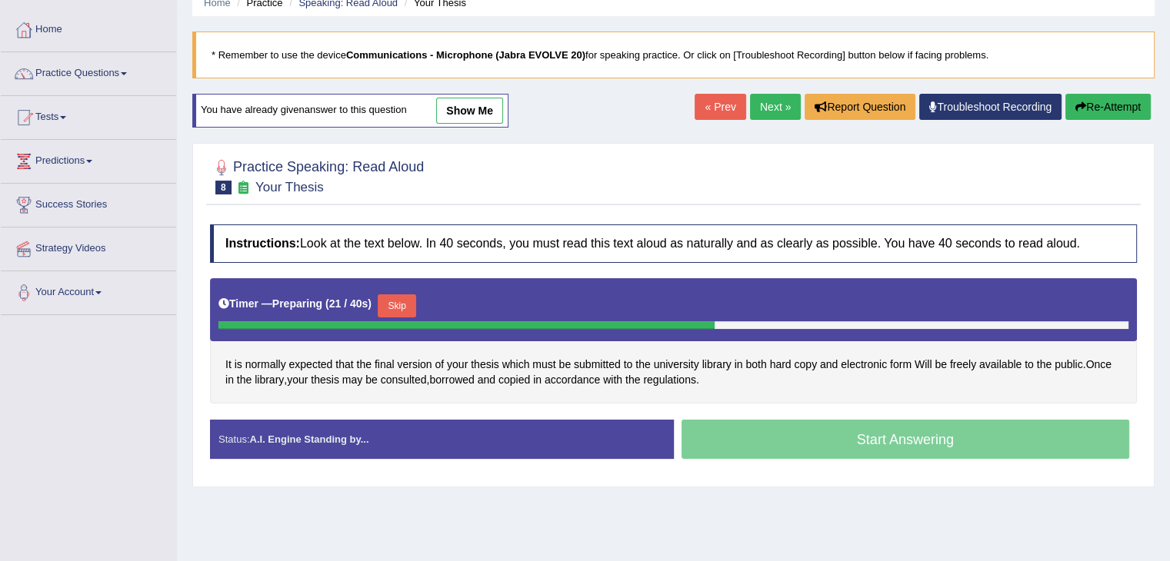
click at [388, 295] on button "Skip" at bounding box center [397, 306] width 38 height 23
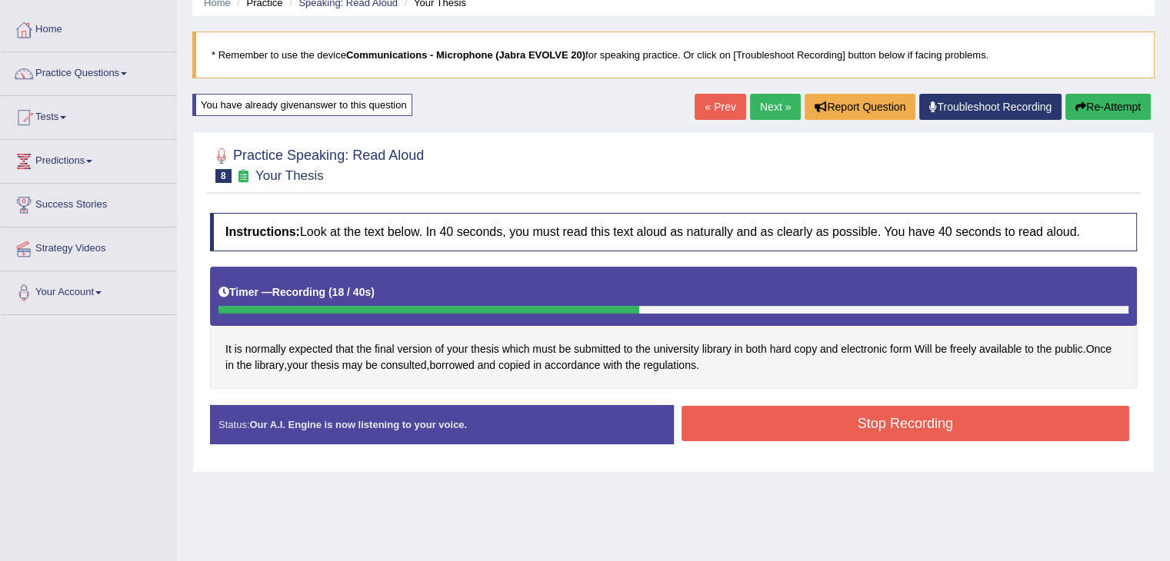
click at [815, 423] on button "Stop Recording" at bounding box center [905, 423] width 448 height 35
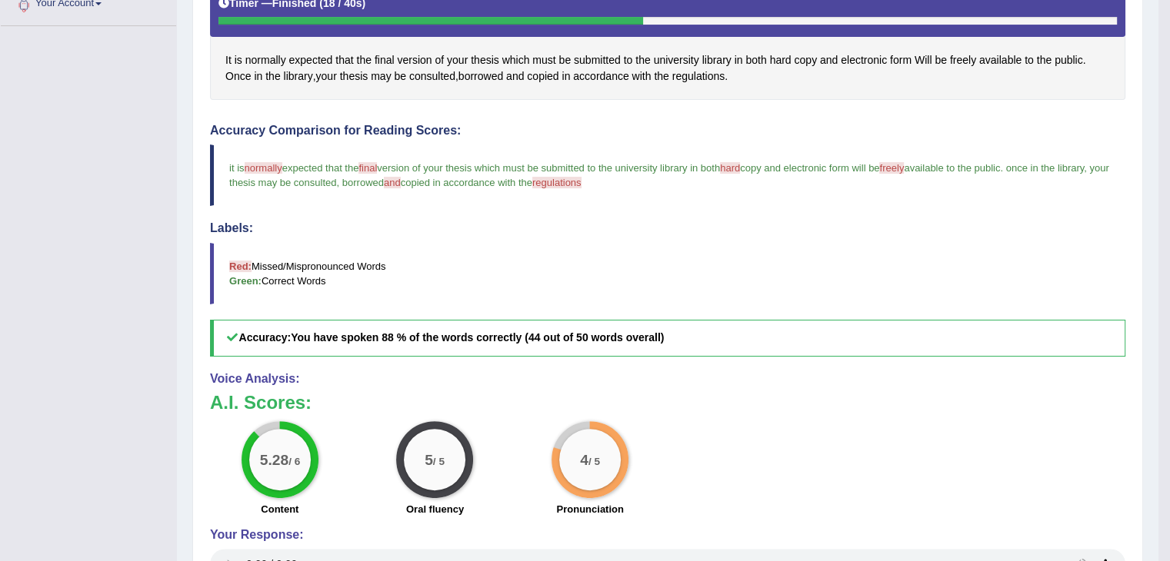
scroll to position [0, 0]
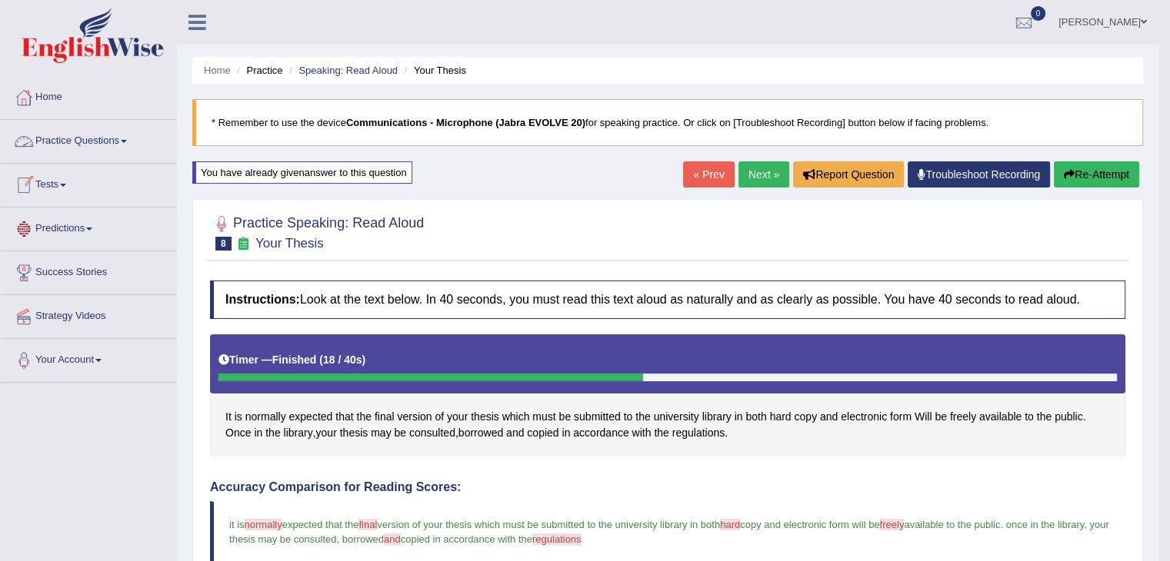
click at [83, 138] on link "Practice Questions" at bounding box center [88, 139] width 175 height 38
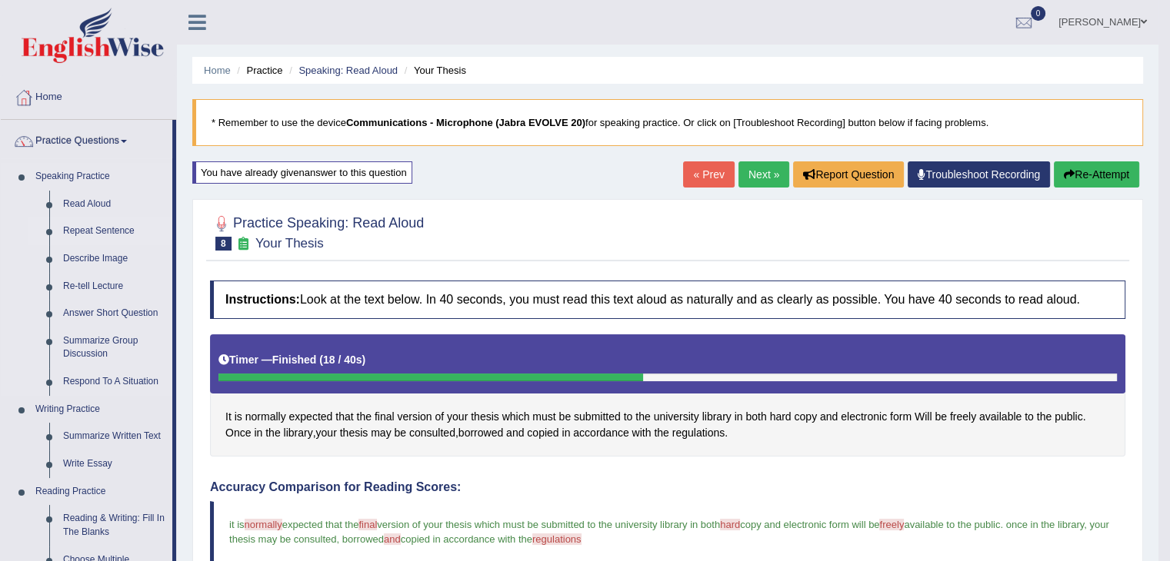
click at [79, 234] on link "Repeat Sentence" at bounding box center [114, 232] width 116 height 28
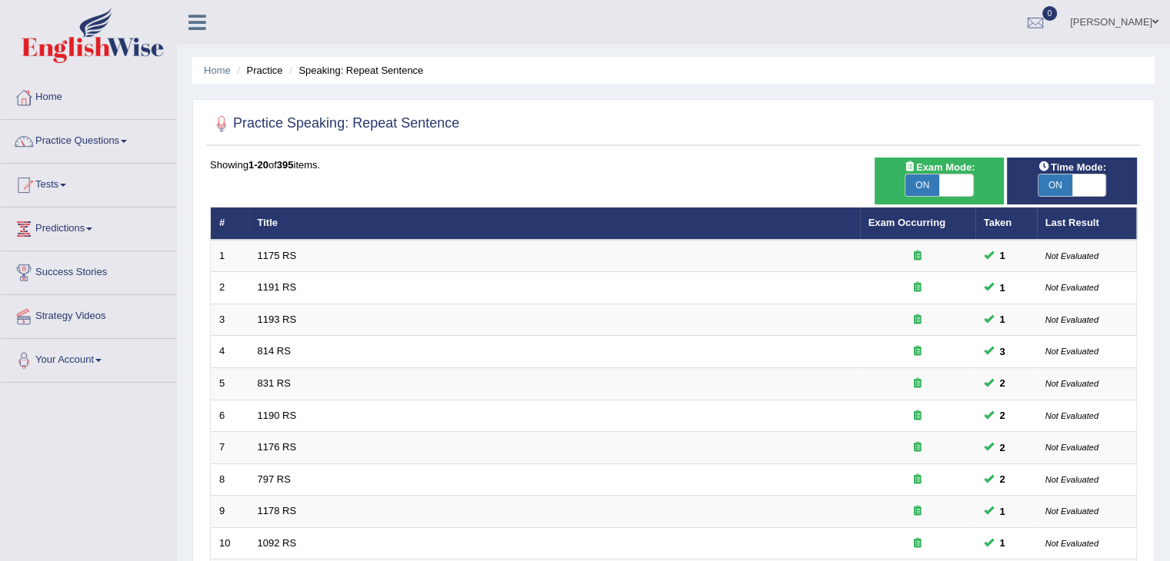
scroll to position [452, 0]
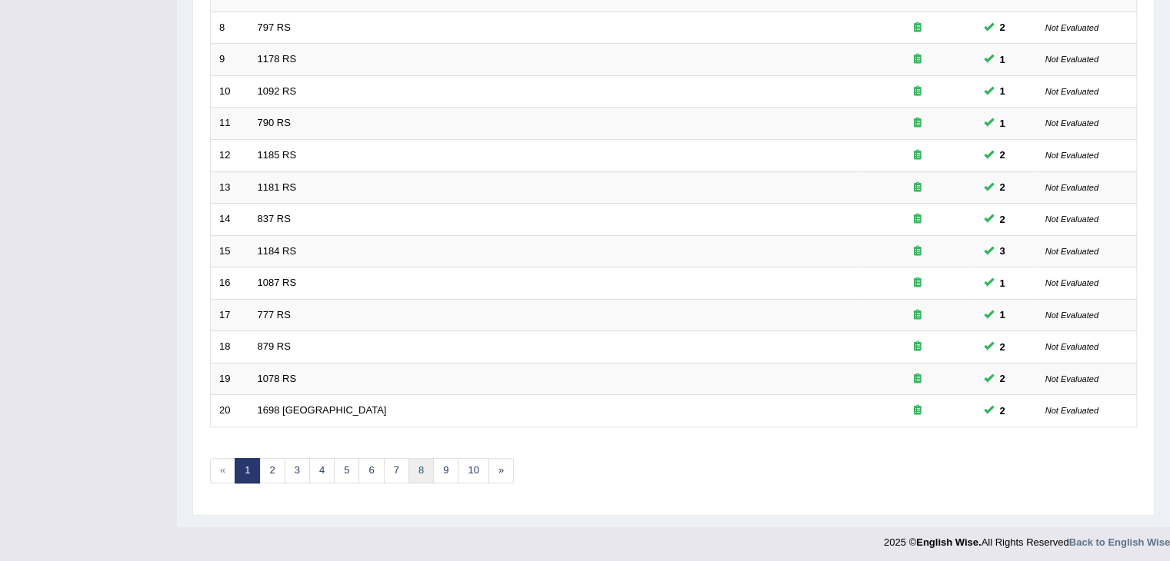
click at [421, 465] on link "8" at bounding box center [420, 470] width 25 height 25
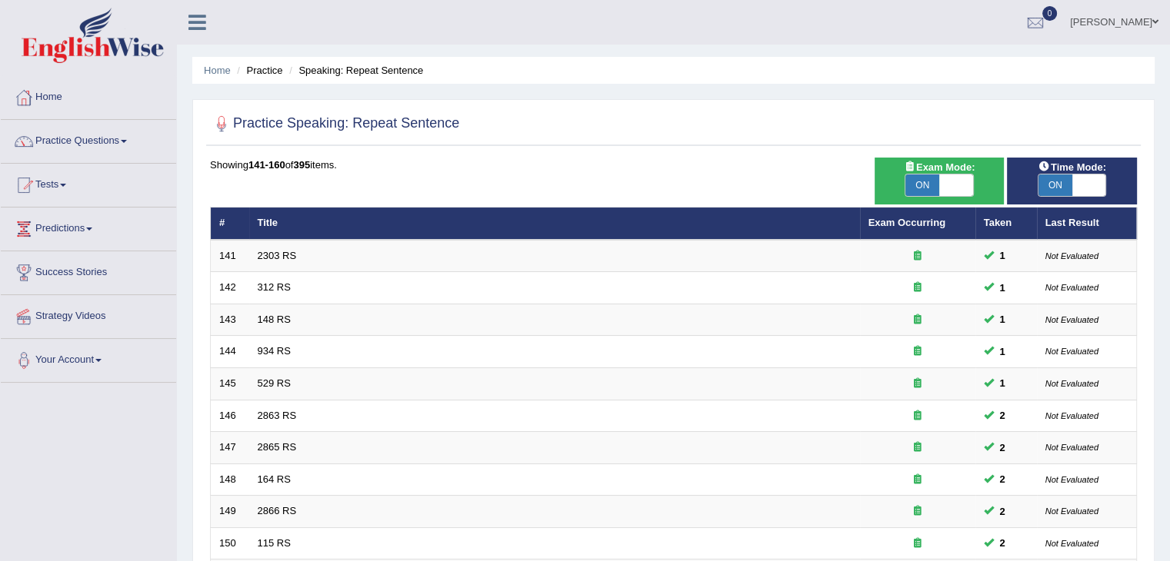
scroll to position [452, 0]
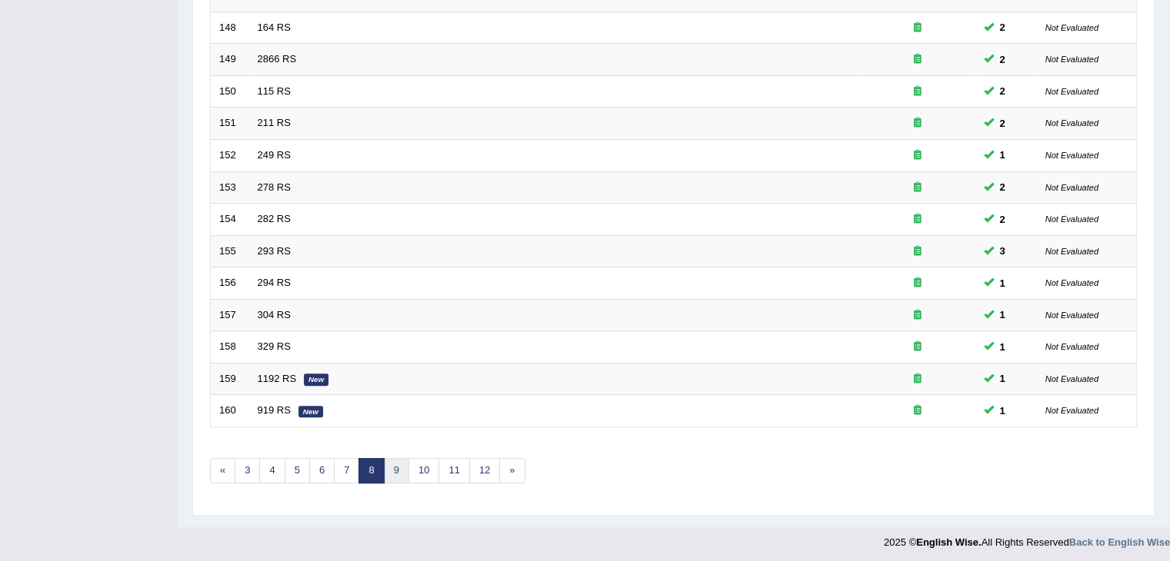
click at [398, 472] on link "9" at bounding box center [396, 470] width 25 height 25
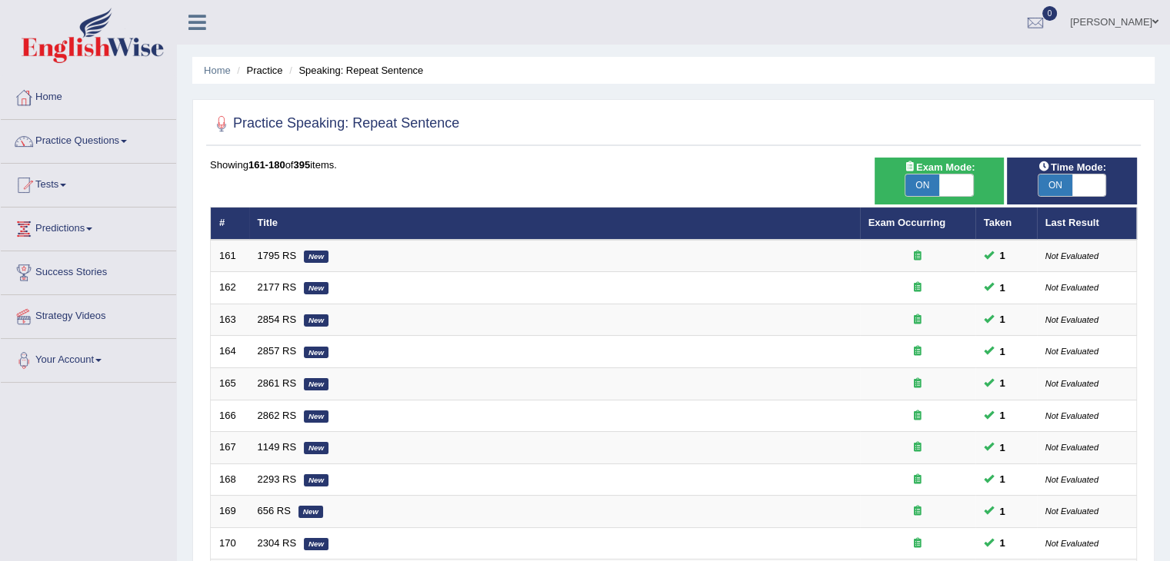
scroll to position [452, 0]
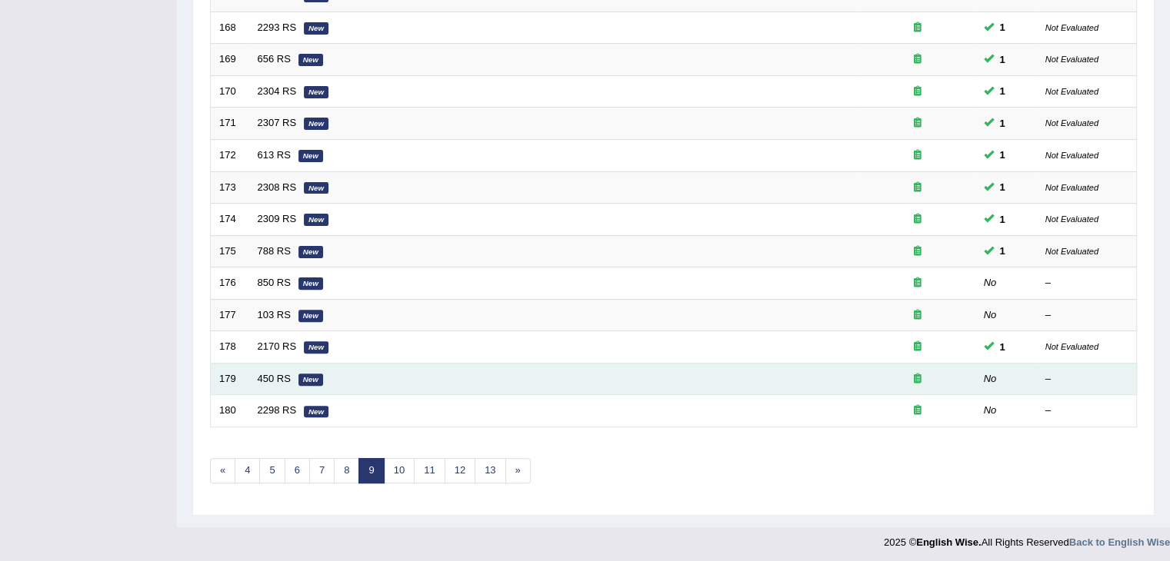
click at [269, 367] on td "450 RS New" at bounding box center [554, 379] width 611 height 32
click at [268, 373] on link "450 RS" at bounding box center [274, 379] width 33 height 12
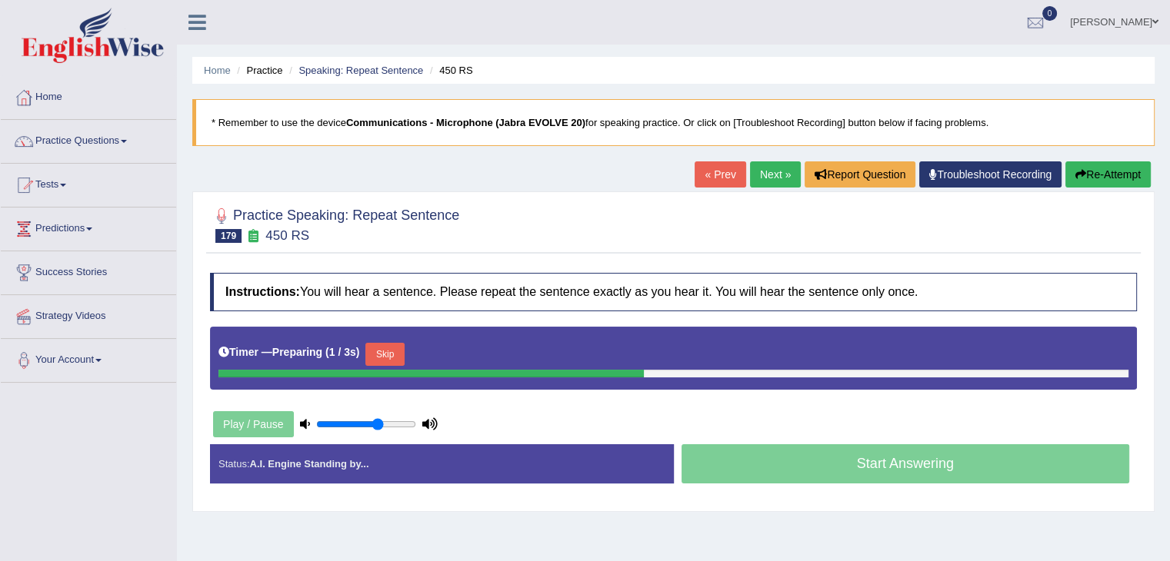
click at [395, 350] on button "Skip" at bounding box center [384, 354] width 38 height 23
click at [438, 352] on button "Skip" at bounding box center [452, 354] width 38 height 23
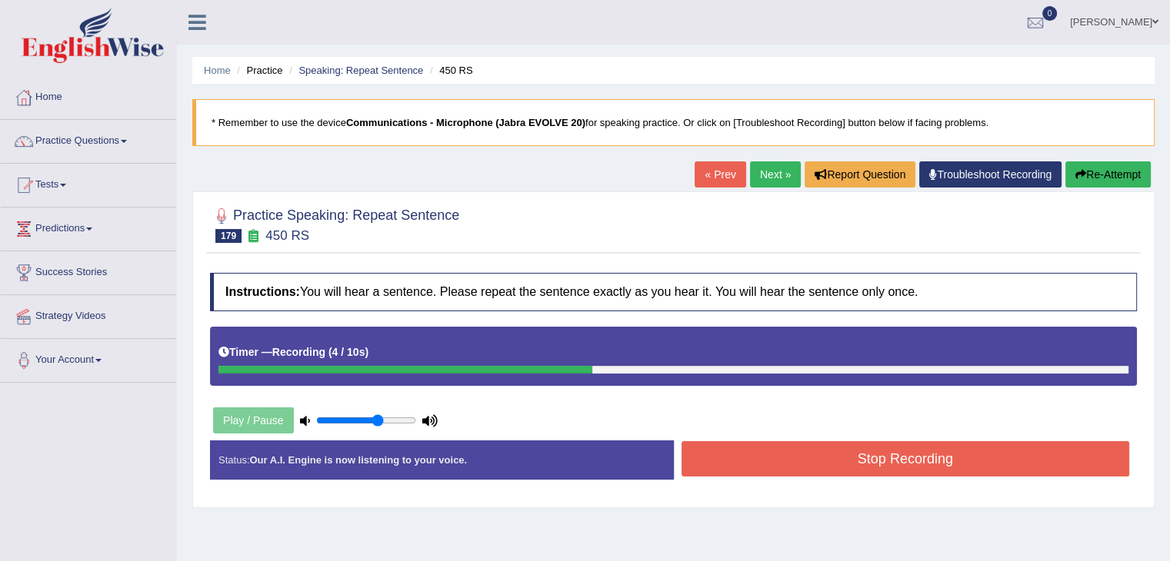
click at [838, 464] on button "Stop Recording" at bounding box center [905, 458] width 448 height 35
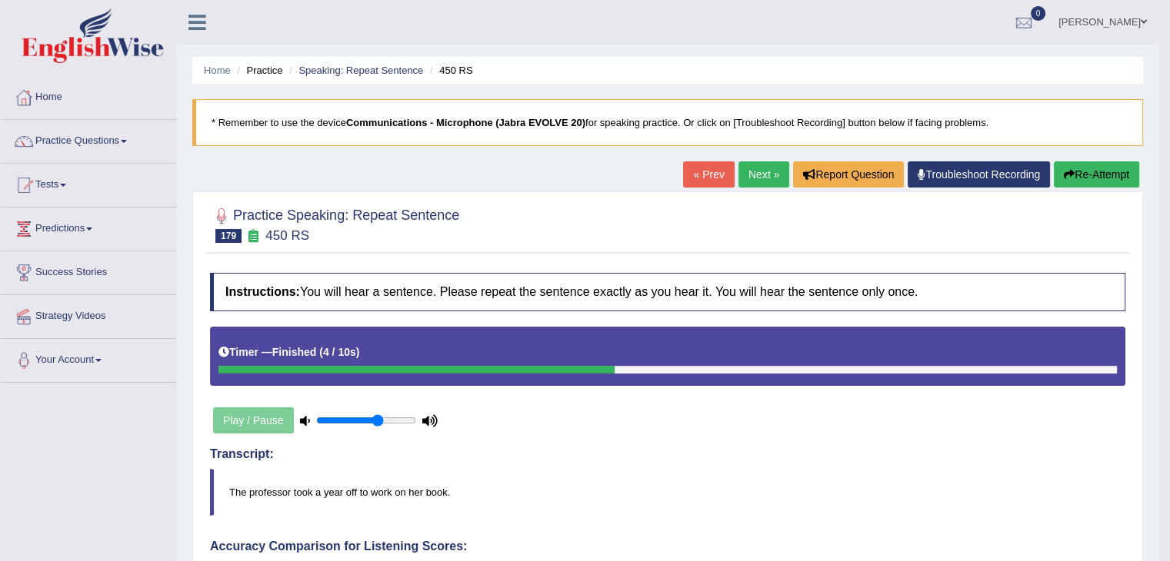
click at [769, 178] on link "Next »" at bounding box center [763, 174] width 51 height 26
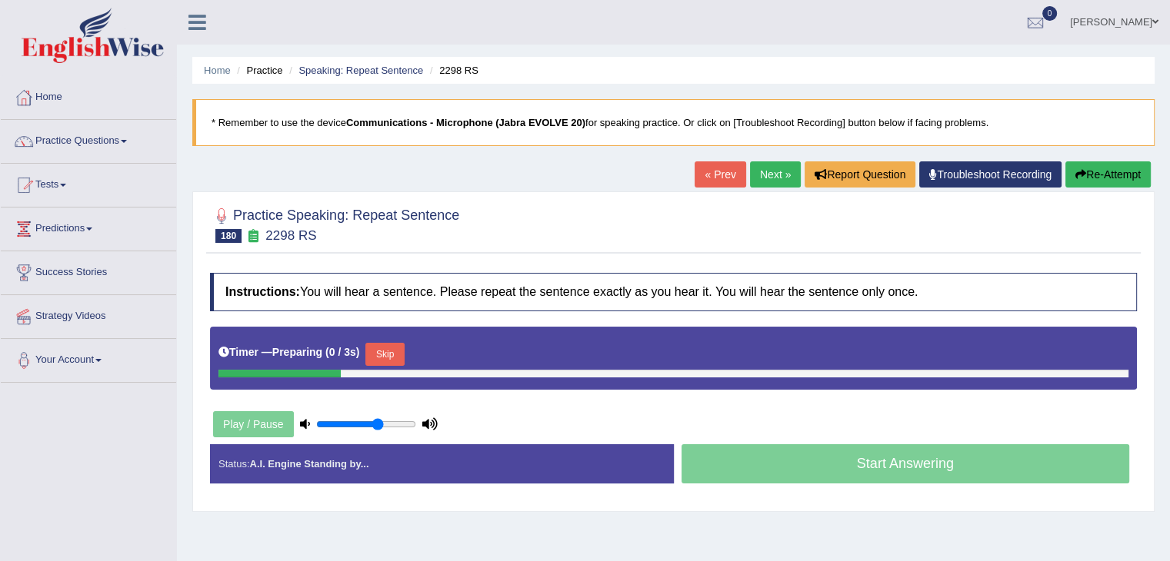
click at [390, 348] on button "Skip" at bounding box center [384, 354] width 38 height 23
click at [464, 371] on div at bounding box center [371, 374] width 306 height 8
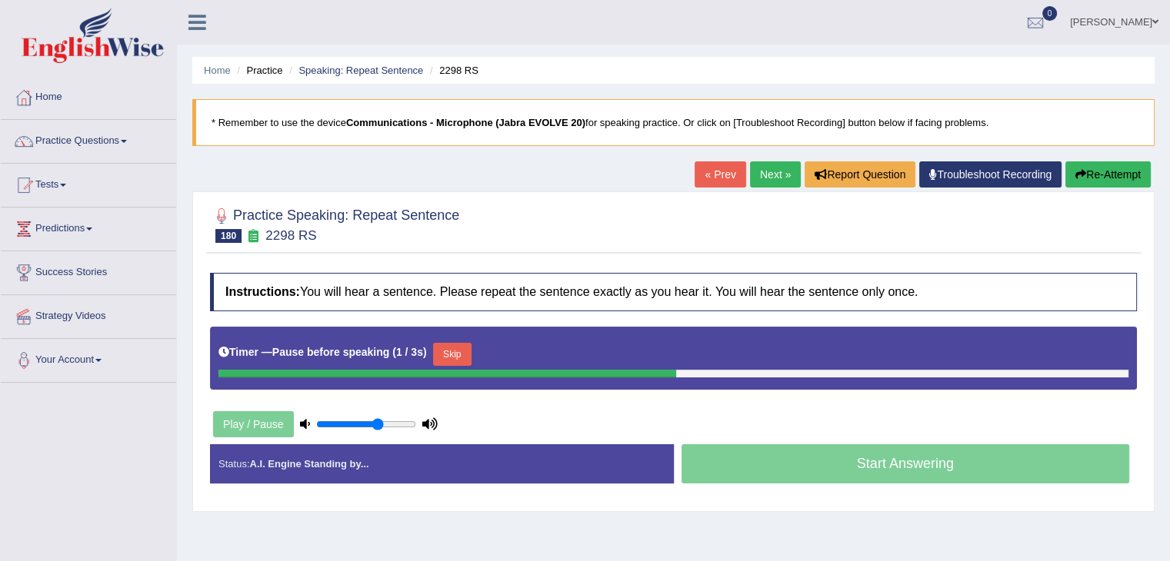
click at [469, 351] on button "Skip" at bounding box center [452, 354] width 38 height 23
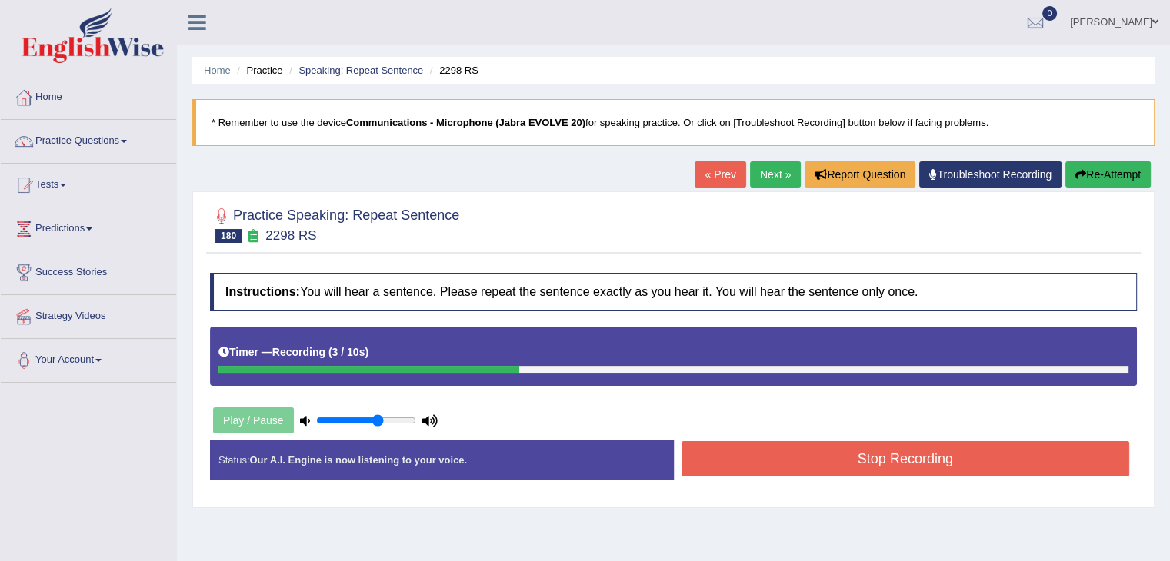
click at [826, 461] on button "Stop Recording" at bounding box center [905, 458] width 448 height 35
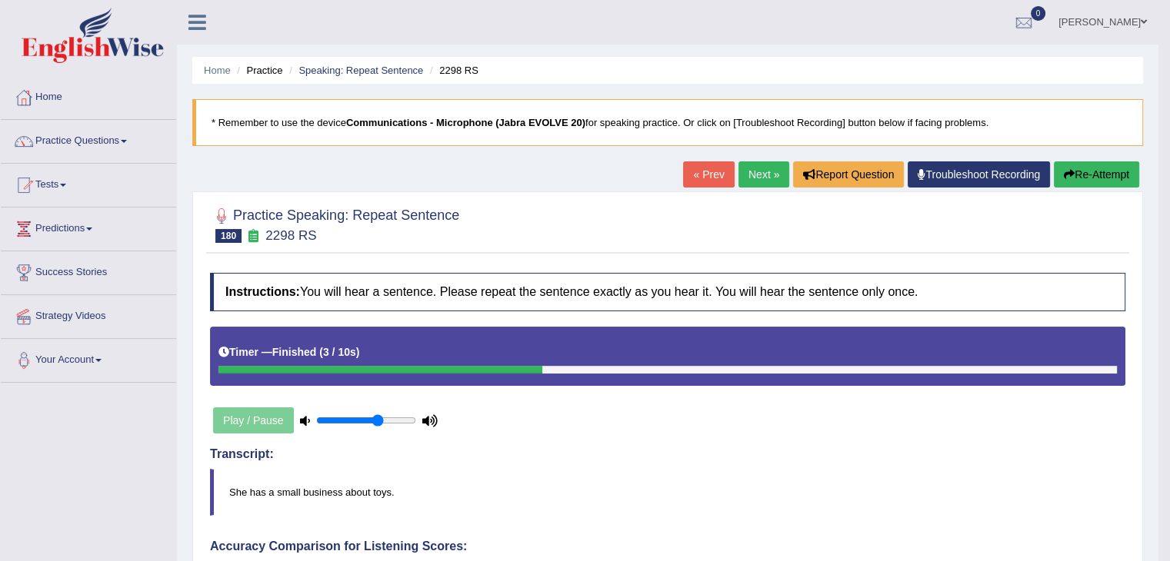
click at [754, 185] on link "Next »" at bounding box center [763, 174] width 51 height 26
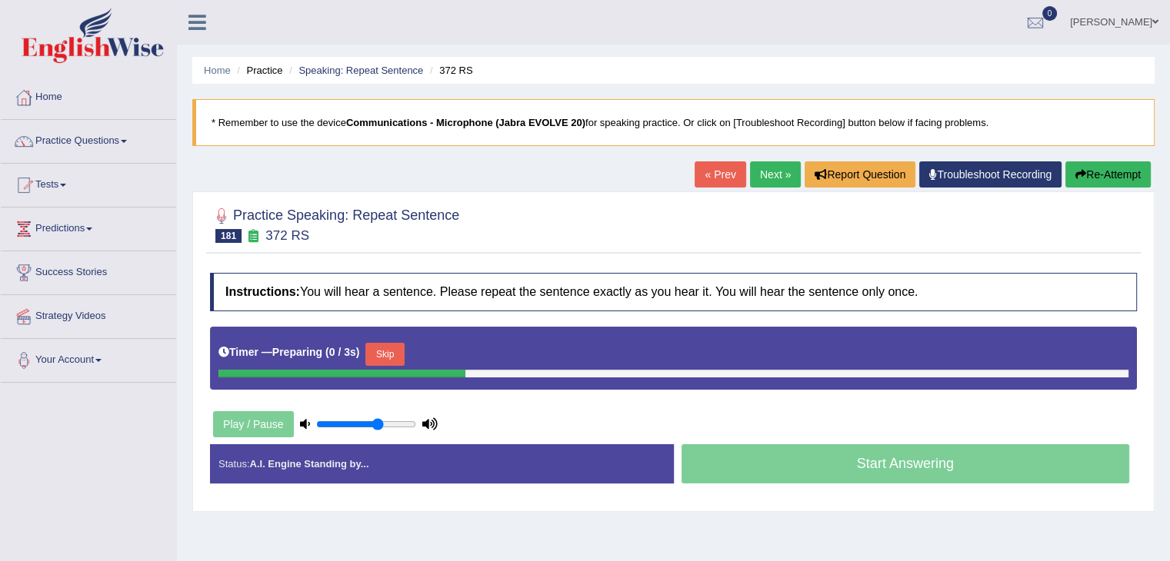
click at [391, 355] on button "Skip" at bounding box center [384, 354] width 38 height 23
click at [452, 353] on button "Skip" at bounding box center [452, 354] width 38 height 23
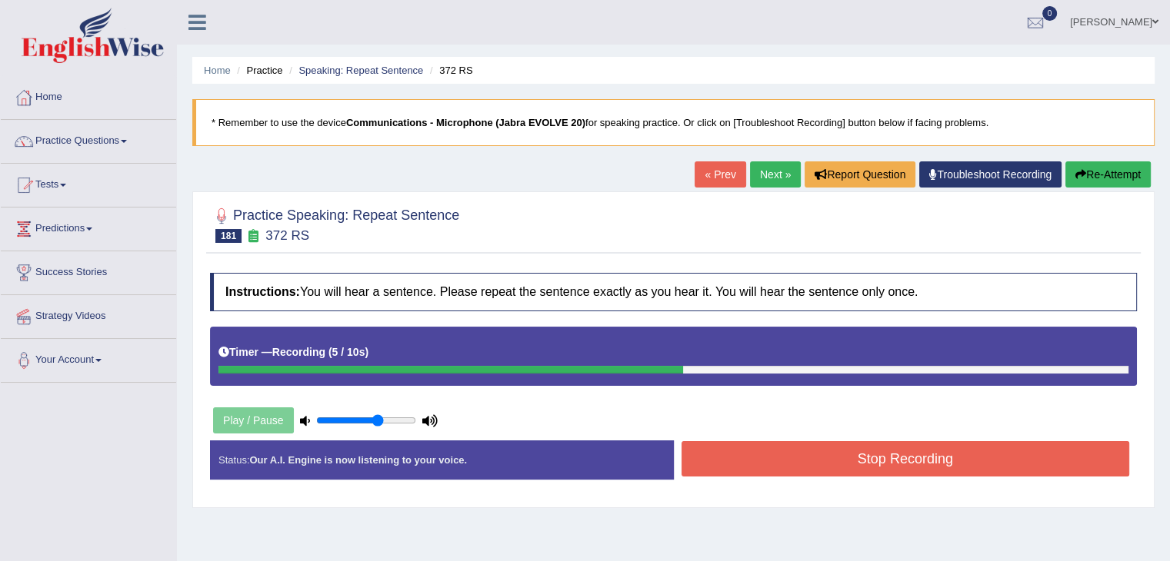
click at [723, 464] on button "Stop Recording" at bounding box center [905, 458] width 448 height 35
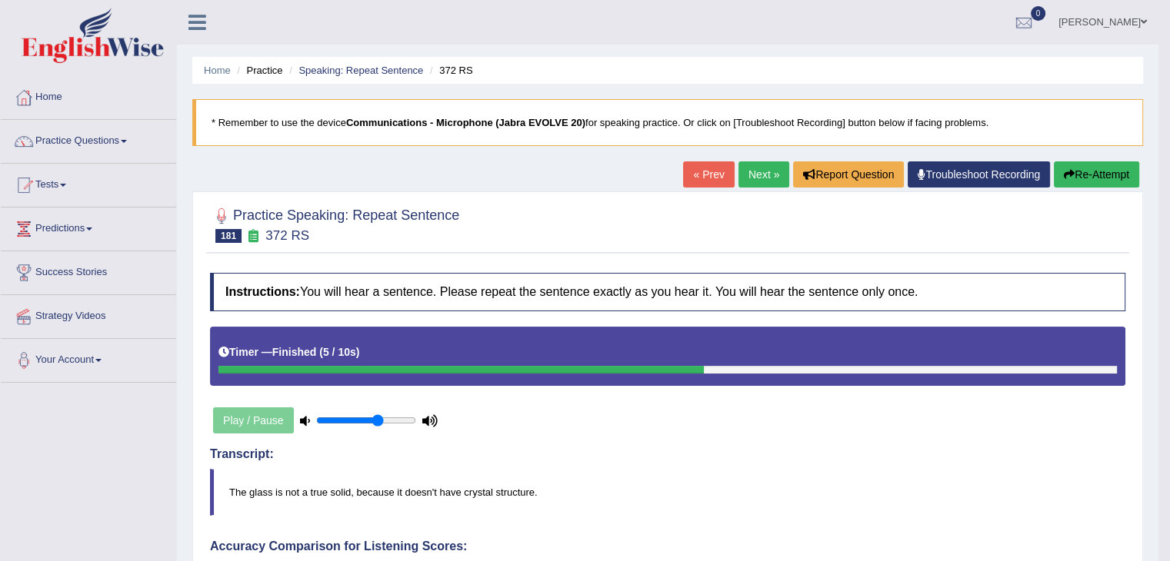
click at [761, 174] on link "Next »" at bounding box center [763, 174] width 51 height 26
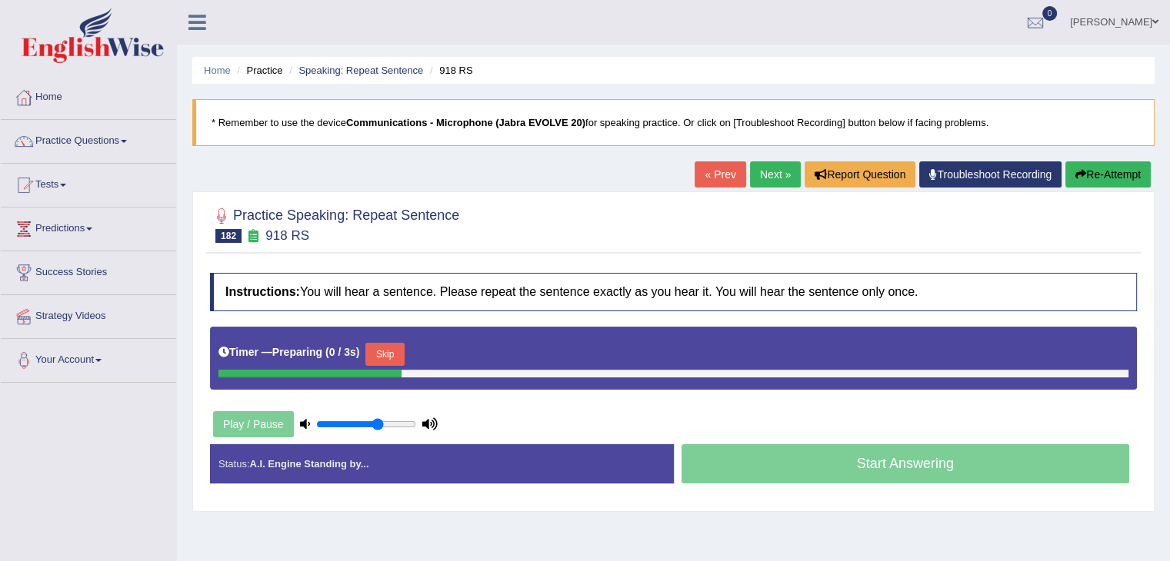
click at [391, 352] on button "Skip" at bounding box center [384, 354] width 38 height 23
click at [455, 353] on button "Skip" at bounding box center [452, 354] width 38 height 23
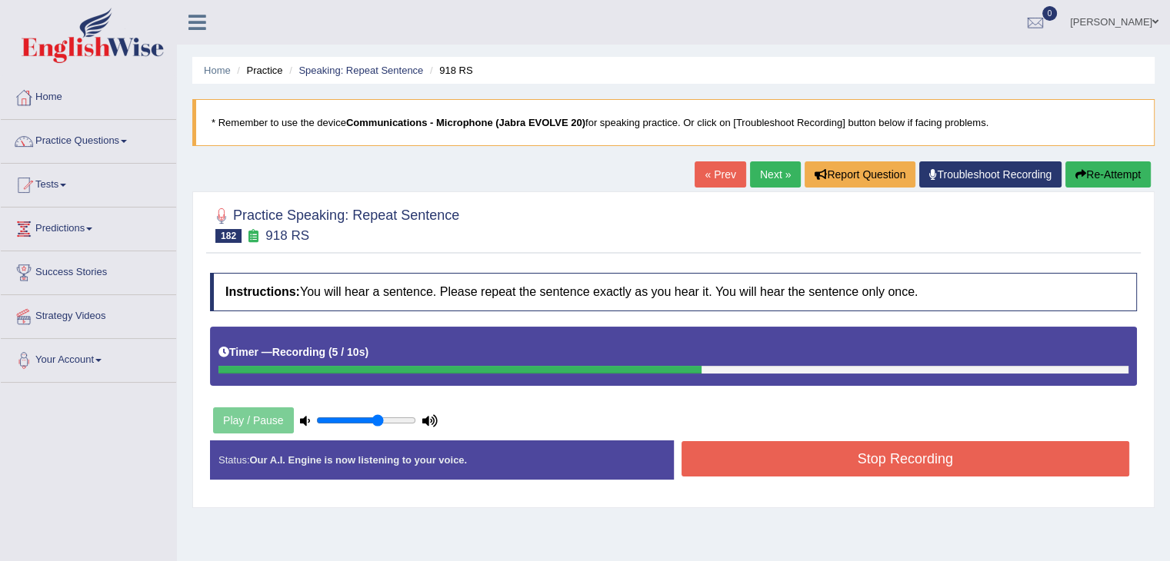
click at [850, 459] on button "Stop Recording" at bounding box center [905, 458] width 448 height 35
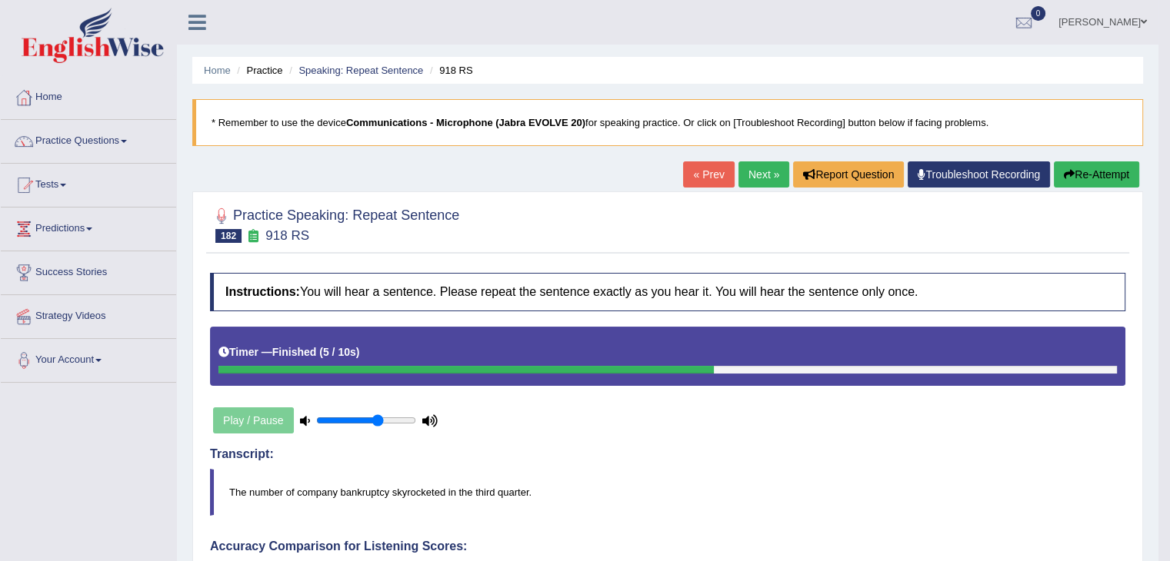
click at [741, 162] on link "Next »" at bounding box center [763, 174] width 51 height 26
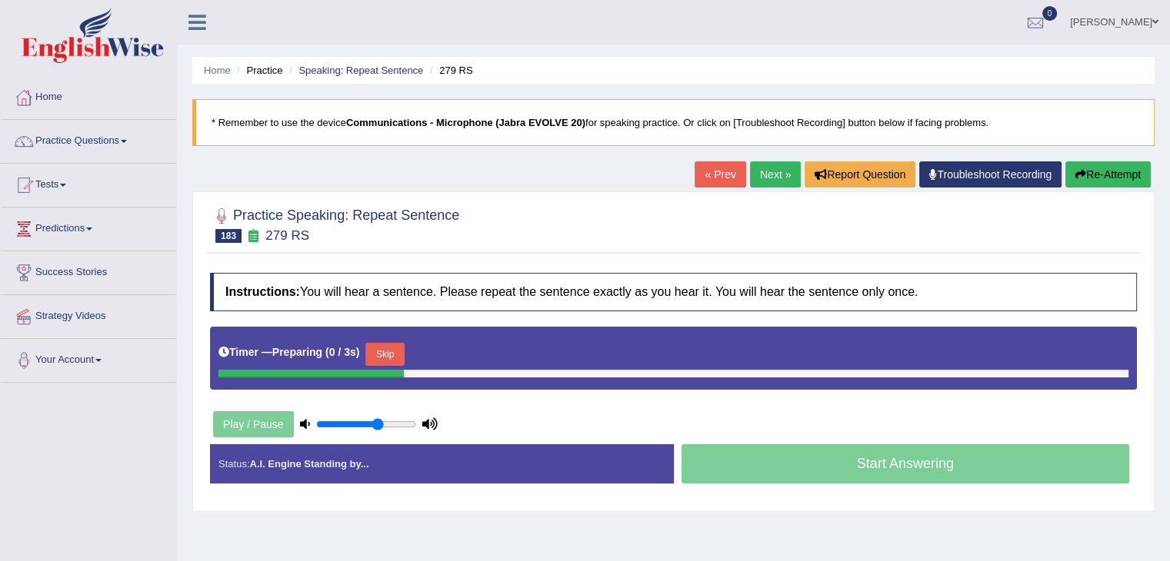
click at [388, 354] on button "Skip" at bounding box center [384, 354] width 38 height 23
click at [453, 349] on button "Skip" at bounding box center [452, 354] width 38 height 23
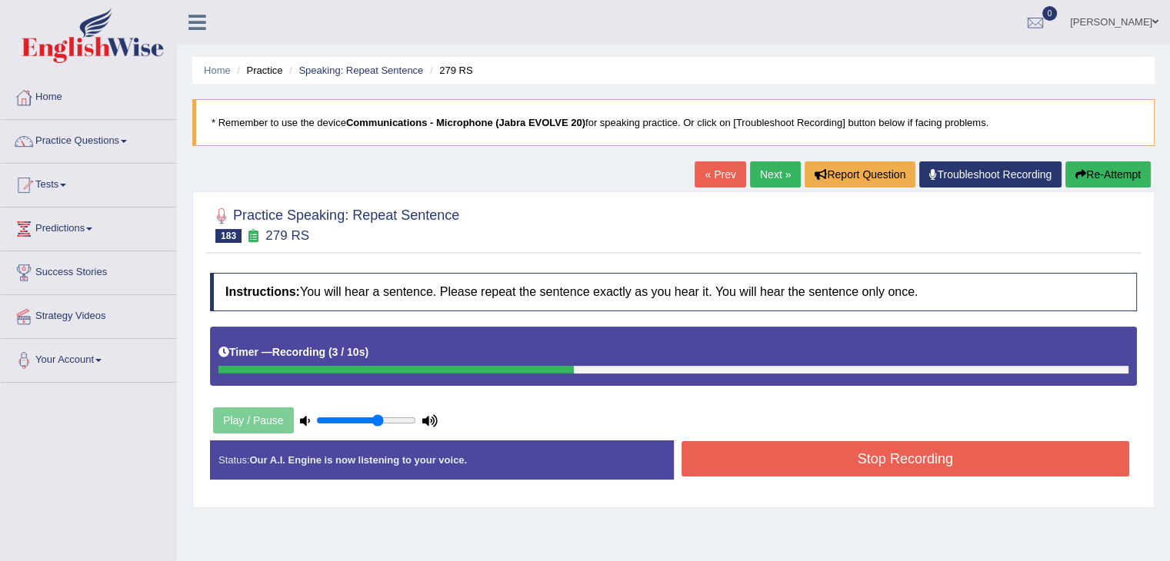
click at [780, 441] on div "Start Answering" at bounding box center [906, 441] width 464 height 1
click at [766, 459] on button "Stop Recording" at bounding box center [905, 458] width 448 height 35
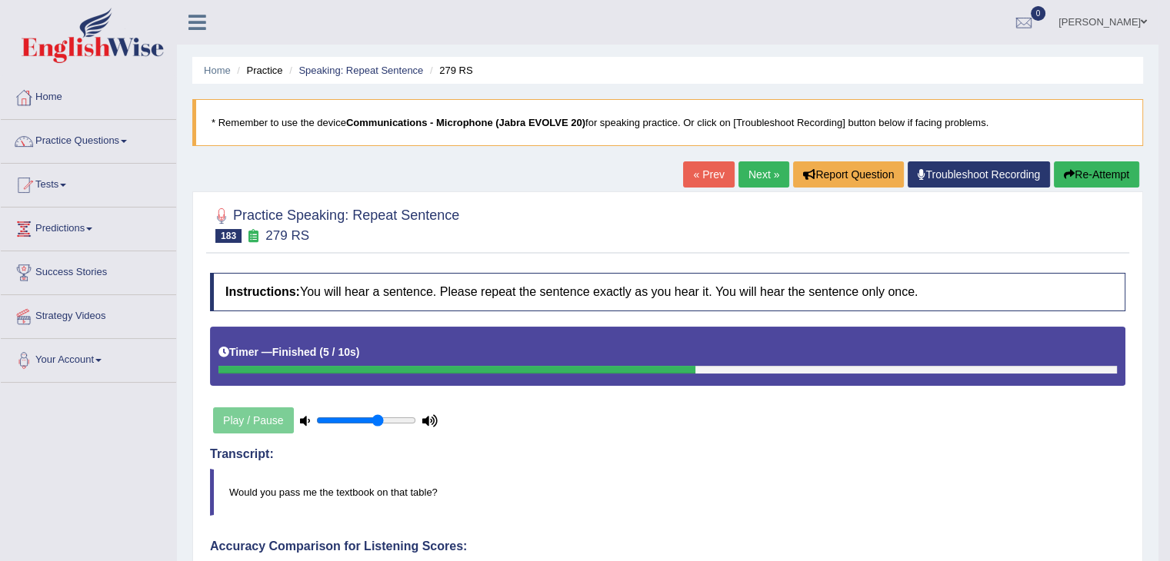
click at [758, 171] on link "Next »" at bounding box center [763, 174] width 51 height 26
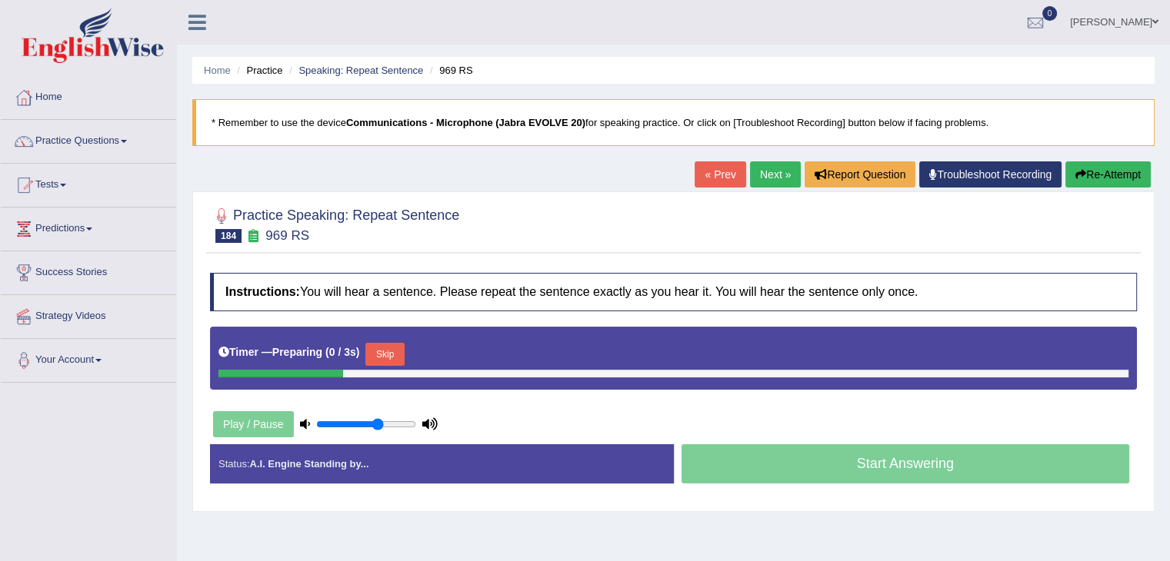
click at [398, 358] on button "Skip" at bounding box center [384, 354] width 38 height 23
click at [464, 343] on button "Skip" at bounding box center [452, 354] width 38 height 23
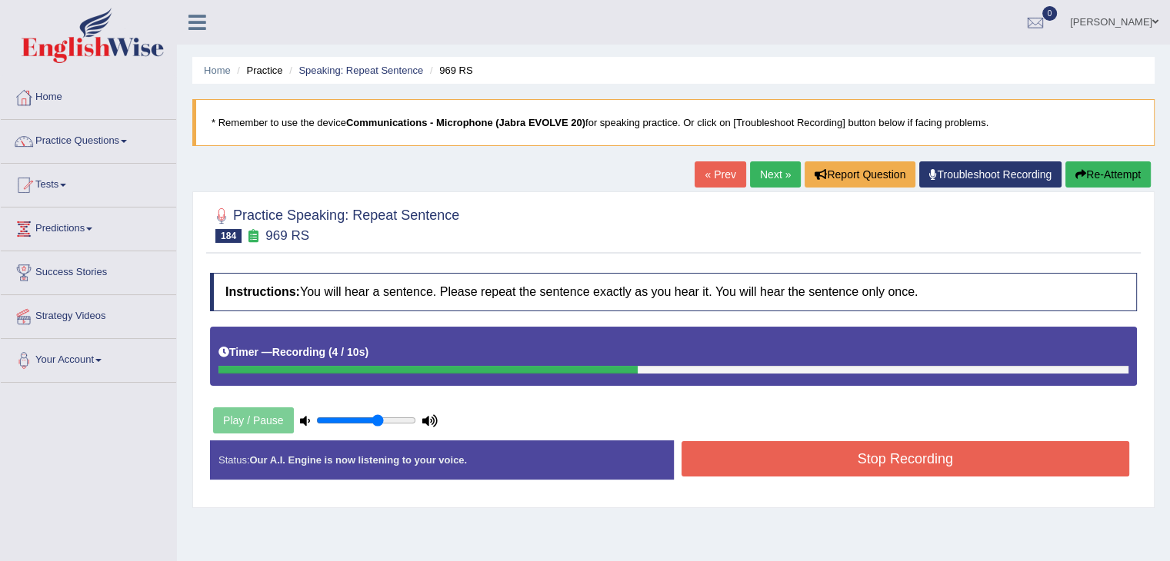
click at [791, 464] on button "Stop Recording" at bounding box center [905, 458] width 448 height 35
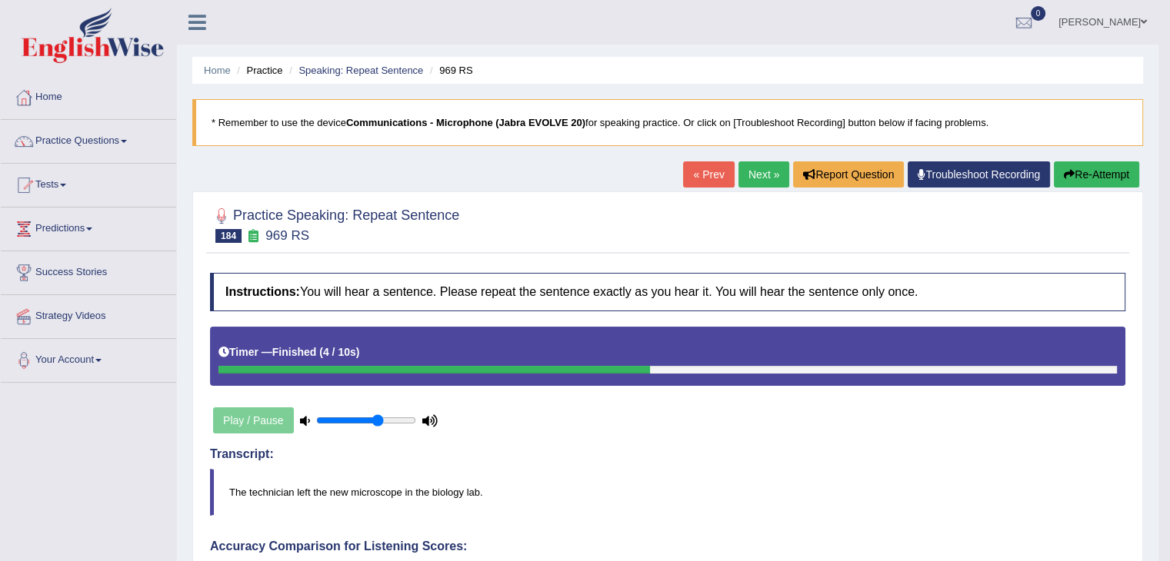
click at [757, 163] on link "Next »" at bounding box center [763, 174] width 51 height 26
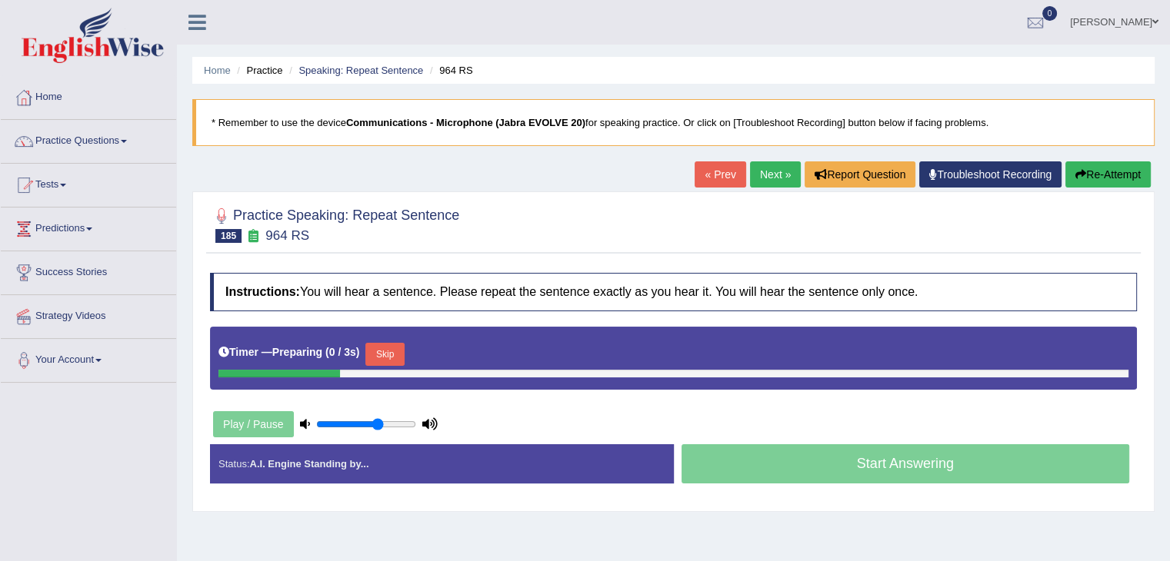
click at [388, 354] on button "Skip" at bounding box center [384, 354] width 38 height 23
click at [450, 357] on button "Skip" at bounding box center [452, 354] width 38 height 23
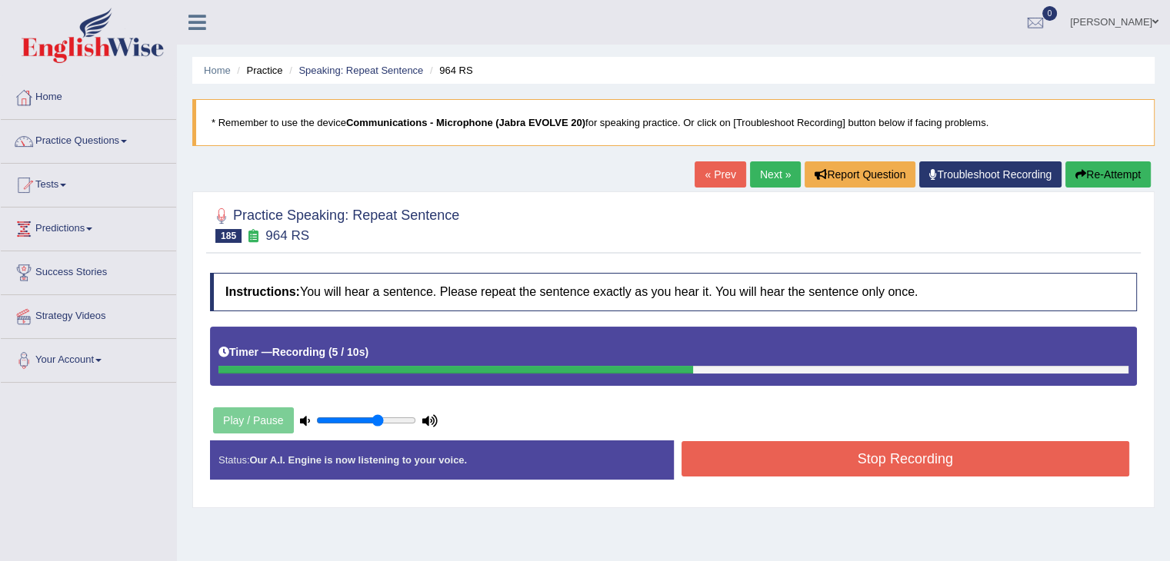
click at [723, 451] on button "Stop Recording" at bounding box center [905, 458] width 448 height 35
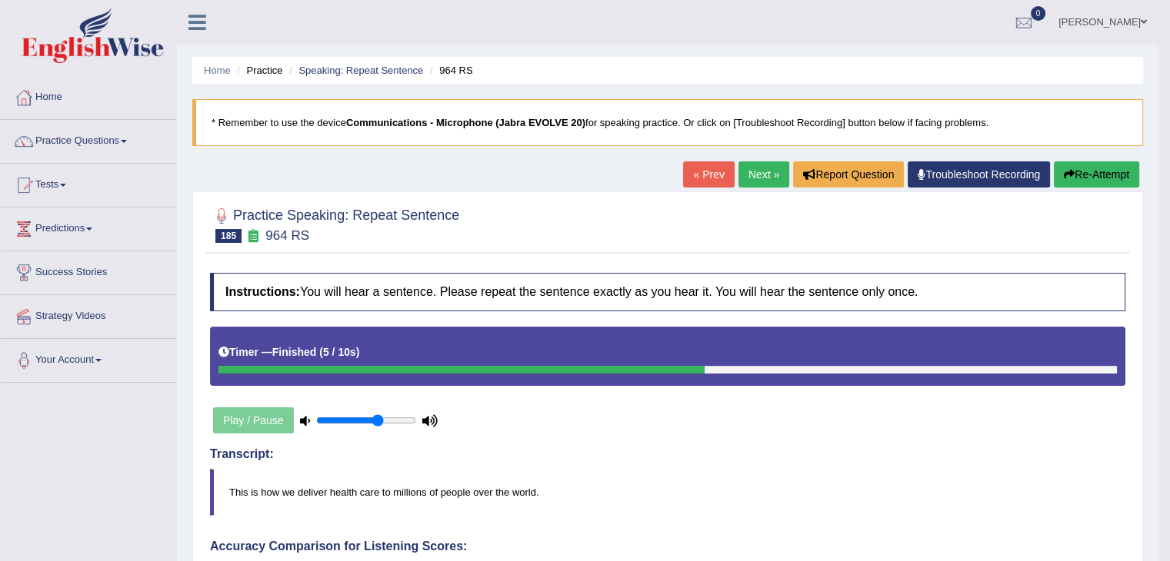
click at [759, 168] on link "Next »" at bounding box center [763, 174] width 51 height 26
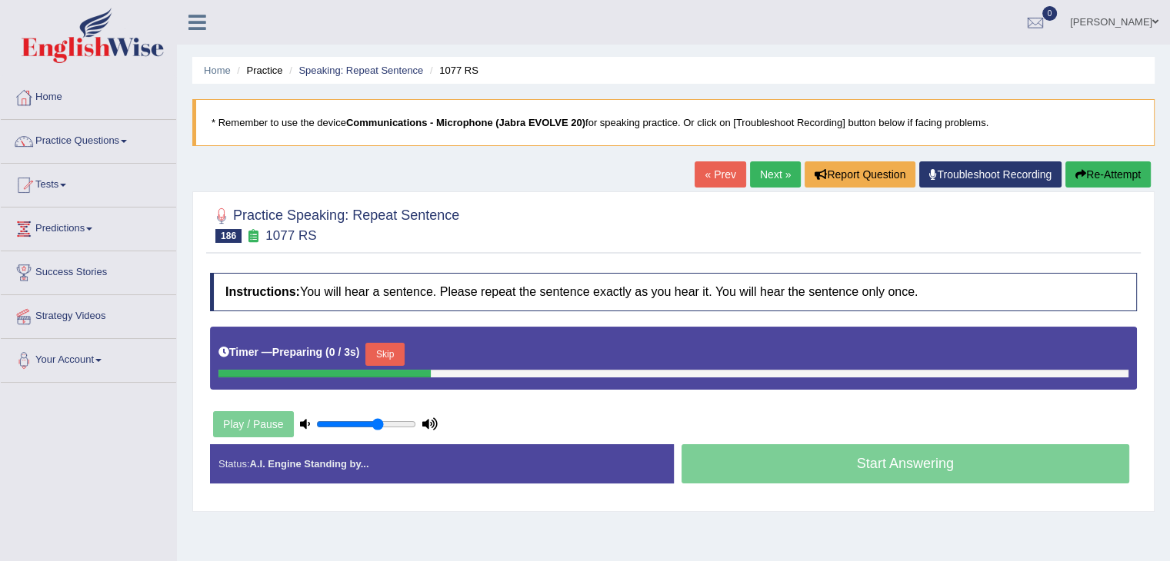
click at [388, 343] on button "Skip" at bounding box center [384, 354] width 38 height 23
click at [454, 355] on button "Skip" at bounding box center [452, 354] width 38 height 23
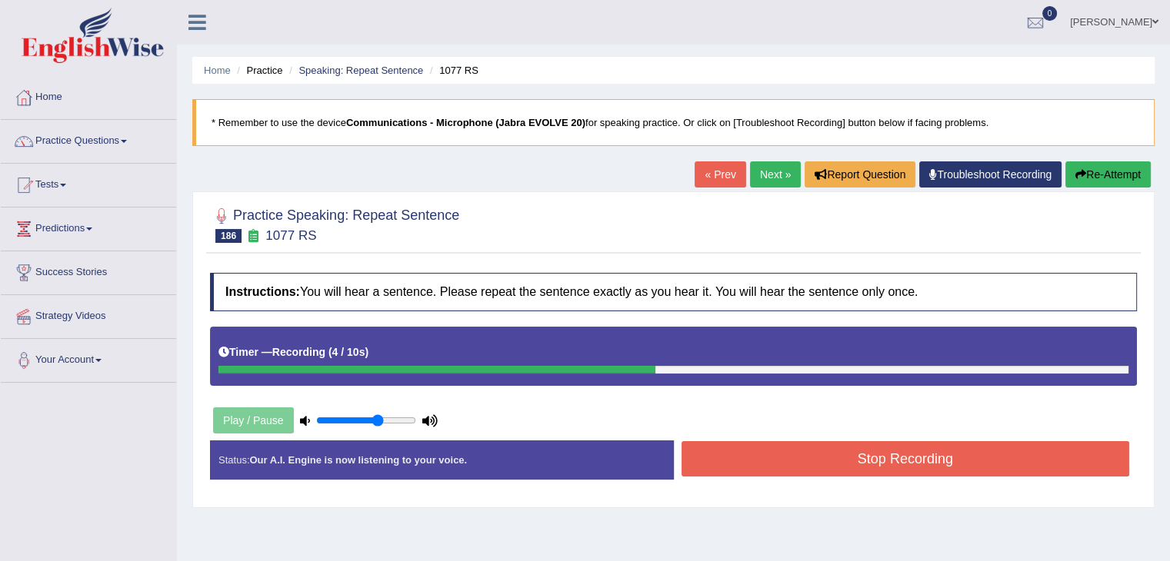
click at [726, 452] on button "Stop Recording" at bounding box center [905, 458] width 448 height 35
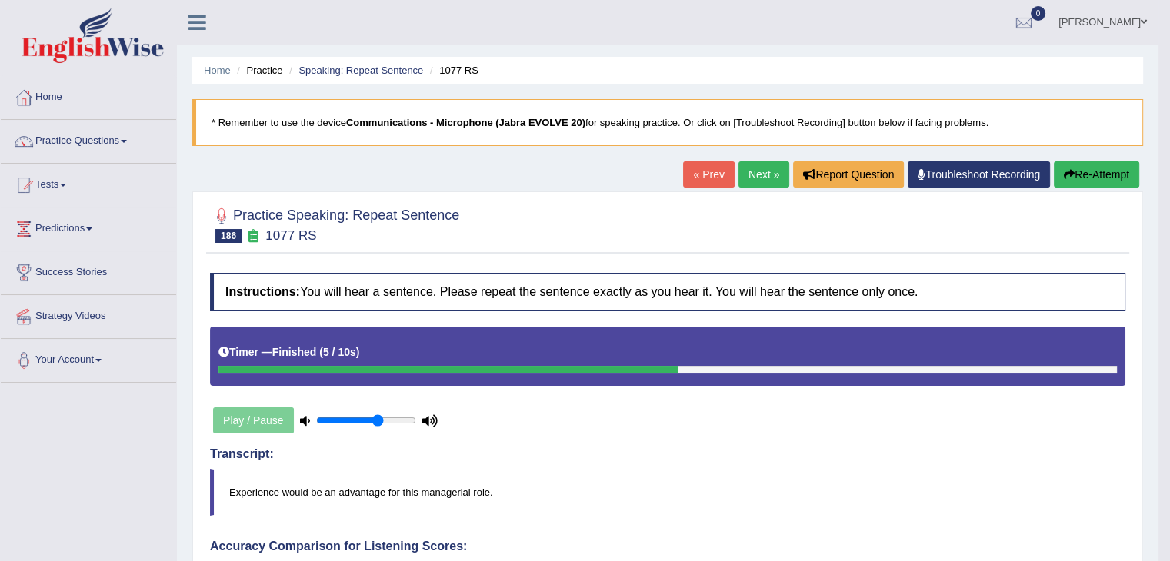
click at [751, 163] on link "Next »" at bounding box center [763, 174] width 51 height 26
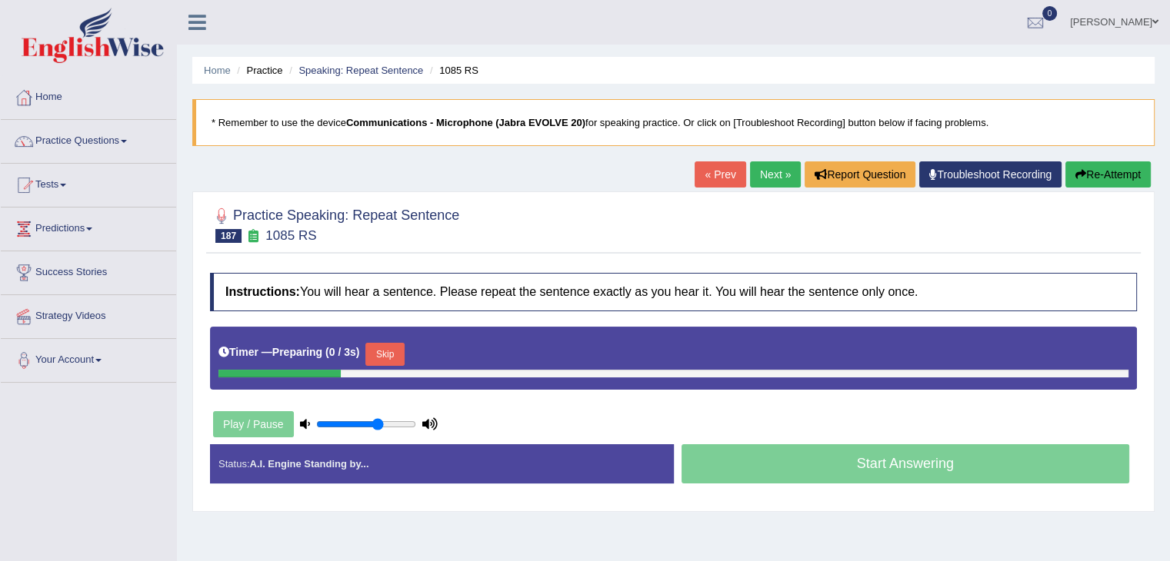
click at [378, 344] on button "Skip" at bounding box center [384, 354] width 38 height 23
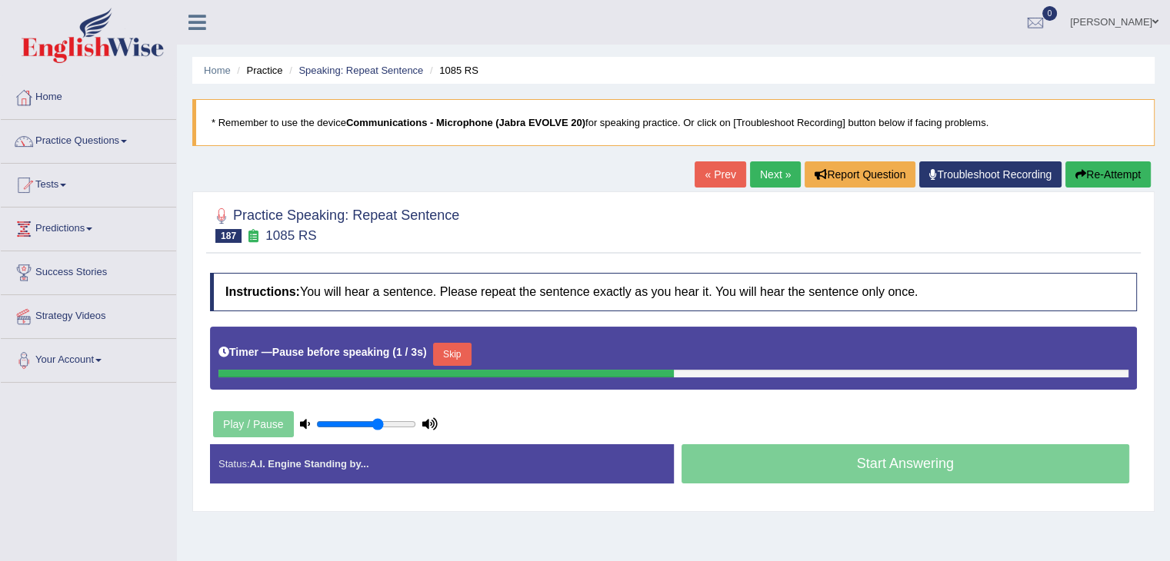
click at [471, 354] on button "Skip" at bounding box center [452, 354] width 38 height 23
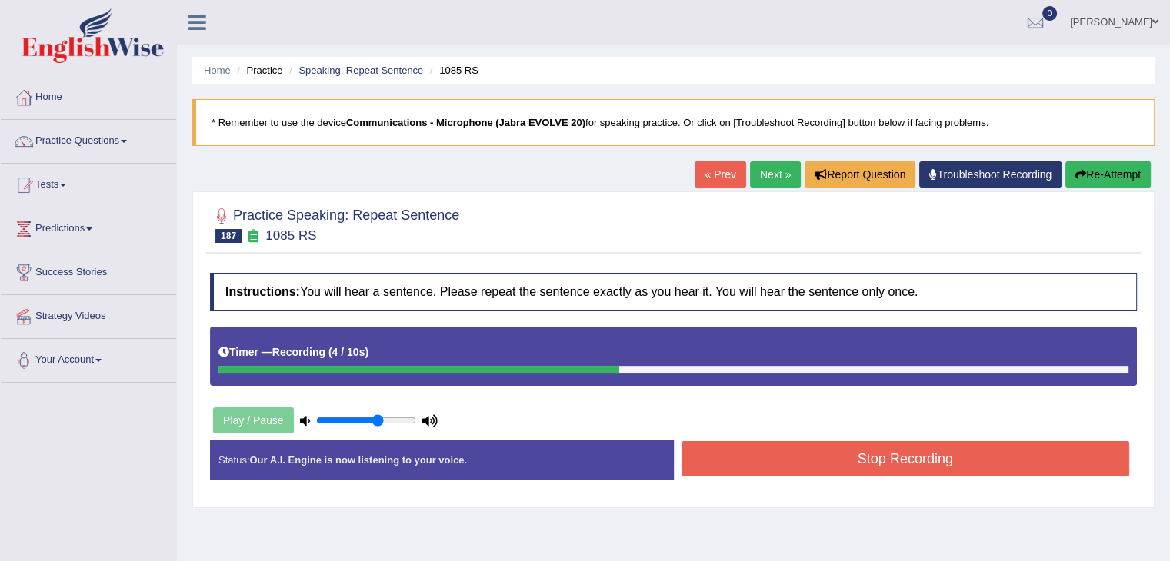
click at [926, 452] on button "Stop Recording" at bounding box center [905, 458] width 448 height 35
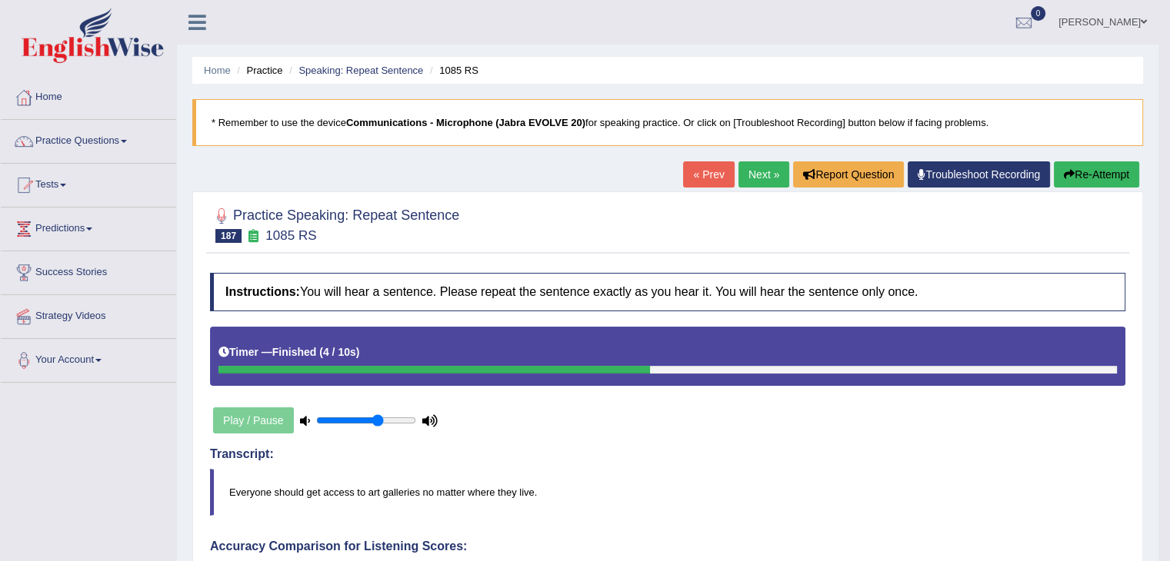
click at [749, 161] on link "Next »" at bounding box center [763, 174] width 51 height 26
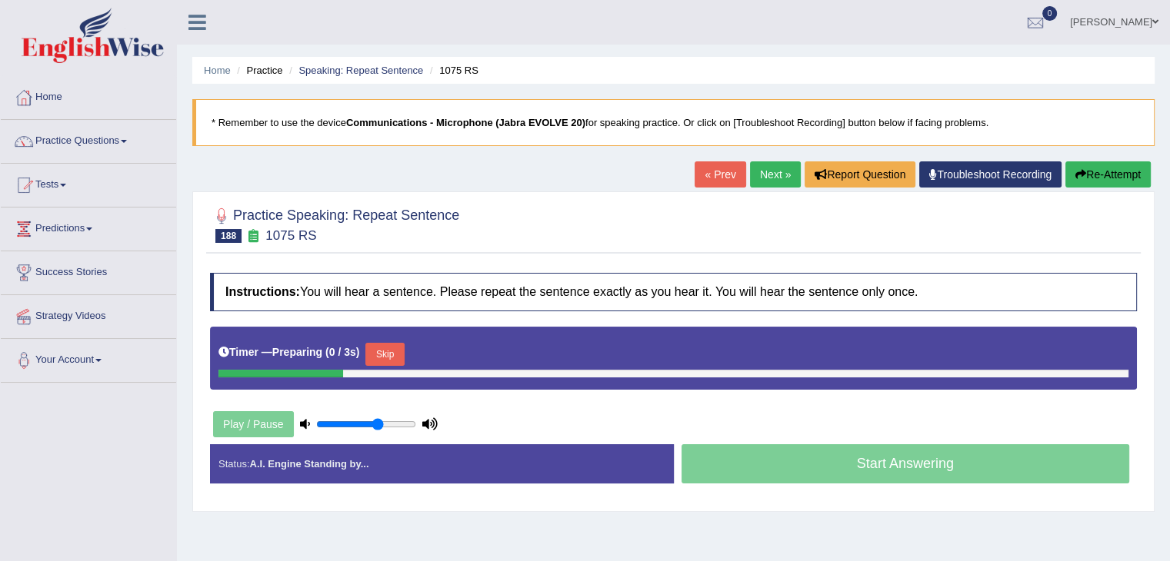
click at [404, 357] on button "Skip" at bounding box center [384, 354] width 38 height 23
click at [471, 343] on button "Skip" at bounding box center [452, 354] width 38 height 23
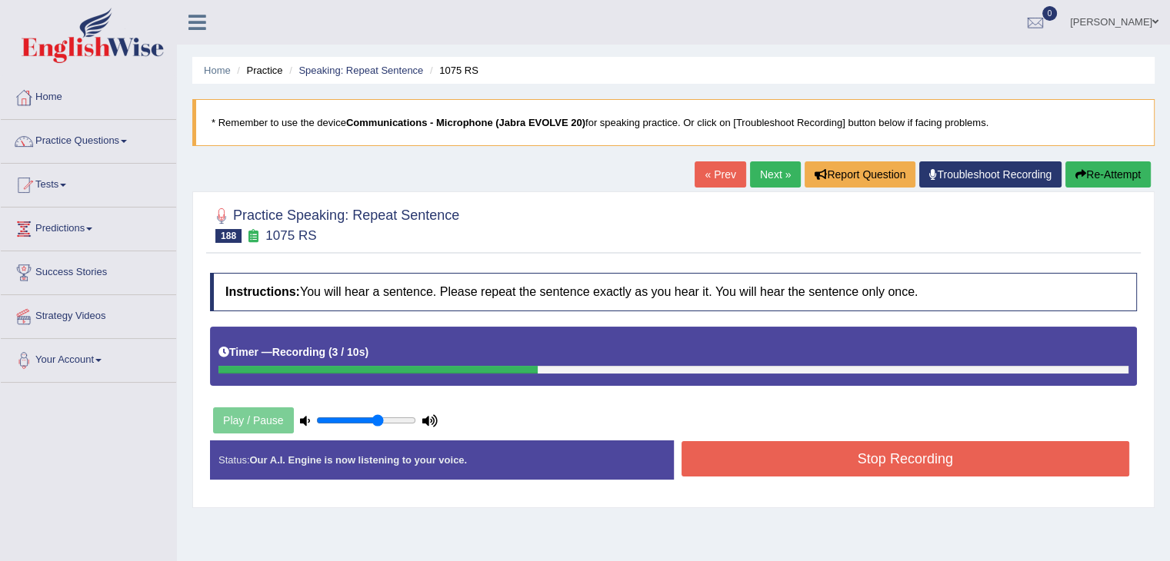
click at [852, 454] on button "Stop Recording" at bounding box center [905, 458] width 448 height 35
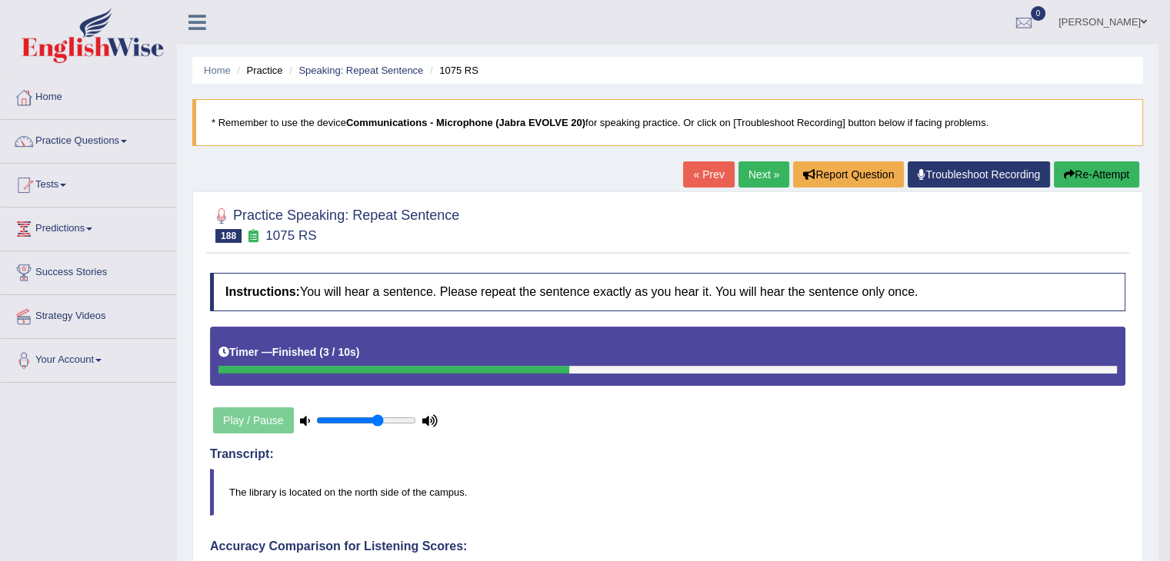
click at [766, 171] on link "Next »" at bounding box center [763, 174] width 51 height 26
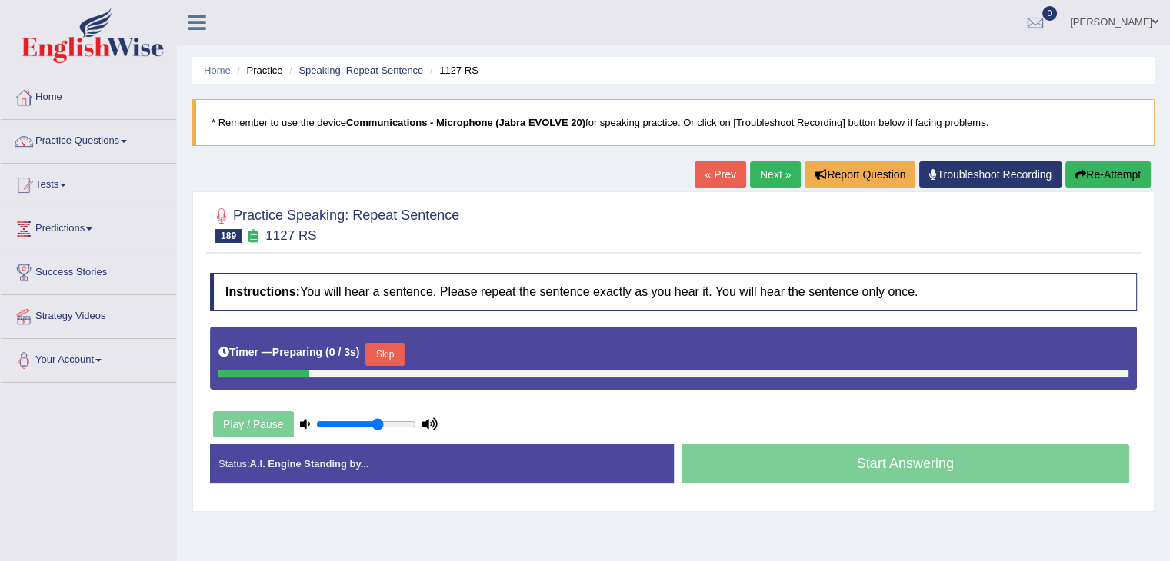
click at [394, 363] on button "Skip" at bounding box center [384, 354] width 38 height 23
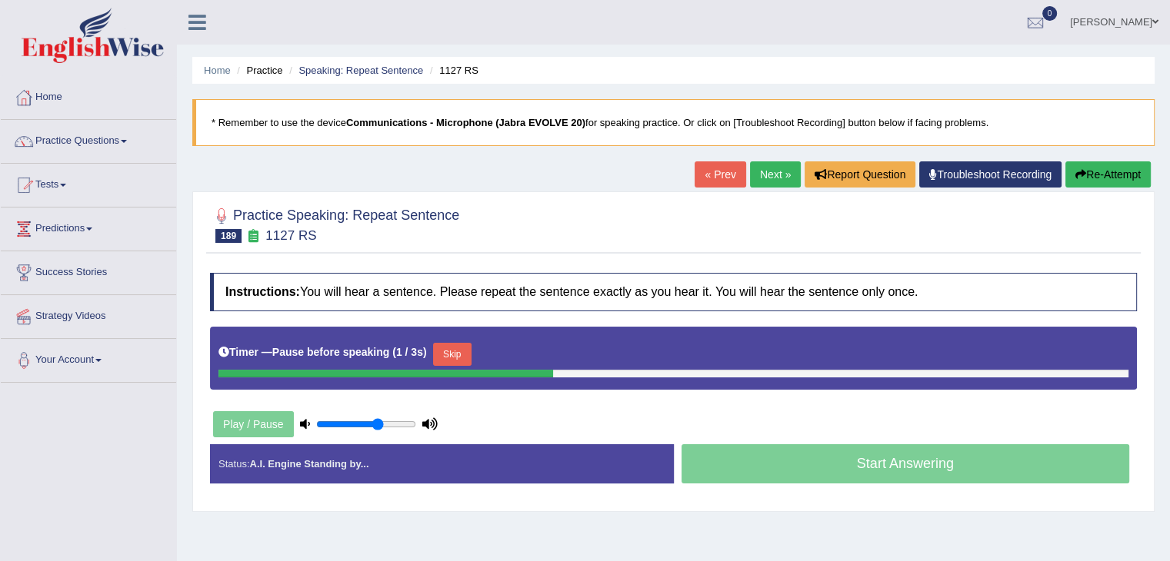
click at [464, 351] on button "Skip" at bounding box center [452, 354] width 38 height 23
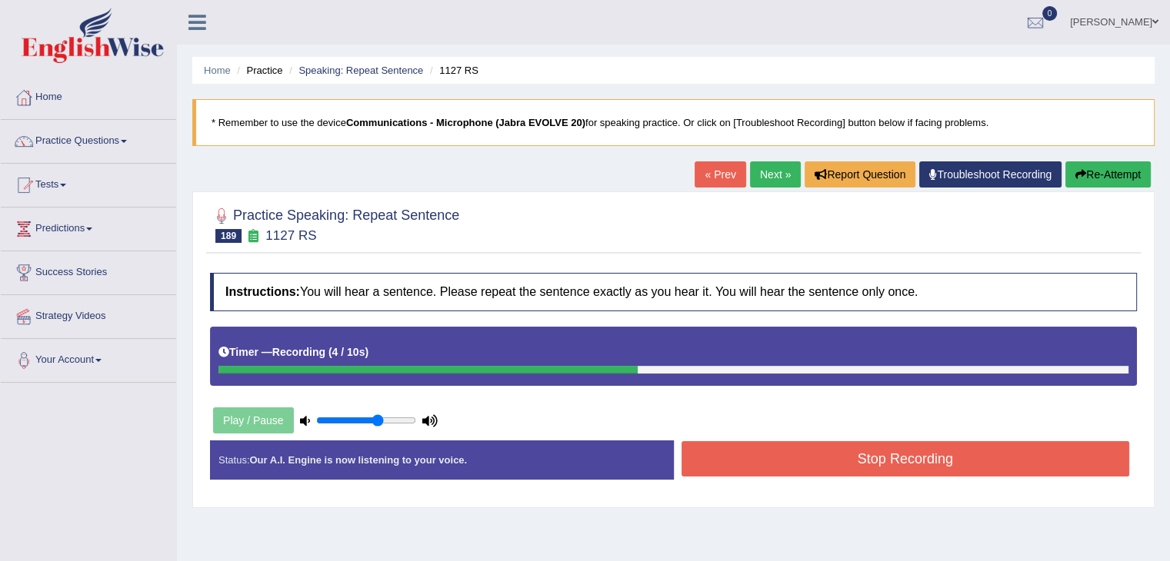
click at [926, 461] on button "Stop Recording" at bounding box center [905, 458] width 448 height 35
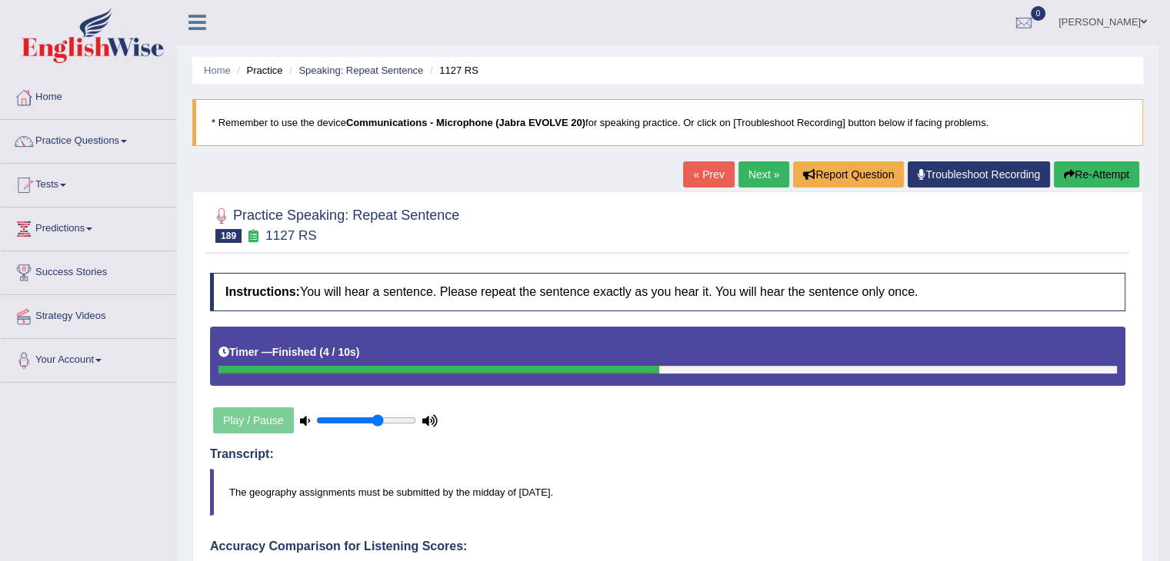
click at [768, 175] on link "Next »" at bounding box center [763, 174] width 51 height 26
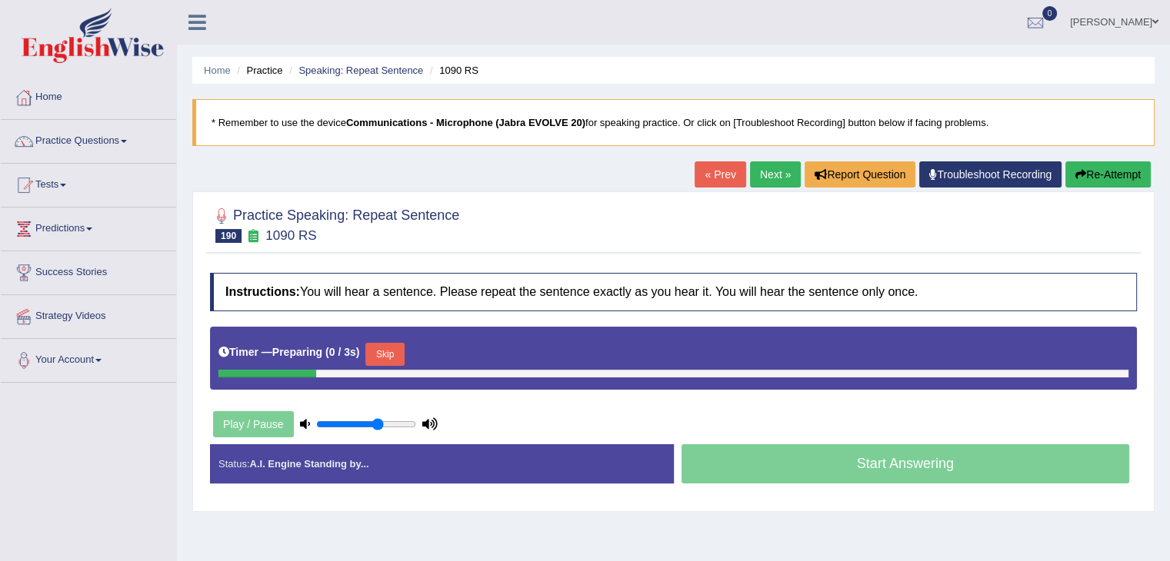
click at [388, 351] on button "Skip" at bounding box center [384, 354] width 38 height 23
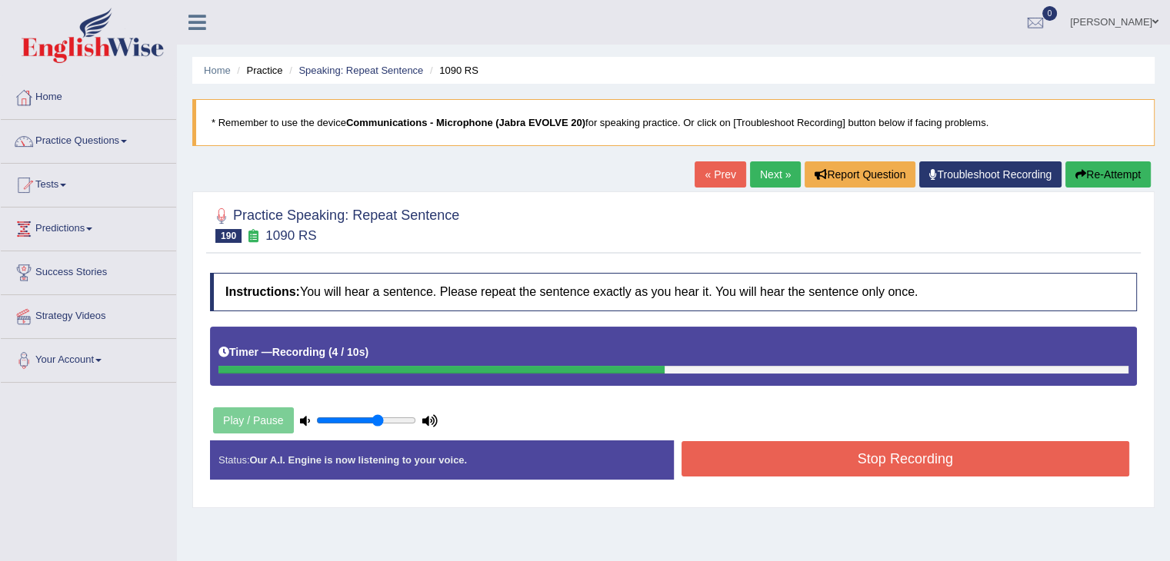
click at [769, 455] on button "Stop Recording" at bounding box center [905, 458] width 448 height 35
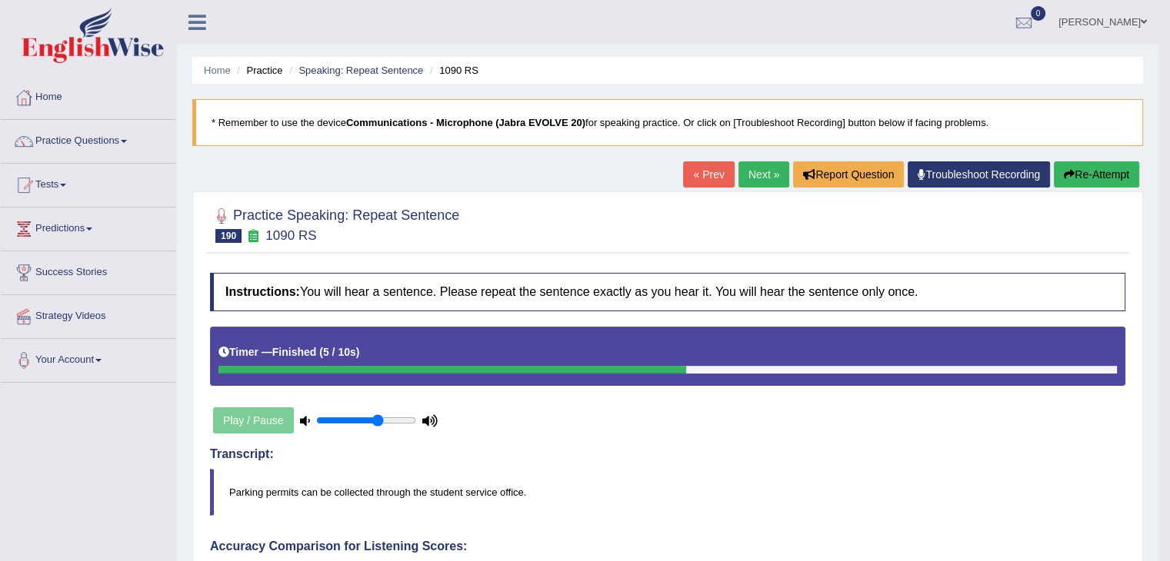
click at [757, 178] on link "Next »" at bounding box center [763, 174] width 51 height 26
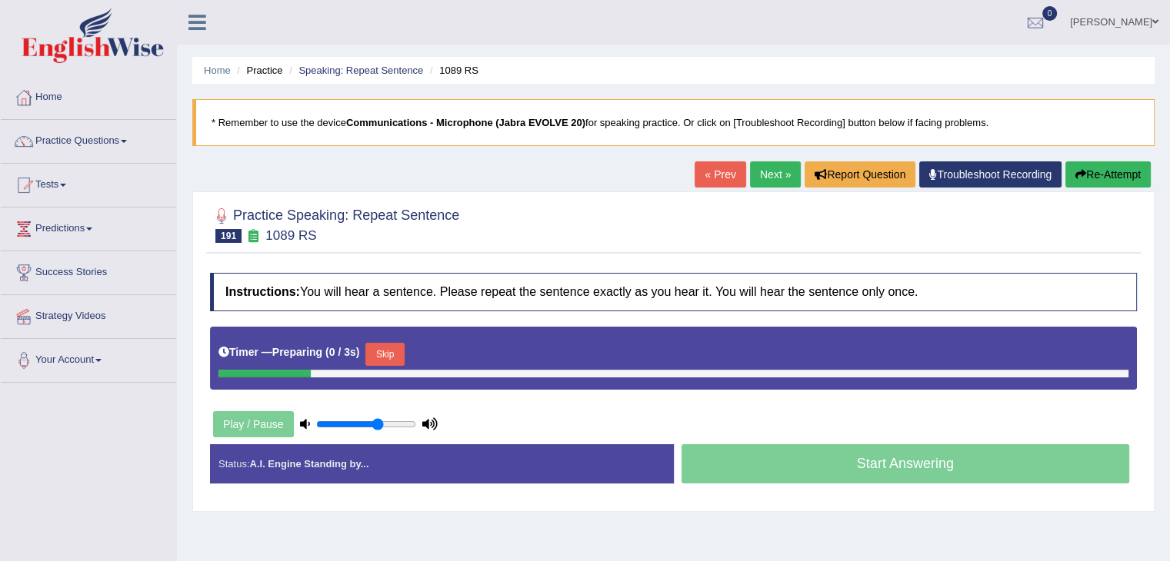
click at [393, 344] on button "Skip" at bounding box center [384, 354] width 38 height 23
click at [448, 343] on button "Skip" at bounding box center [452, 354] width 38 height 23
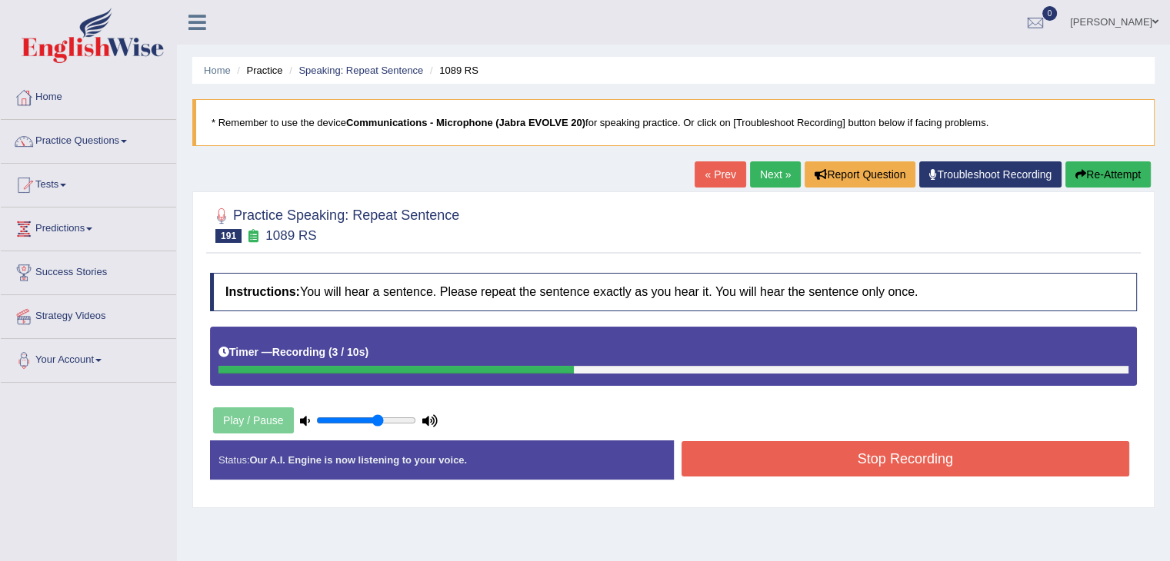
click at [737, 451] on button "Stop Recording" at bounding box center [905, 458] width 448 height 35
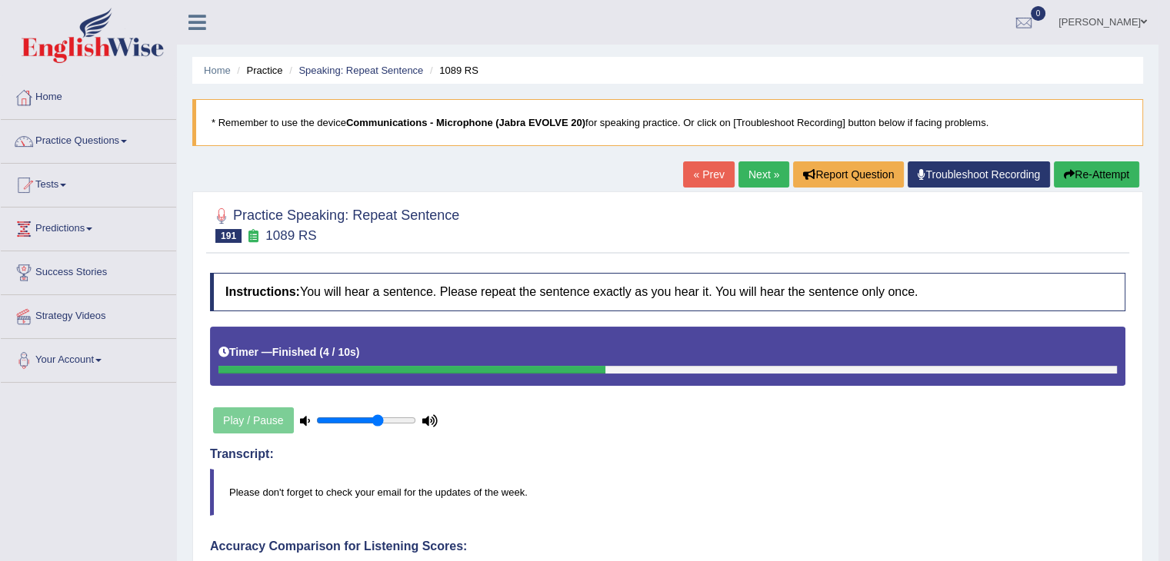
click at [753, 166] on link "Next »" at bounding box center [763, 174] width 51 height 26
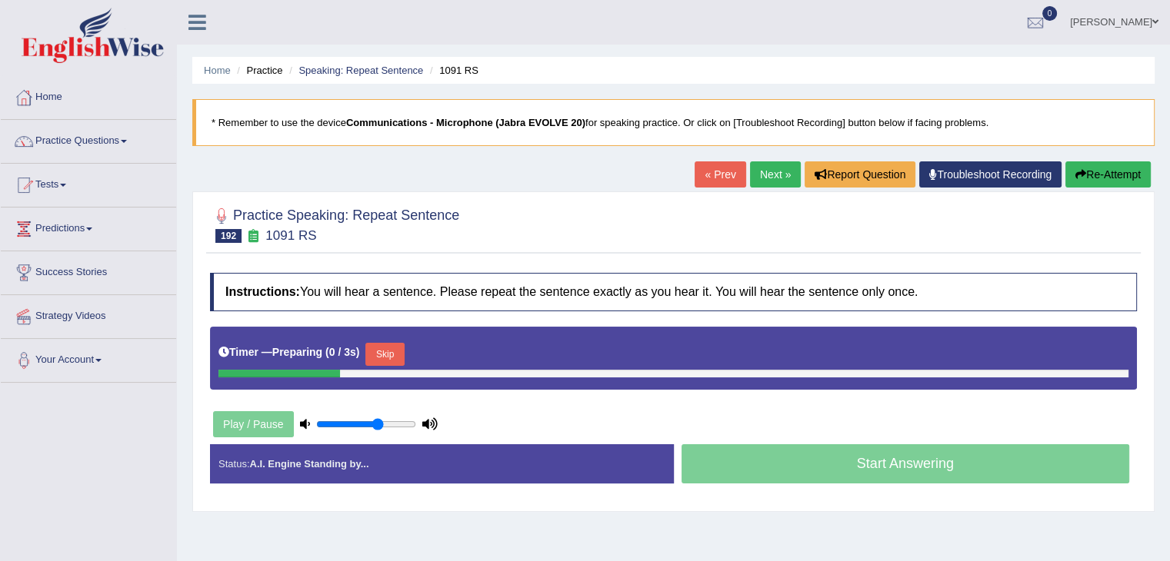
click at [386, 354] on button "Skip" at bounding box center [384, 354] width 38 height 23
click at [471, 358] on button "Skip" at bounding box center [452, 354] width 38 height 23
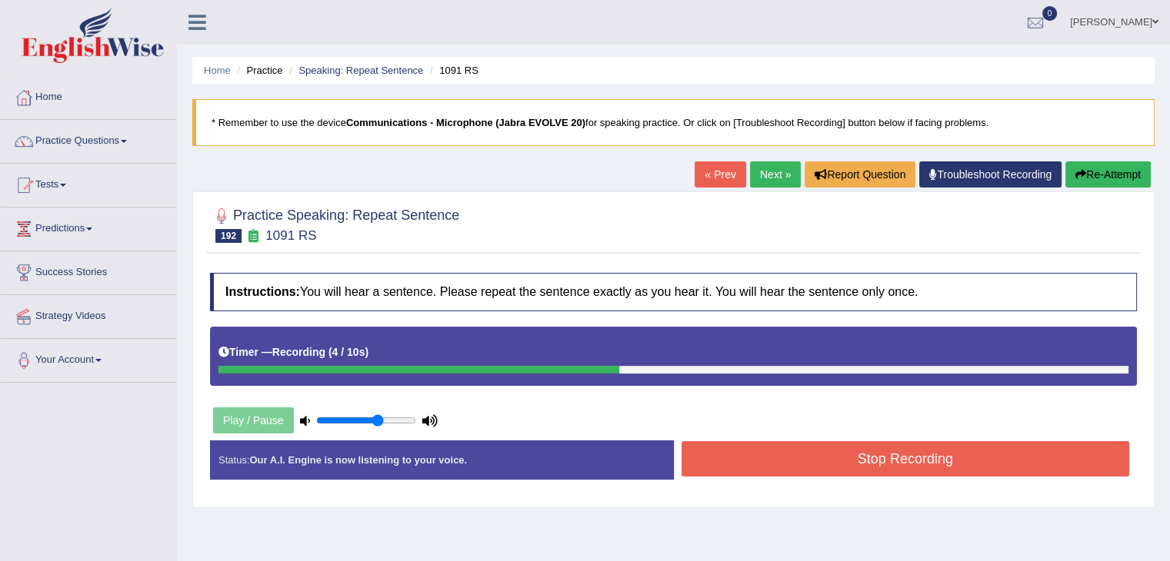
click at [787, 453] on button "Stop Recording" at bounding box center [905, 458] width 448 height 35
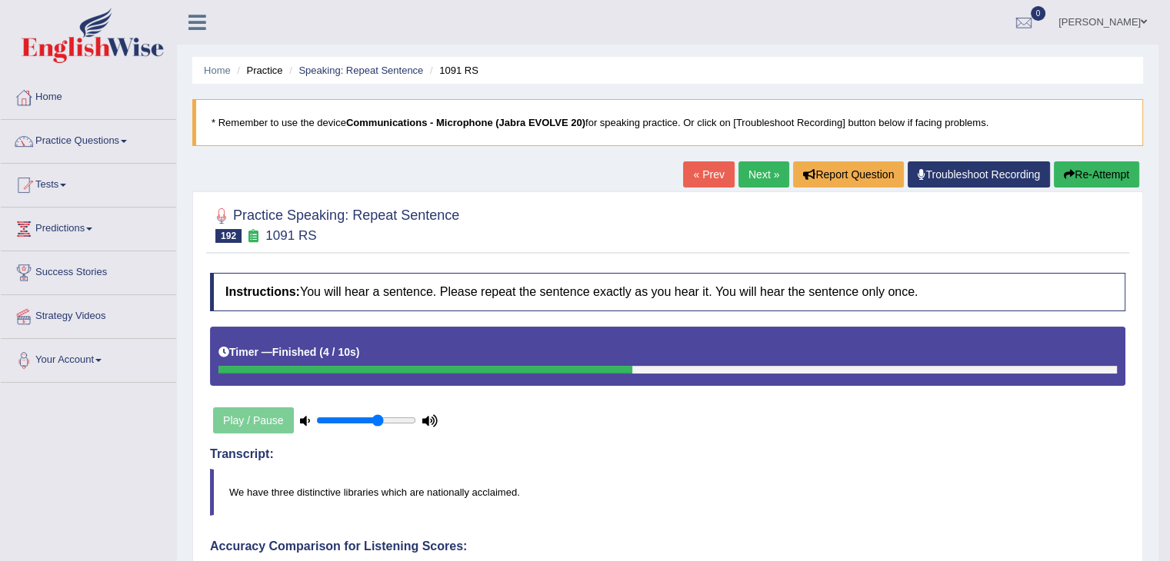
click at [748, 171] on link "Next »" at bounding box center [763, 174] width 51 height 26
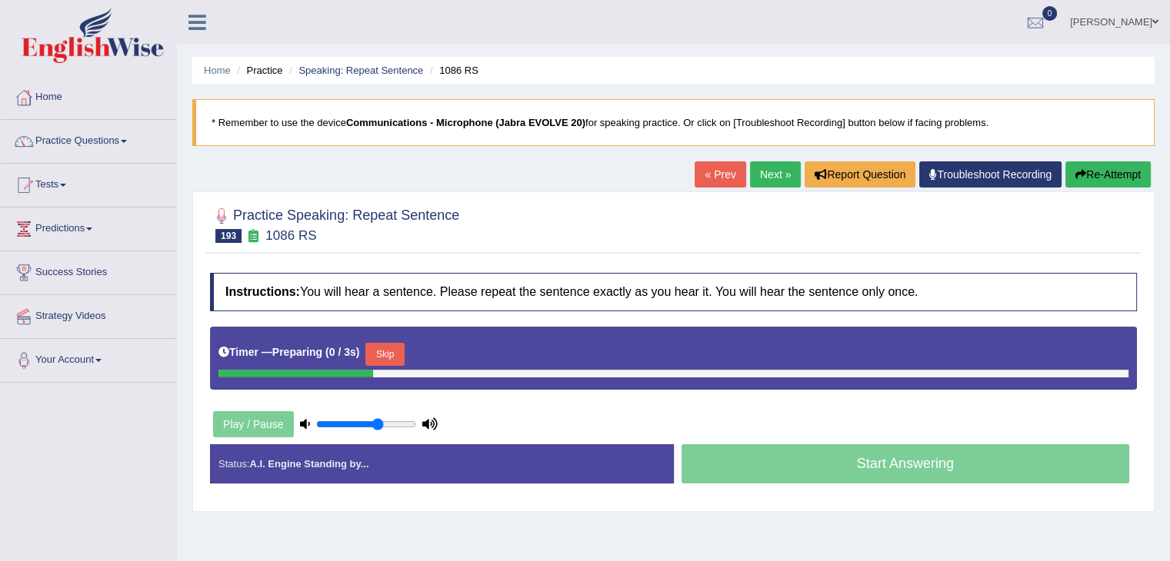
click at [378, 343] on button "Skip" at bounding box center [384, 354] width 38 height 23
click at [453, 357] on button "Skip" at bounding box center [452, 354] width 38 height 23
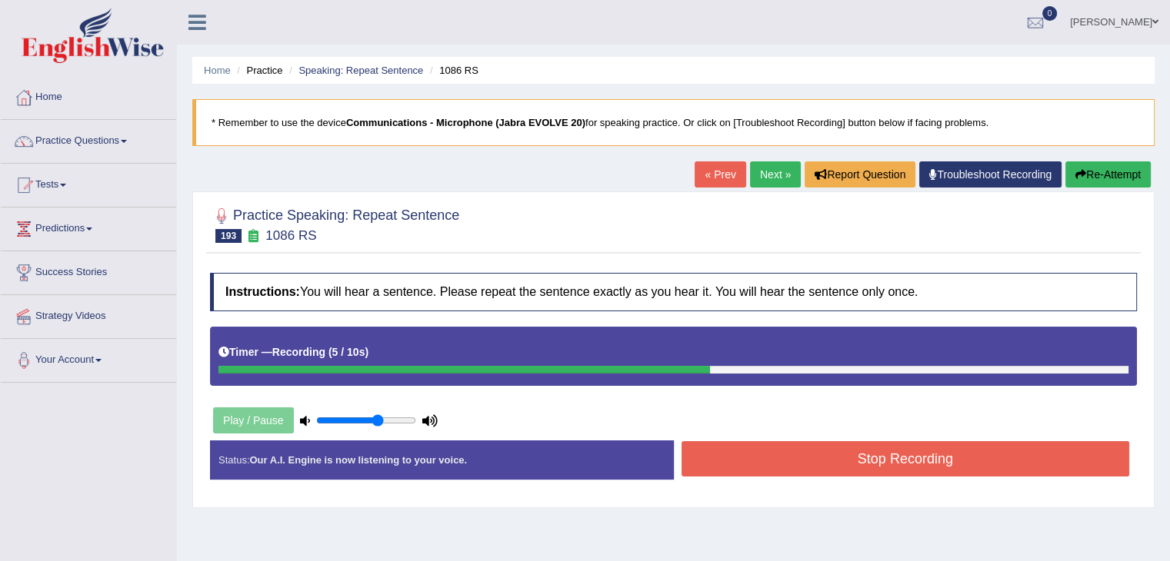
click at [719, 452] on button "Stop Recording" at bounding box center [905, 458] width 448 height 35
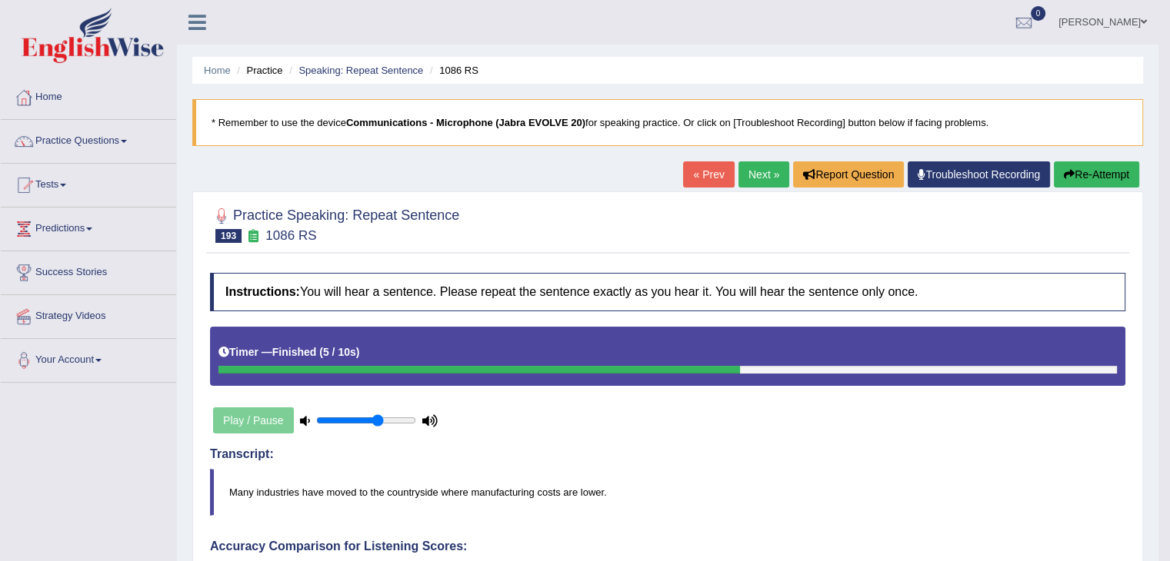
click at [766, 175] on link "Next »" at bounding box center [763, 174] width 51 height 26
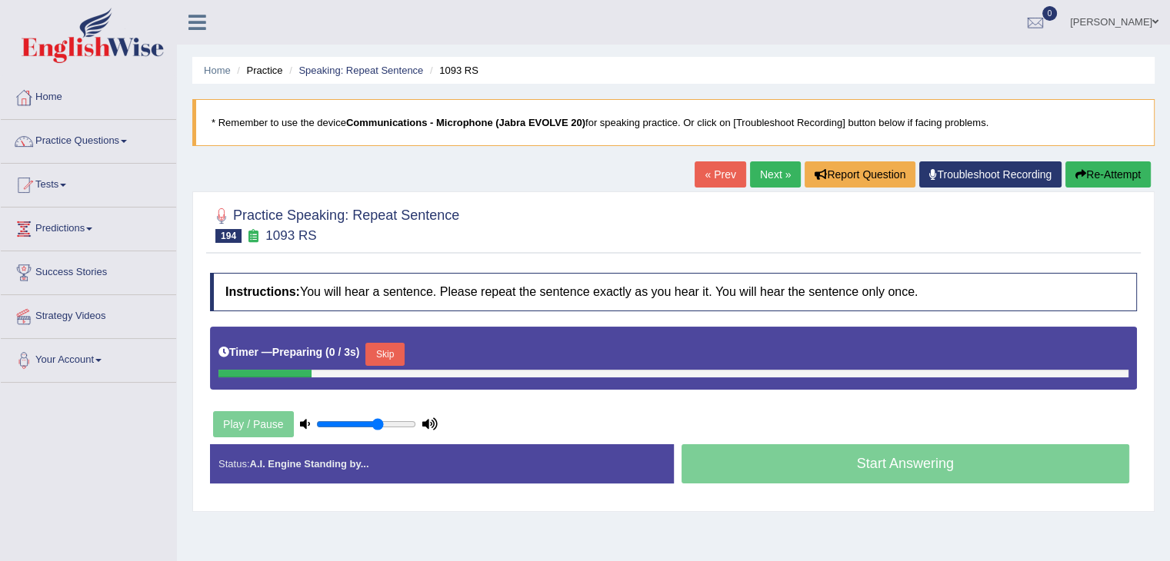
click at [400, 354] on button "Skip" at bounding box center [384, 354] width 38 height 23
click at [453, 352] on button "Skip" at bounding box center [452, 354] width 38 height 23
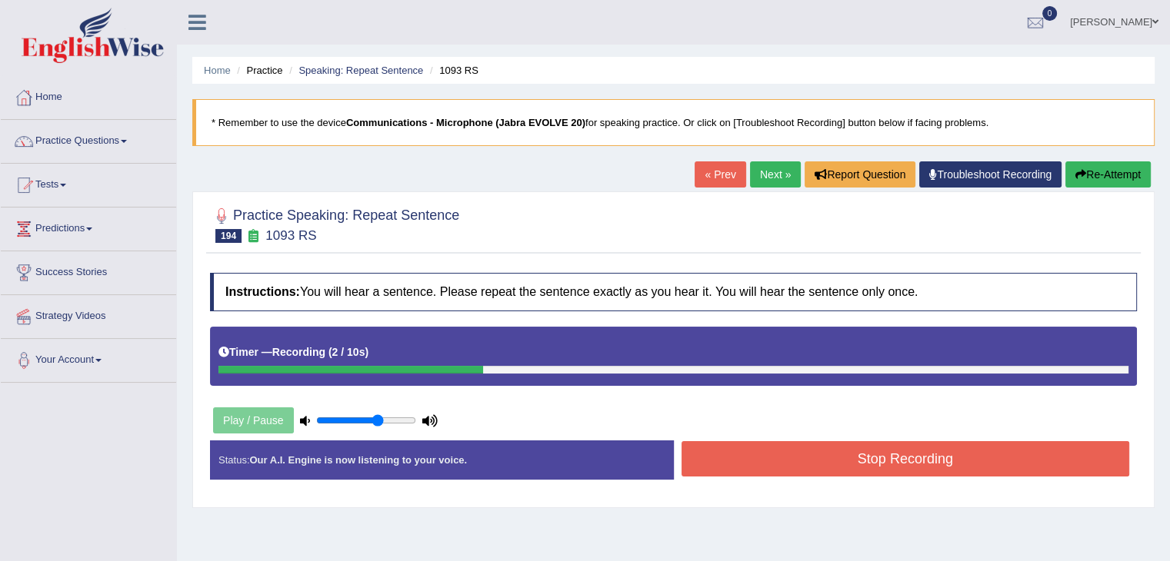
click at [736, 441] on div "Start Answering" at bounding box center [906, 441] width 464 height 1
click at [737, 464] on button "Stop Recording" at bounding box center [905, 458] width 448 height 35
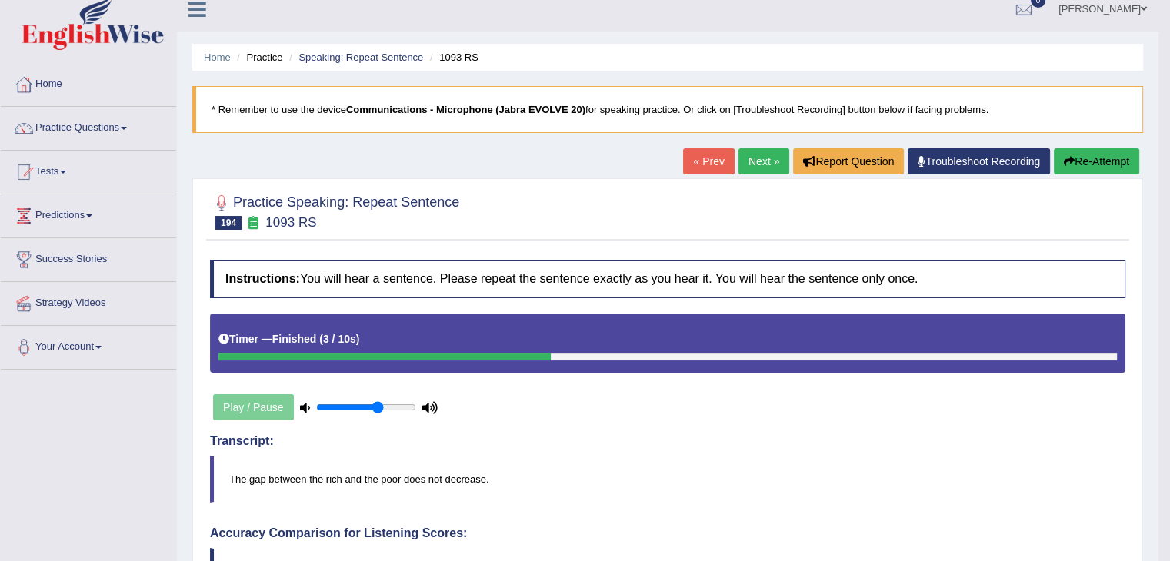
scroll to position [12, 0]
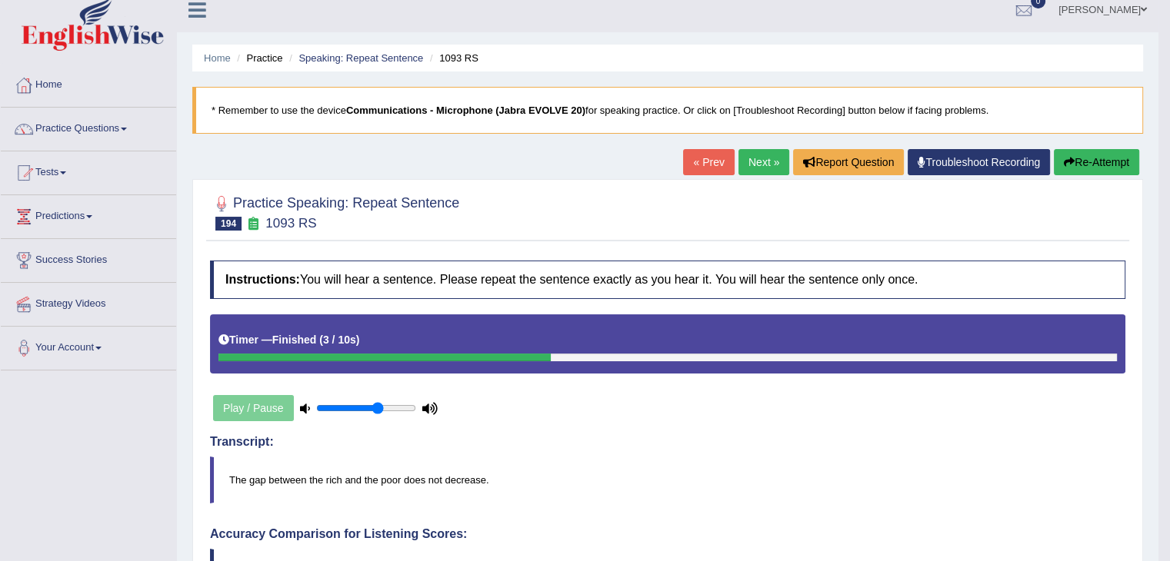
click at [756, 132] on blockquote "* Remember to use the device Communications - Microphone (Jabra EVOLVE 20) for …" at bounding box center [667, 110] width 950 height 47
click at [766, 161] on link "Next »" at bounding box center [763, 162] width 51 height 26
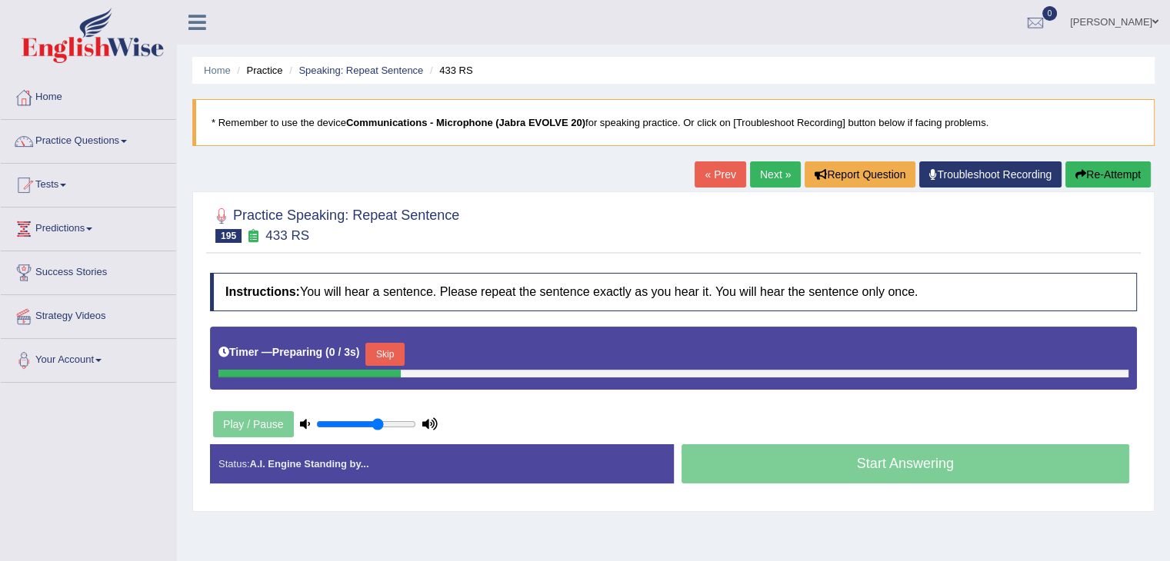
click at [400, 352] on button "Skip" at bounding box center [384, 354] width 38 height 23
click at [450, 343] on button "Skip" at bounding box center [452, 354] width 38 height 23
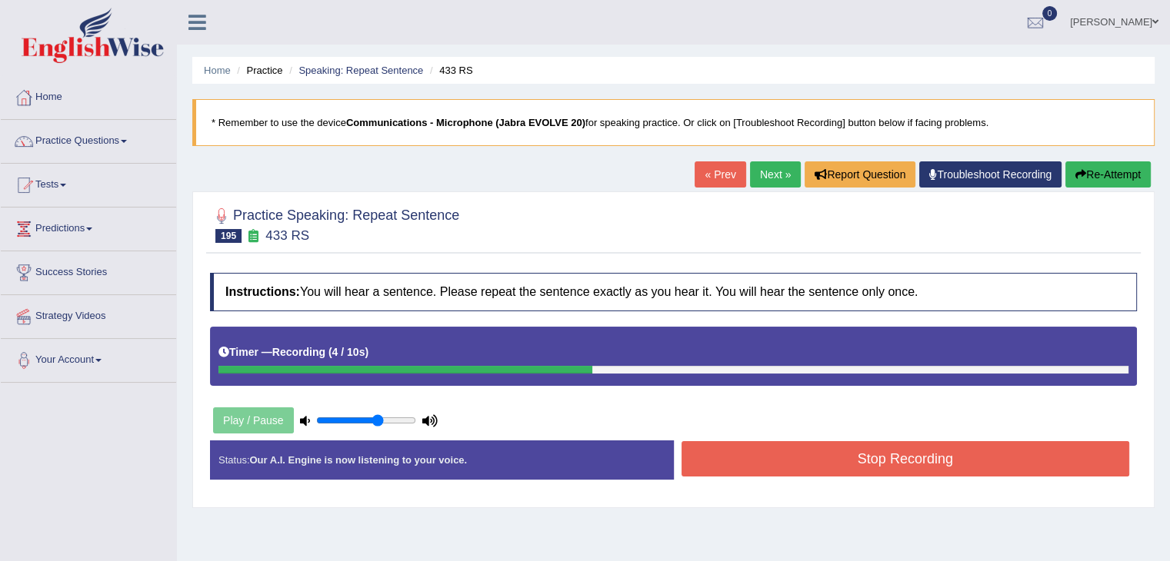
click at [728, 441] on button "Stop Recording" at bounding box center [905, 458] width 448 height 35
